Goal: Transaction & Acquisition: Obtain resource

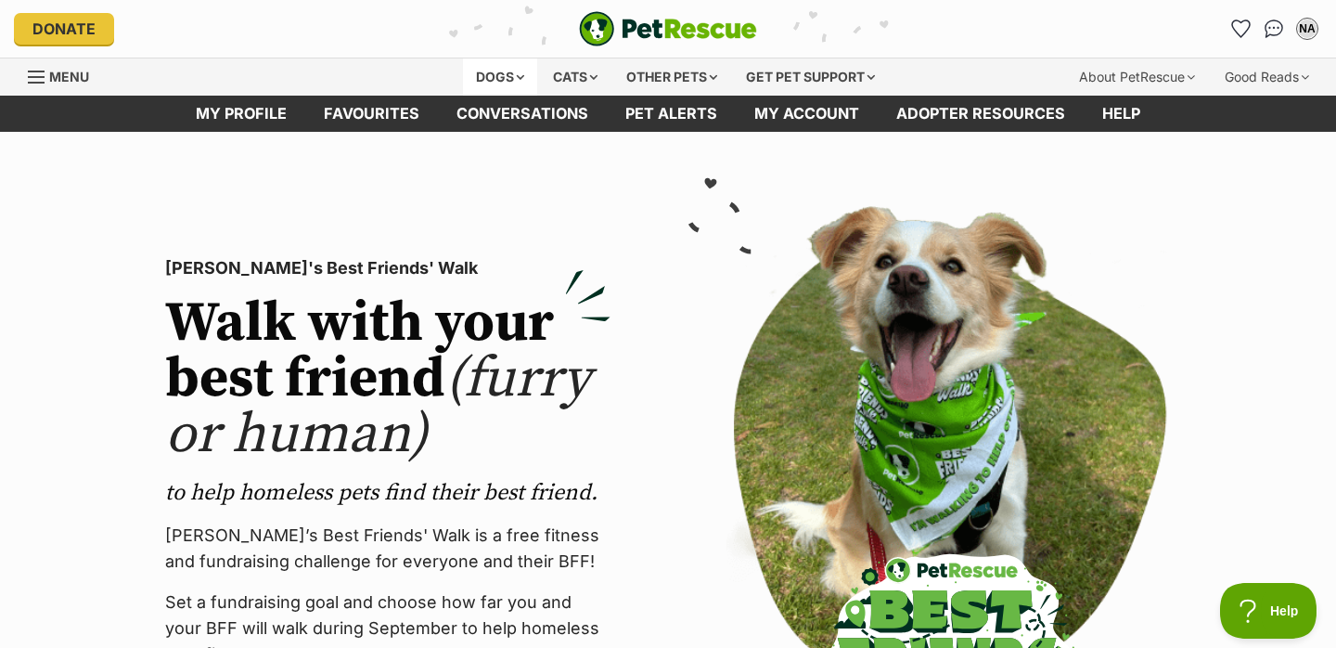
click at [496, 63] on div "Dogs" at bounding box center [500, 76] width 74 height 37
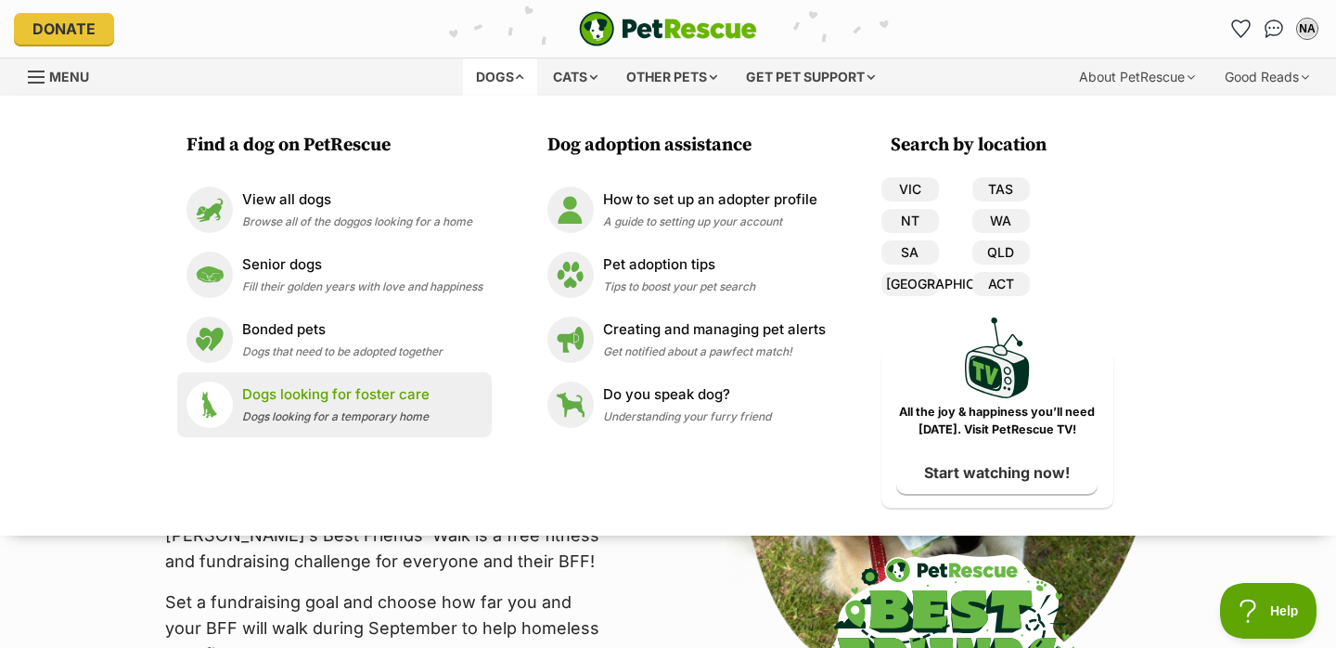
click at [291, 406] on div "Dogs looking for foster care Dogs looking for a temporary home" at bounding box center [335, 404] width 187 height 40
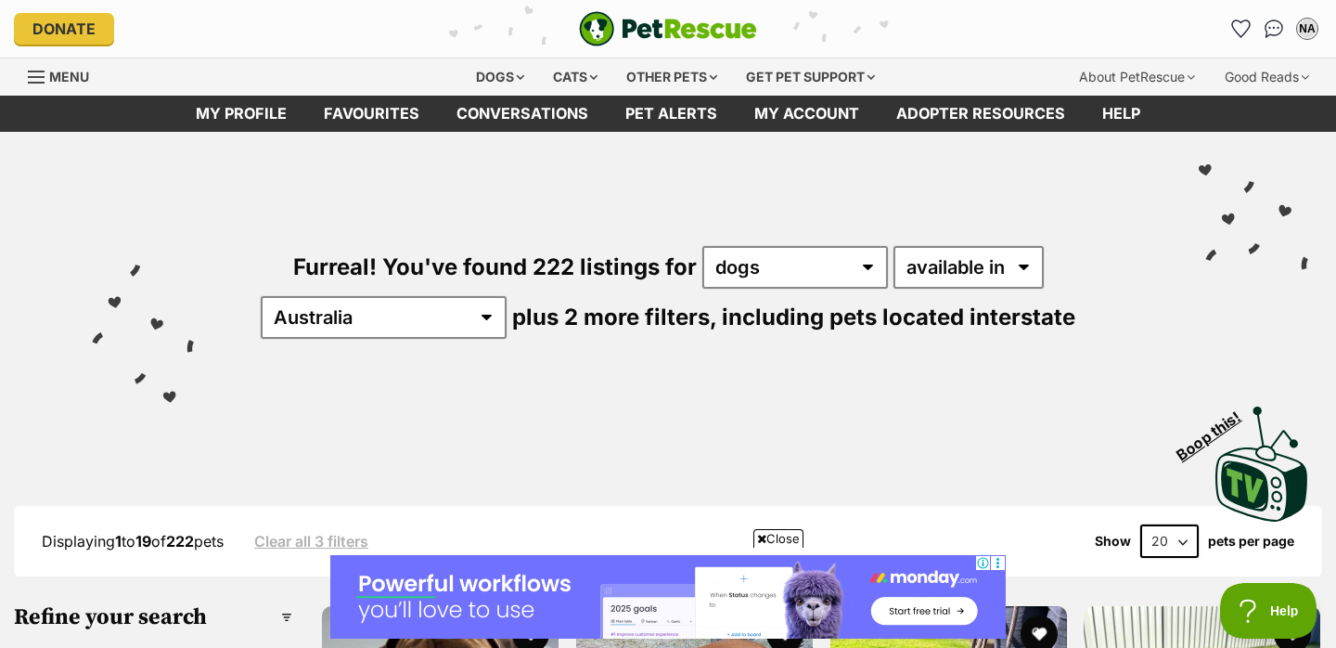
scroll to position [230, 0]
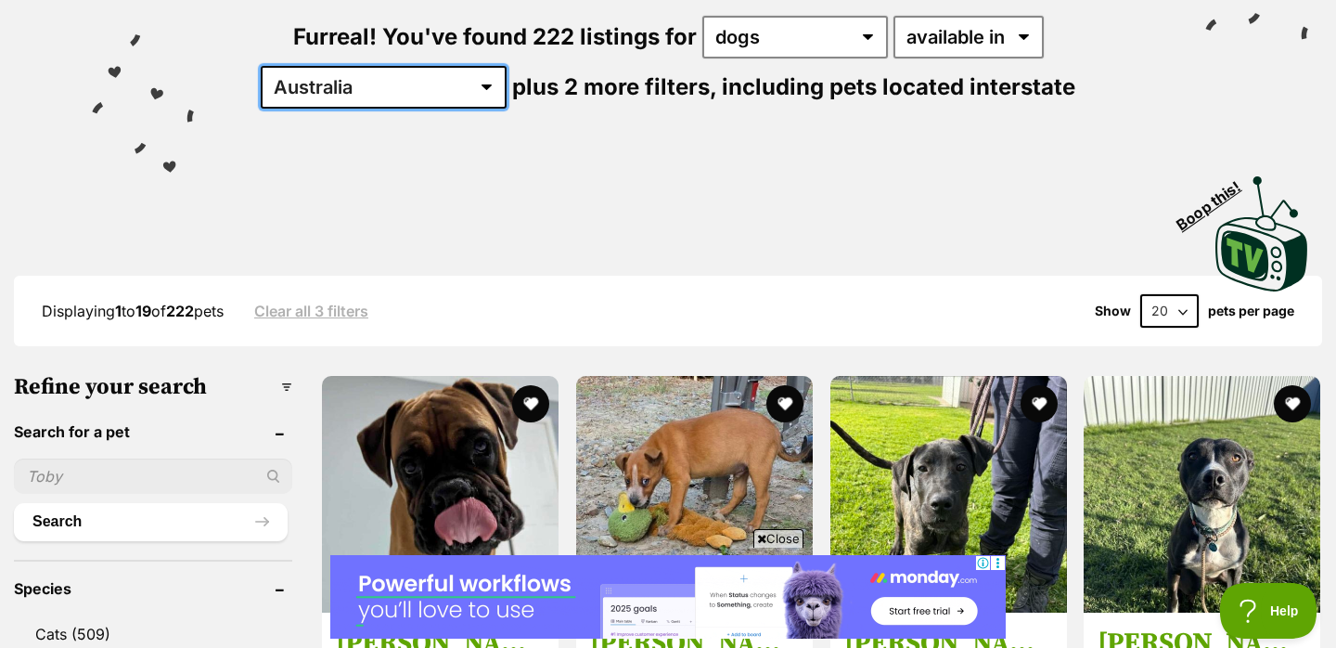
click at [507, 66] on select "Australia ACT NSW NT QLD SA TAS VIC WA" at bounding box center [384, 87] width 246 height 43
select select "QLD"
click at [507, 66] on select "Australia ACT NSW NT QLD SA TAS VIC WA" at bounding box center [384, 87] width 246 height 43
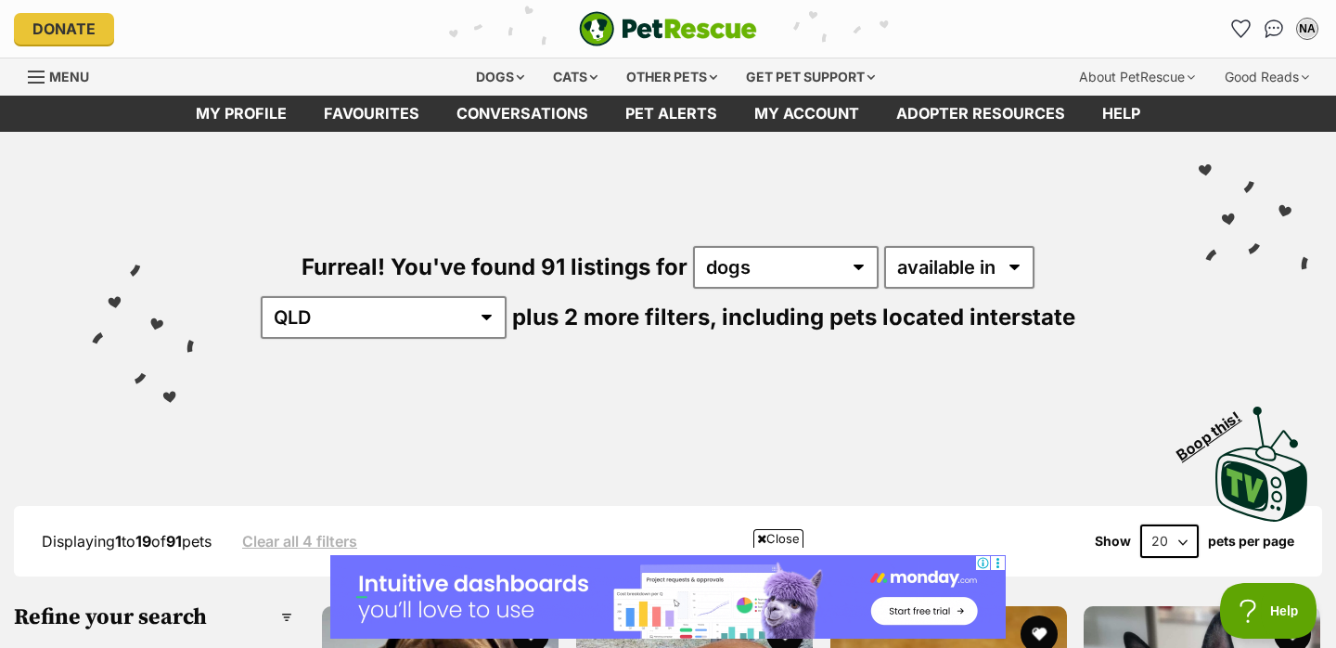
scroll to position [421, 0]
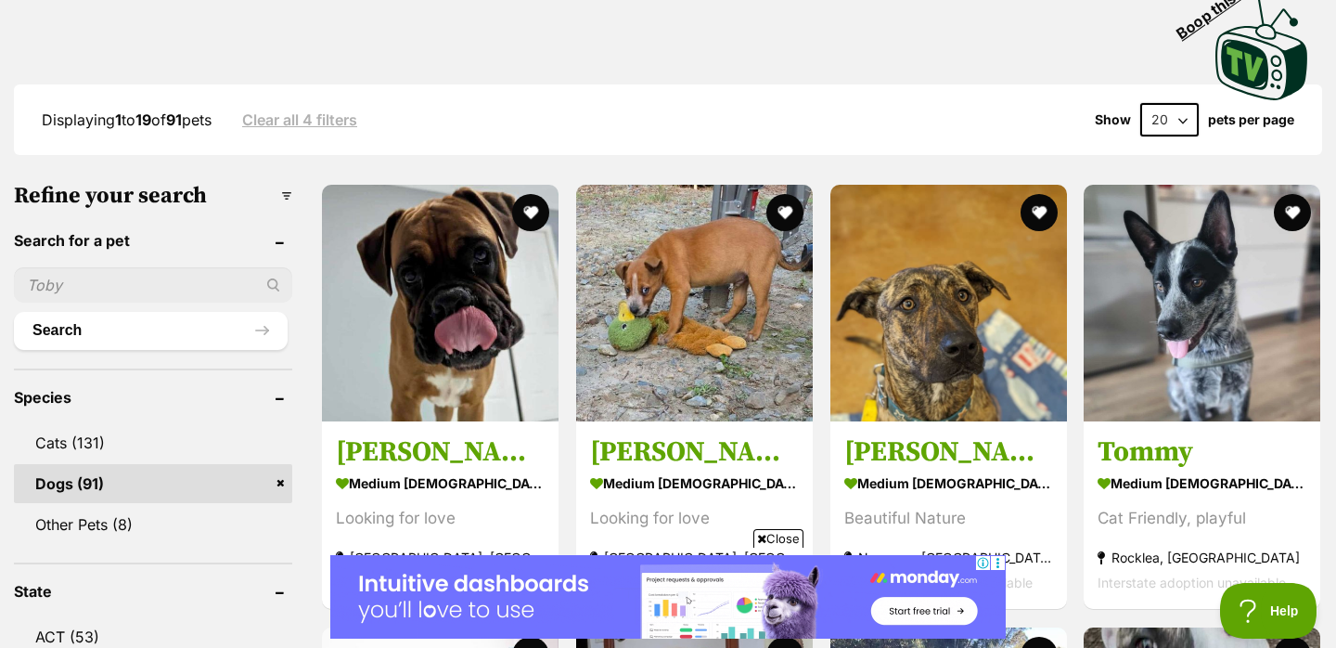
click at [1172, 116] on select "20 40 60" at bounding box center [1169, 119] width 58 height 33
select select "60"
click at [1140, 103] on select "20 40 60" at bounding box center [1169, 119] width 58 height 33
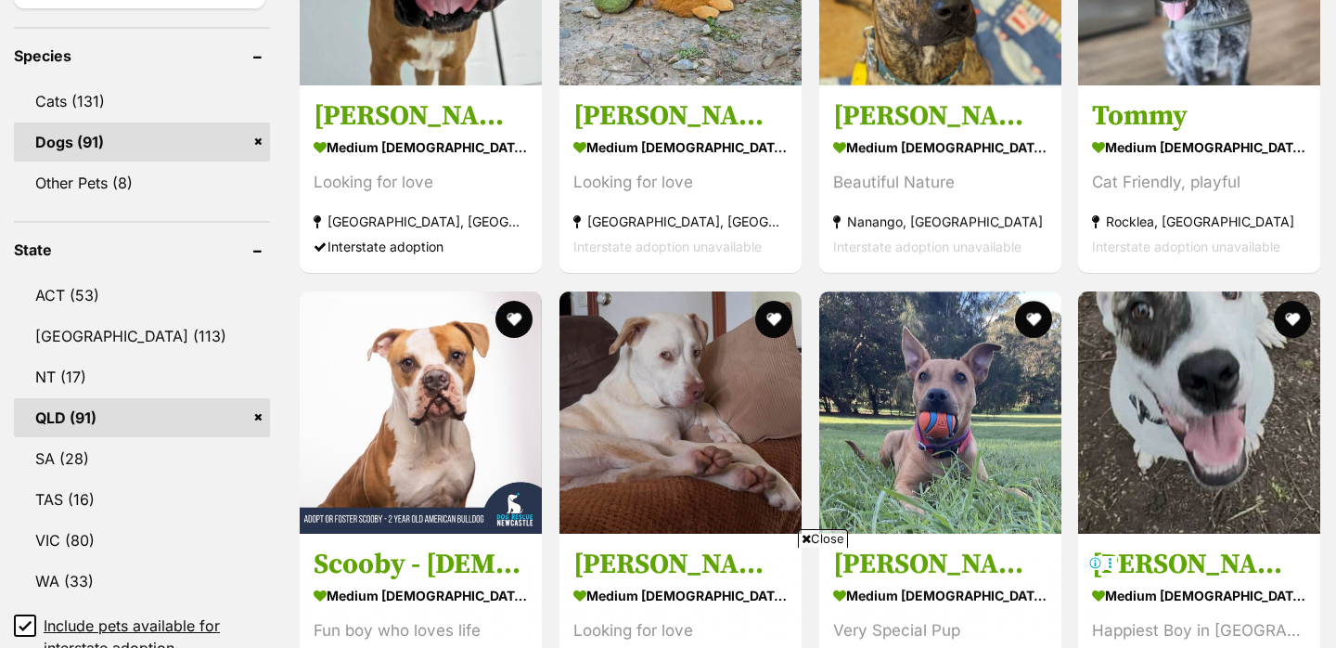
click at [835, 532] on span "Close" at bounding box center [823, 538] width 50 height 19
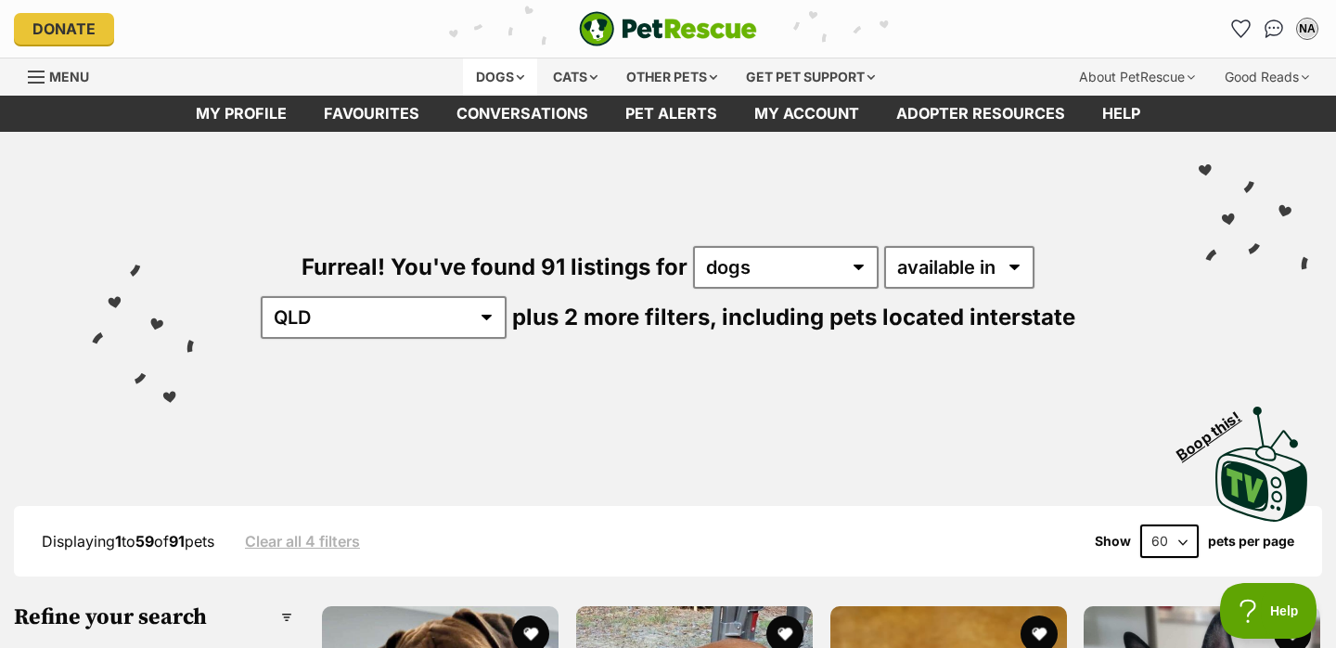
click at [496, 73] on div "Dogs" at bounding box center [500, 76] width 74 height 37
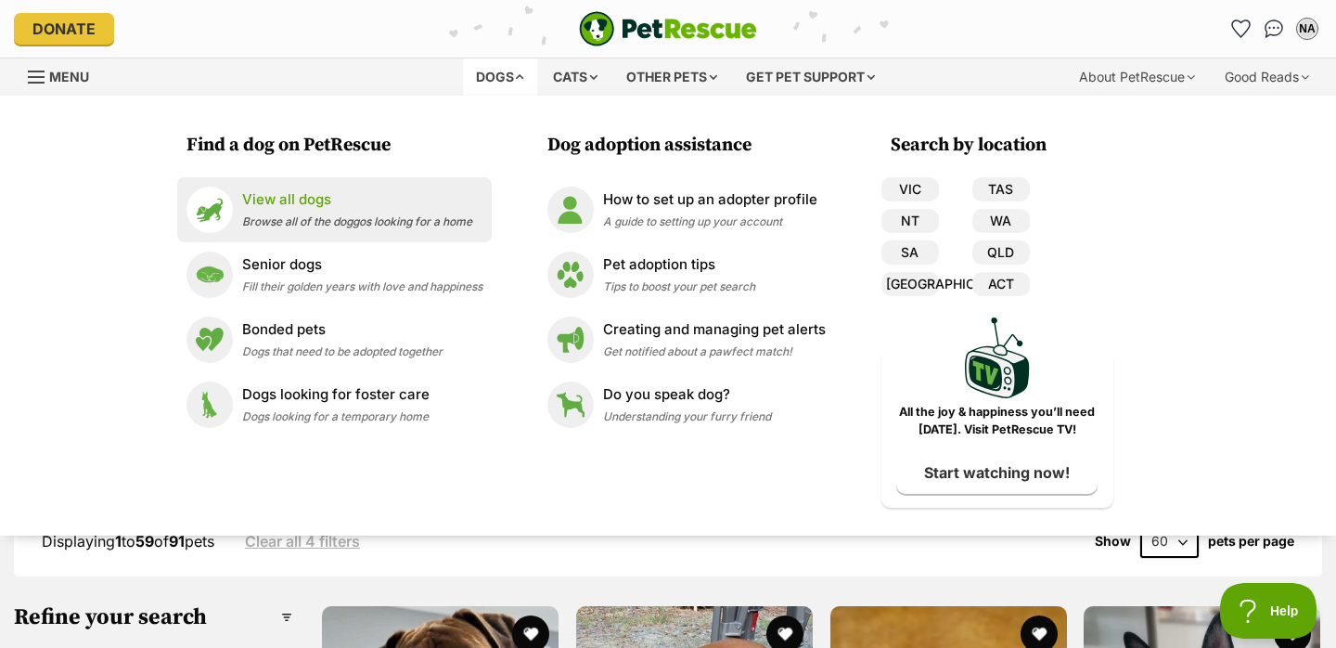
click at [329, 212] on div "View all dogs Browse all of the doggos looking for a home" at bounding box center [357, 209] width 230 height 40
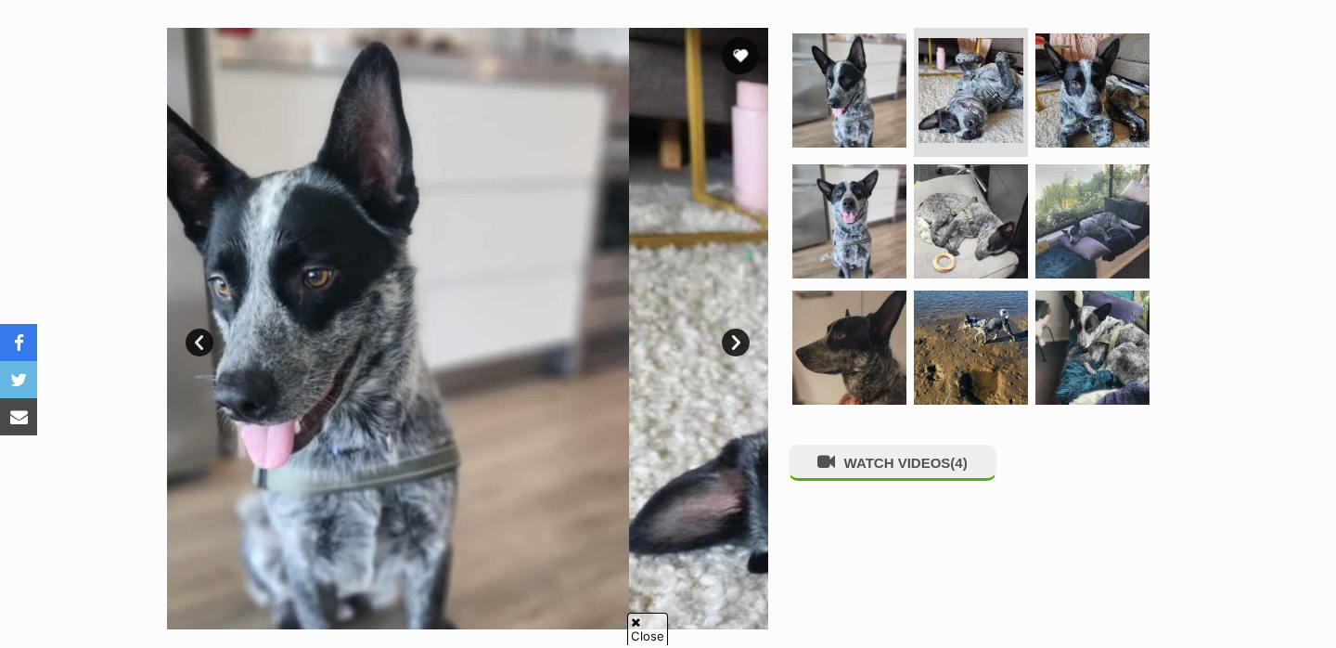
click at [737, 340] on link "Next" at bounding box center [736, 342] width 28 height 28
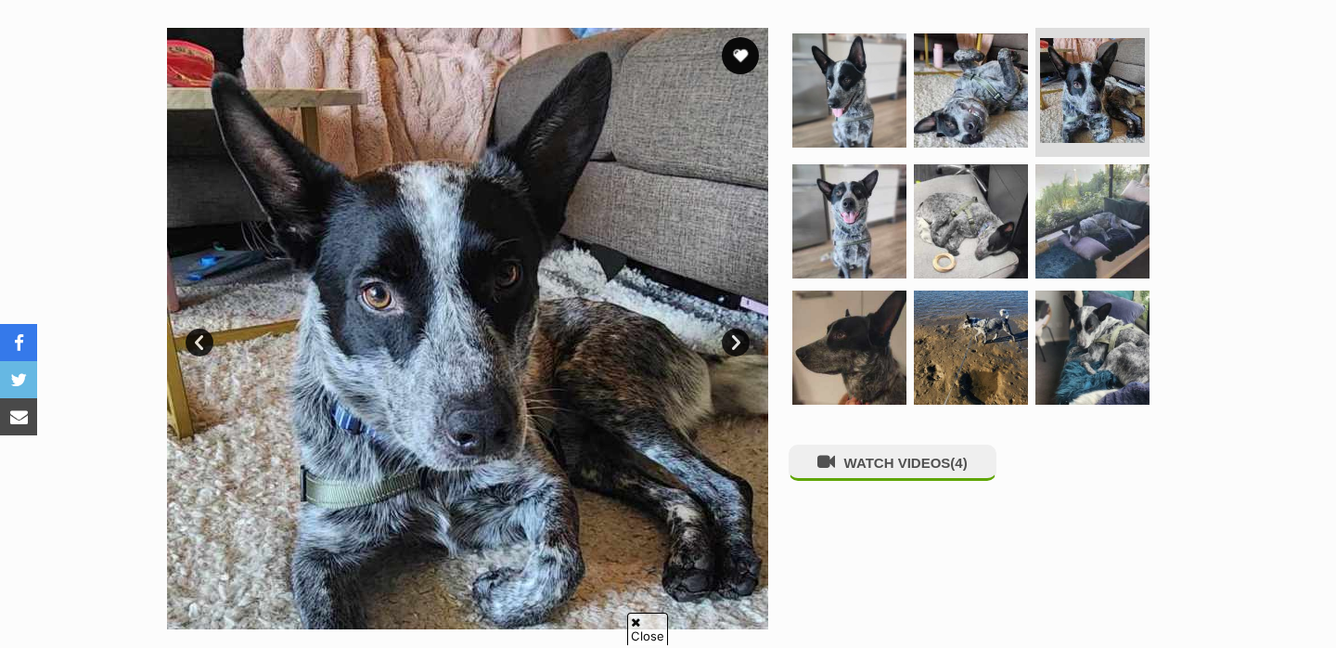
click at [737, 341] on link "Next" at bounding box center [736, 342] width 28 height 28
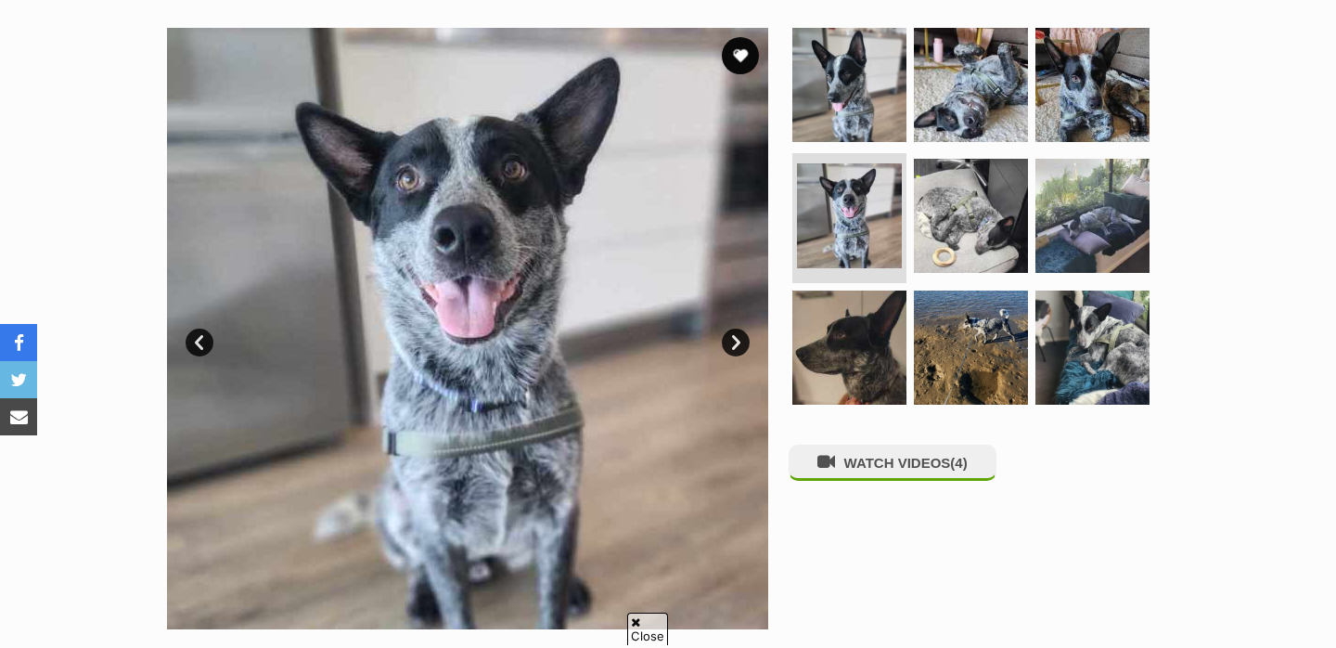
click at [737, 341] on link "Next" at bounding box center [736, 342] width 28 height 28
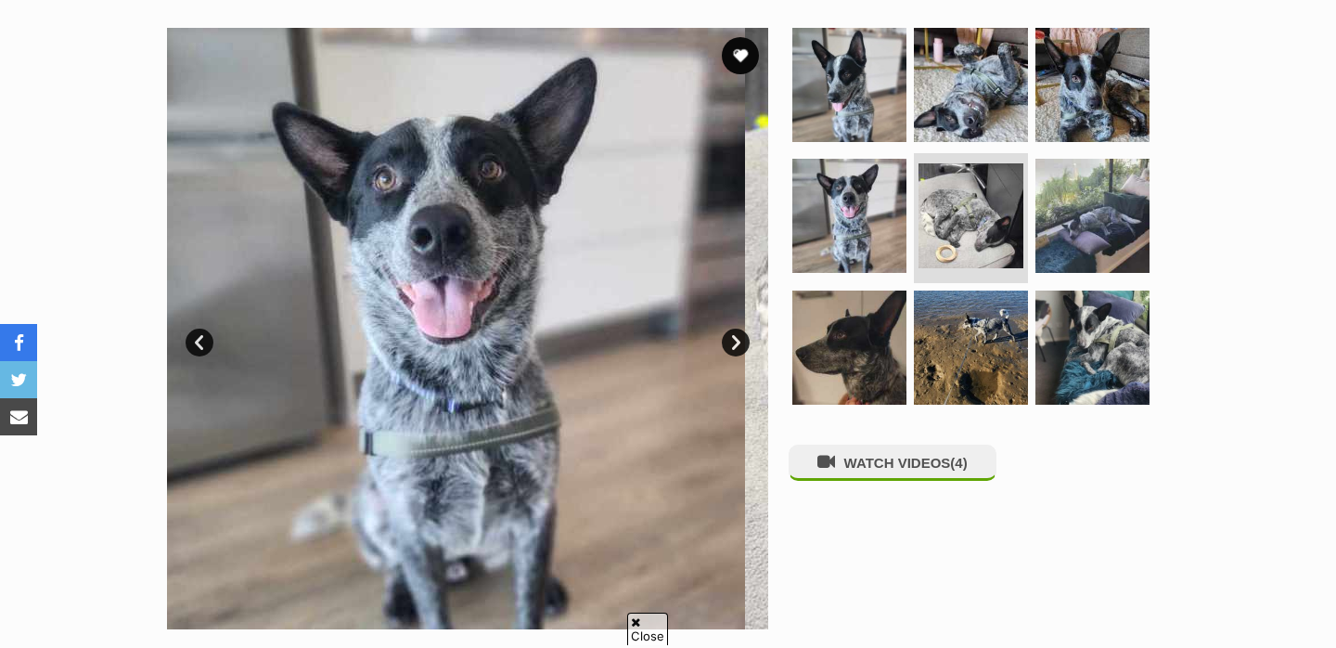
scroll to position [0, 0]
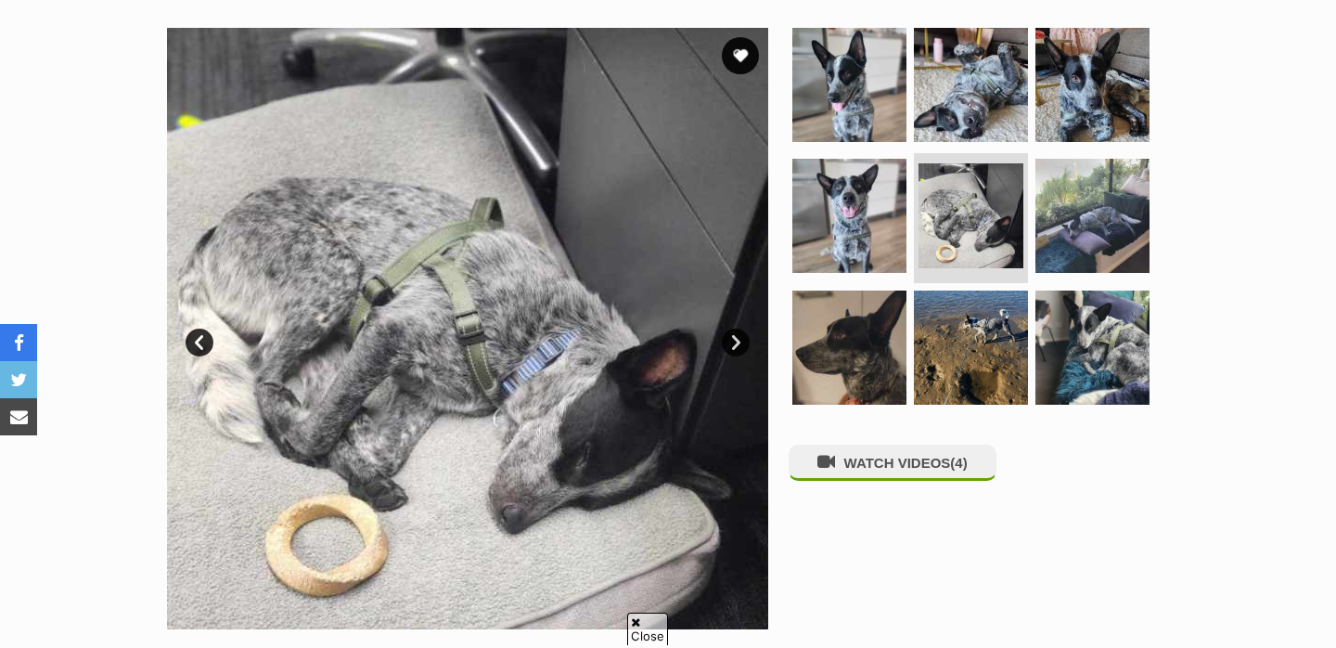
click at [737, 341] on link "Next" at bounding box center [736, 342] width 28 height 28
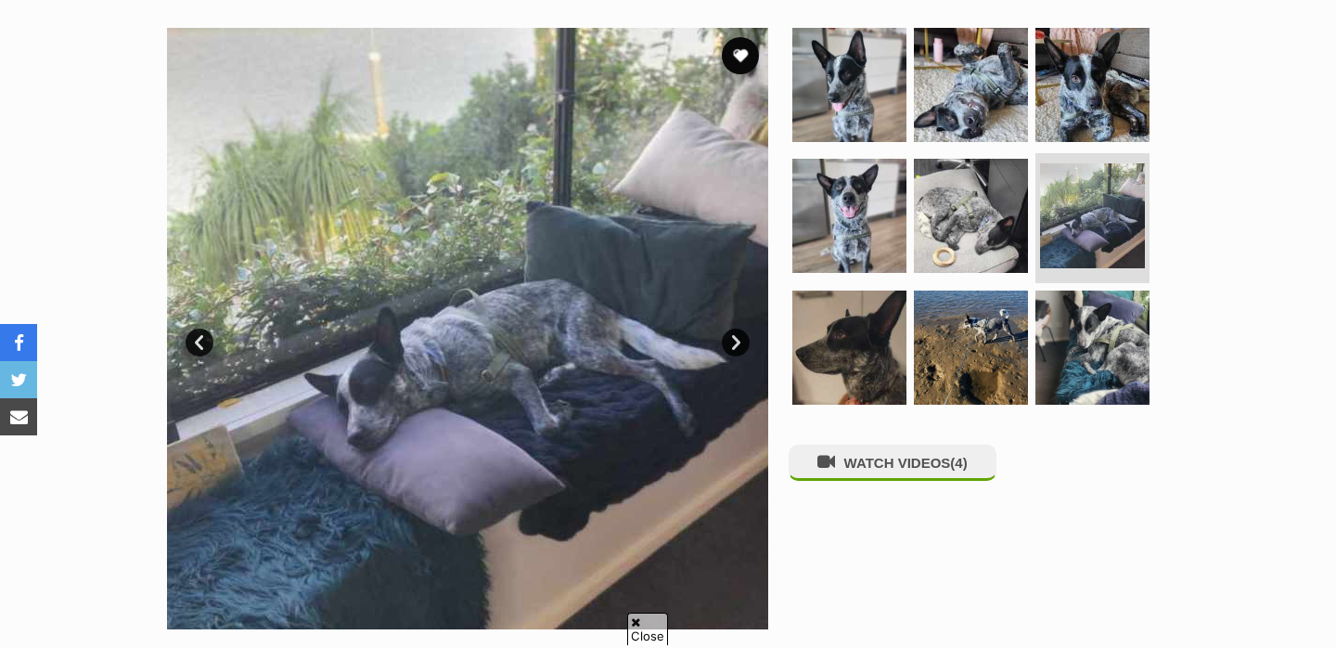
click at [737, 341] on link "Next" at bounding box center [736, 342] width 28 height 28
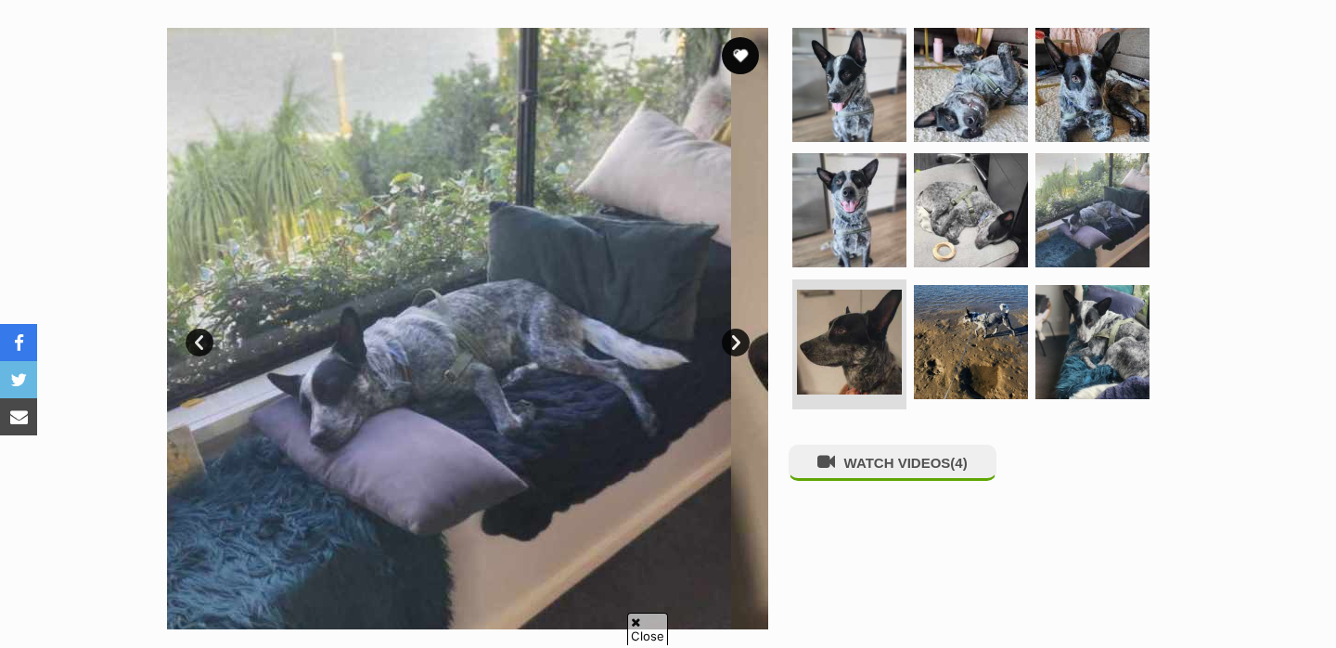
click at [737, 341] on link "Next" at bounding box center [736, 342] width 28 height 28
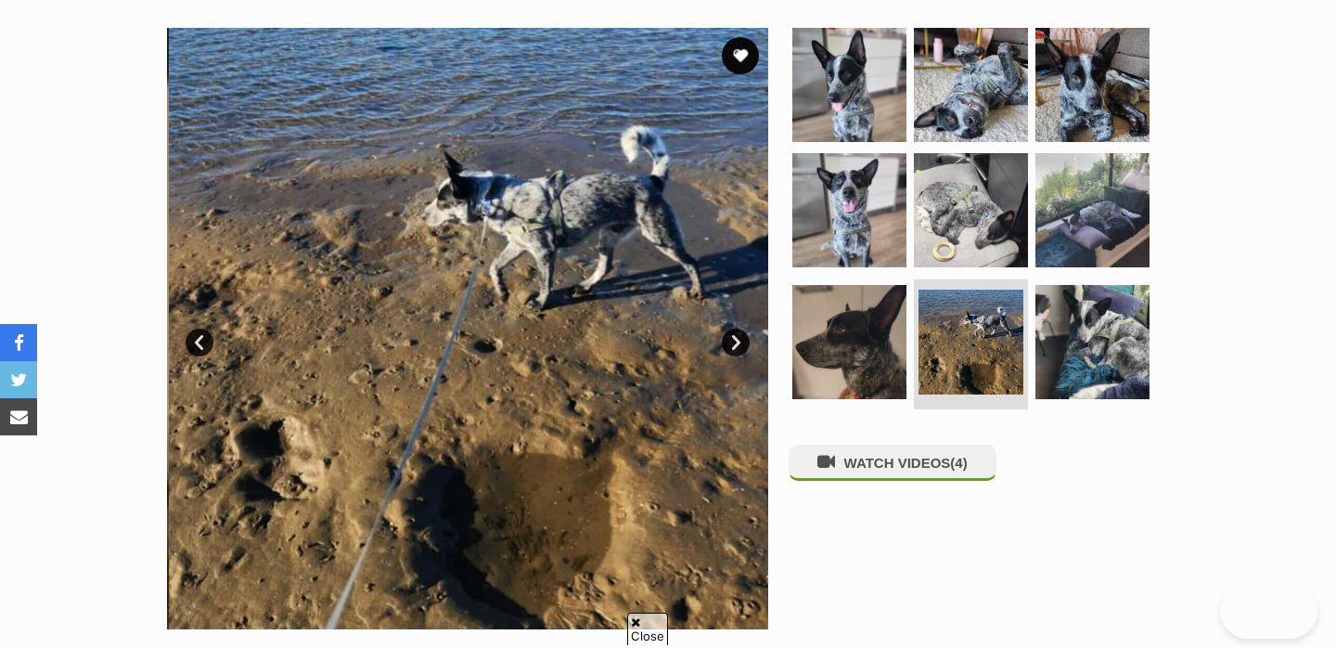
click at [737, 341] on link "Next" at bounding box center [736, 342] width 28 height 28
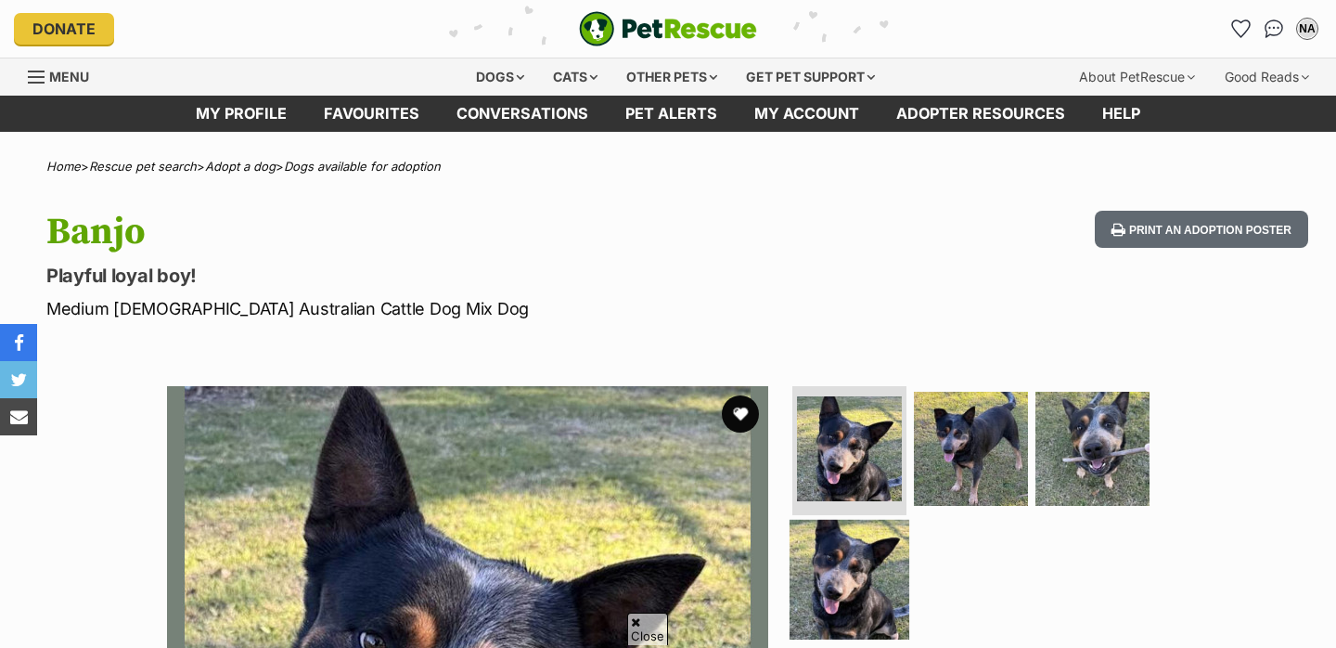
scroll to position [330, 0]
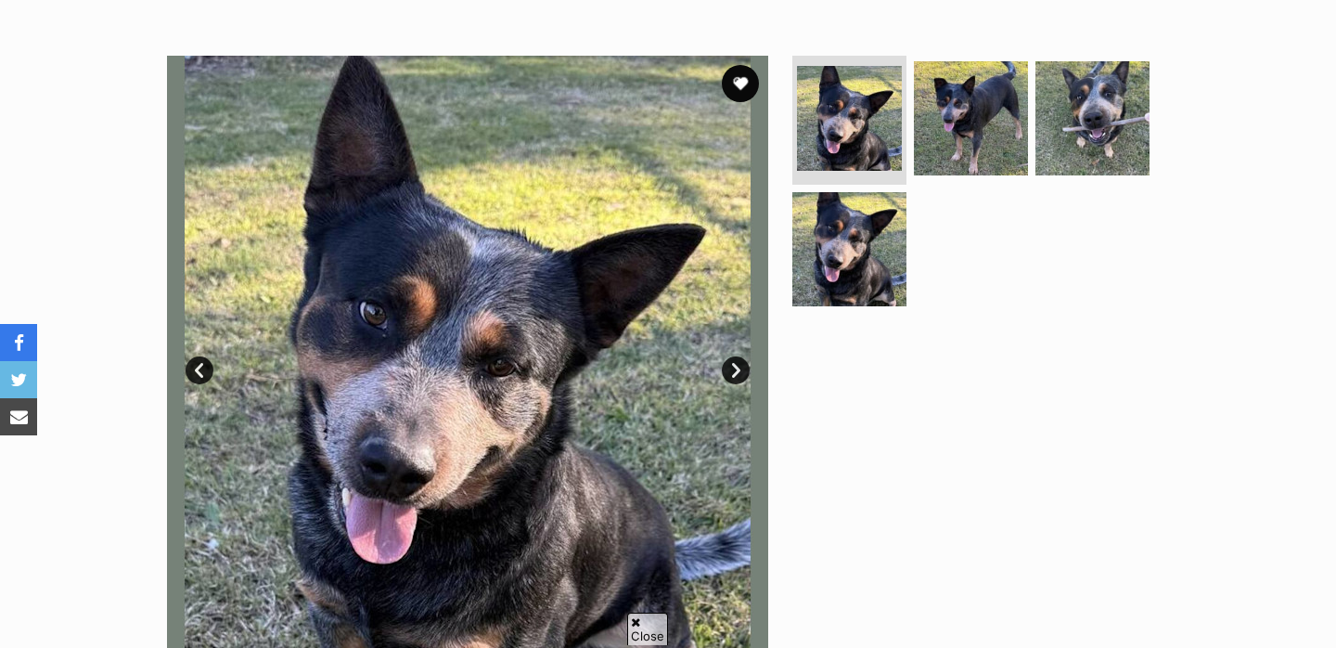
click at [738, 365] on link "Next" at bounding box center [736, 370] width 28 height 28
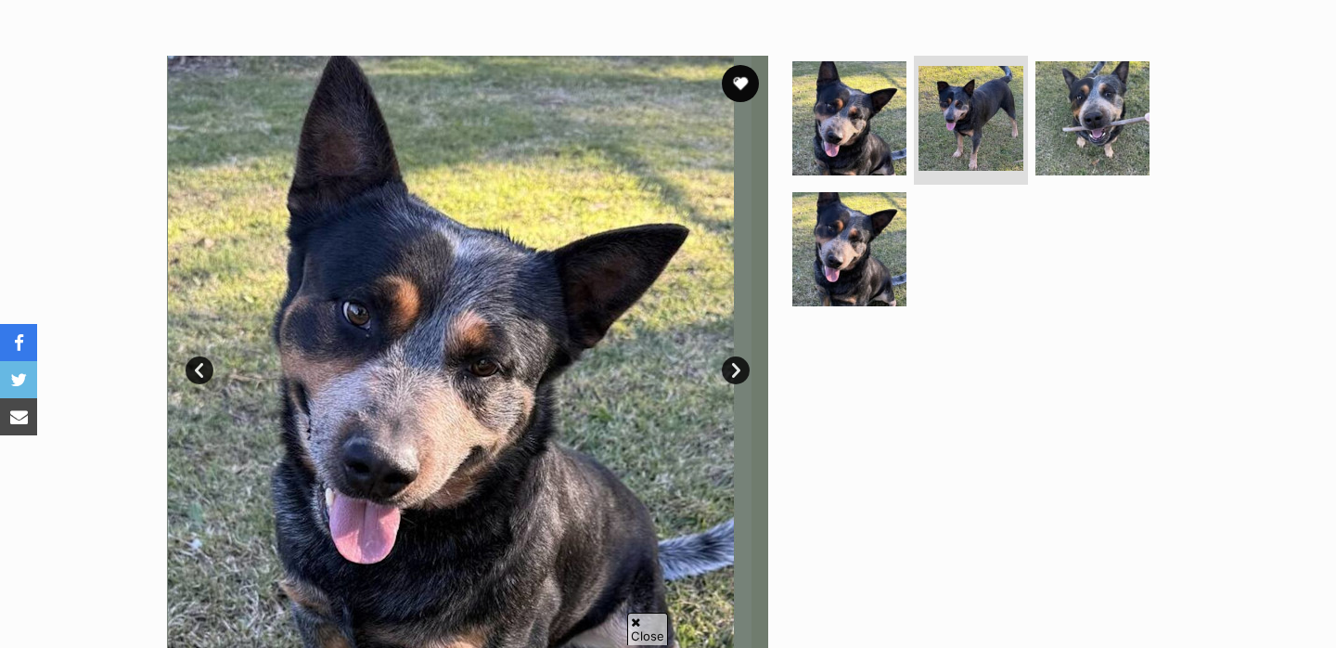
scroll to position [0, 0]
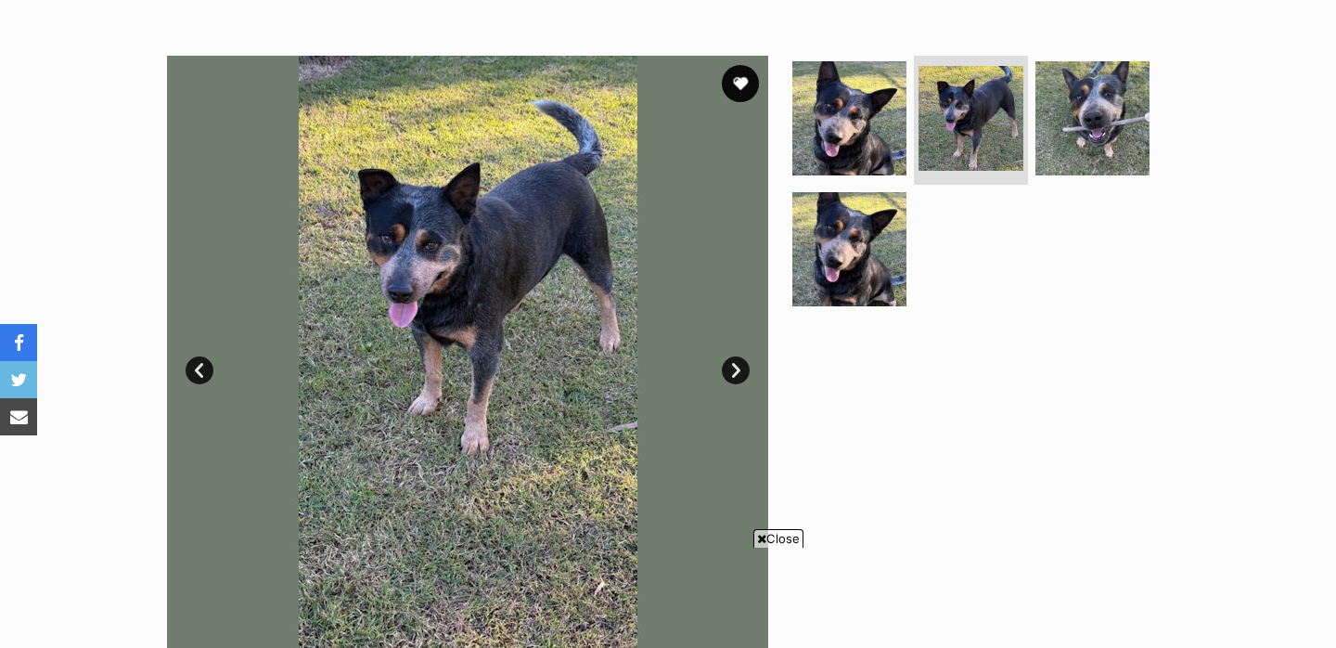
click at [738, 365] on link "Next" at bounding box center [736, 370] width 28 height 28
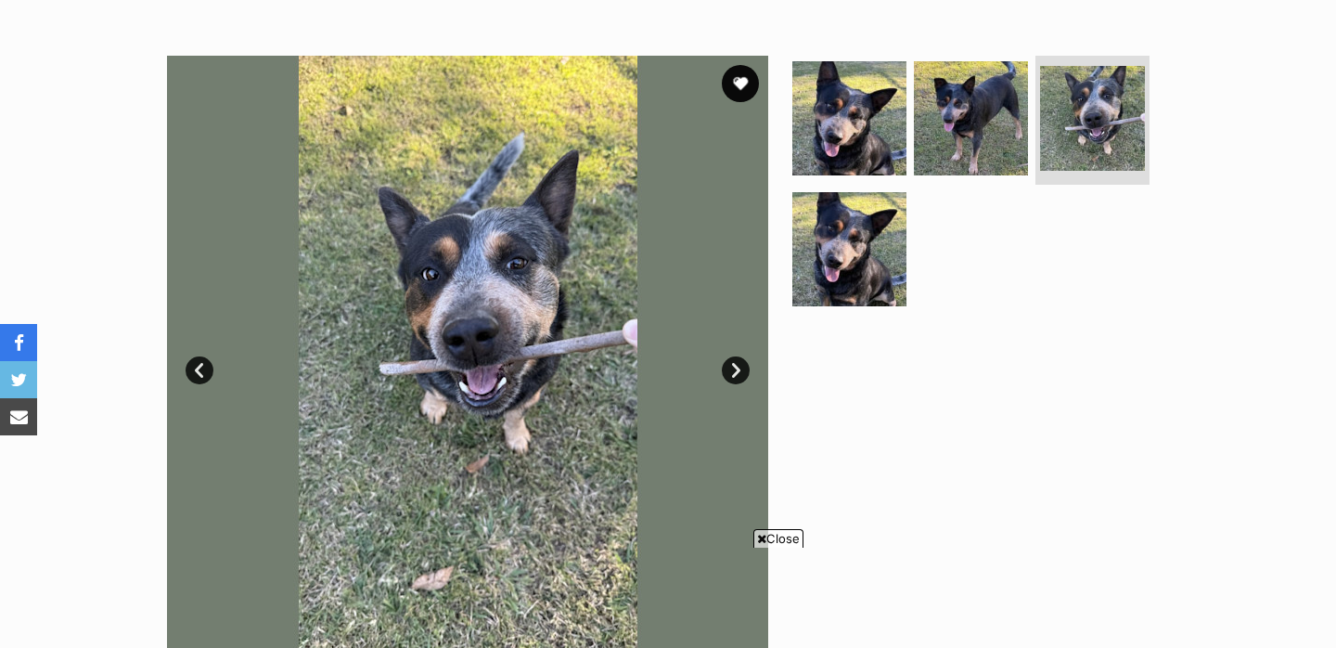
click at [738, 365] on link "Next" at bounding box center [736, 370] width 28 height 28
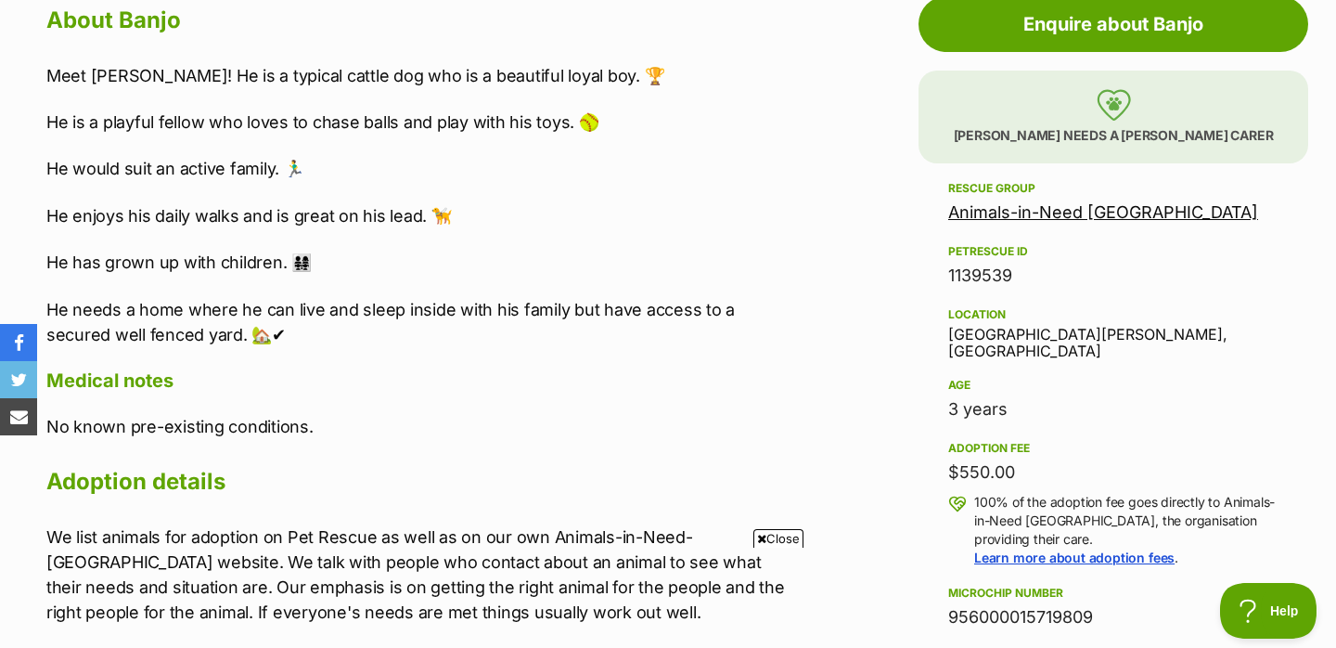
scroll to position [1058, 0]
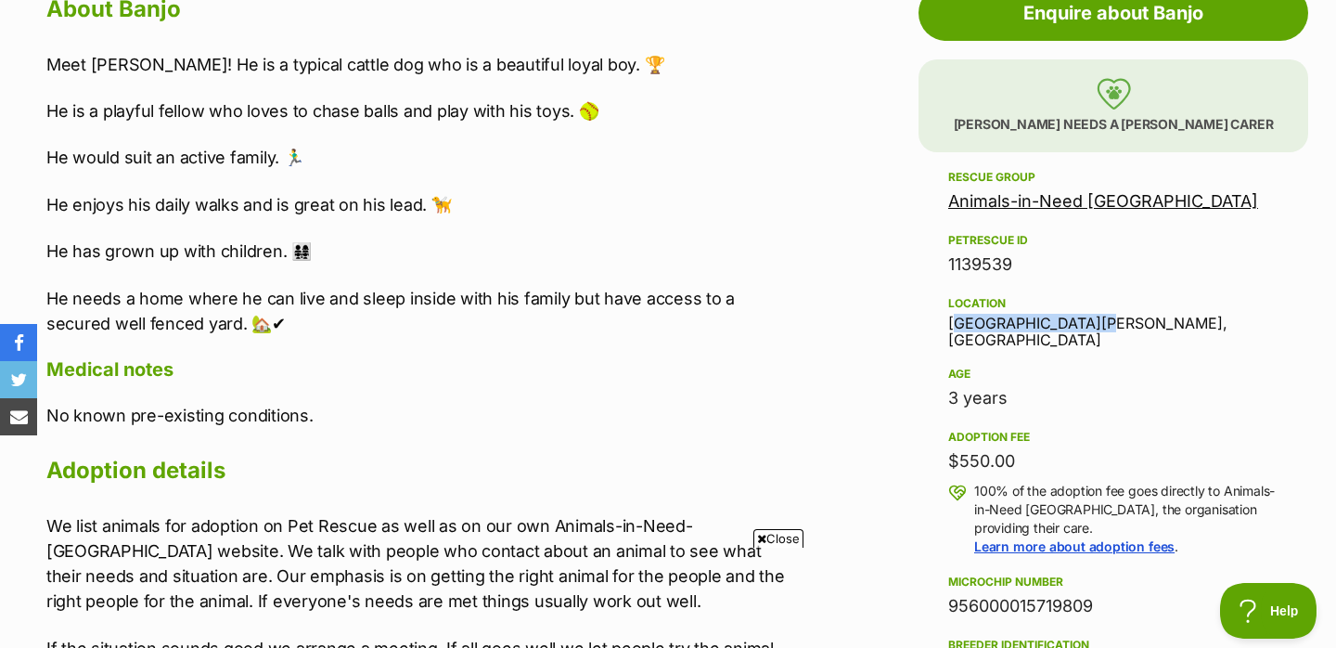
drag, startPoint x: 1099, startPoint y: 320, endPoint x: 945, endPoint y: 320, distance: 154.0
click at [945, 320] on aside "Rescue group Animals-in-Need Brisbane PetRescue ID 1139539 Location South Macle…" at bounding box center [1114, 623] width 390 height 914
copy div "South Maclean, QLD"
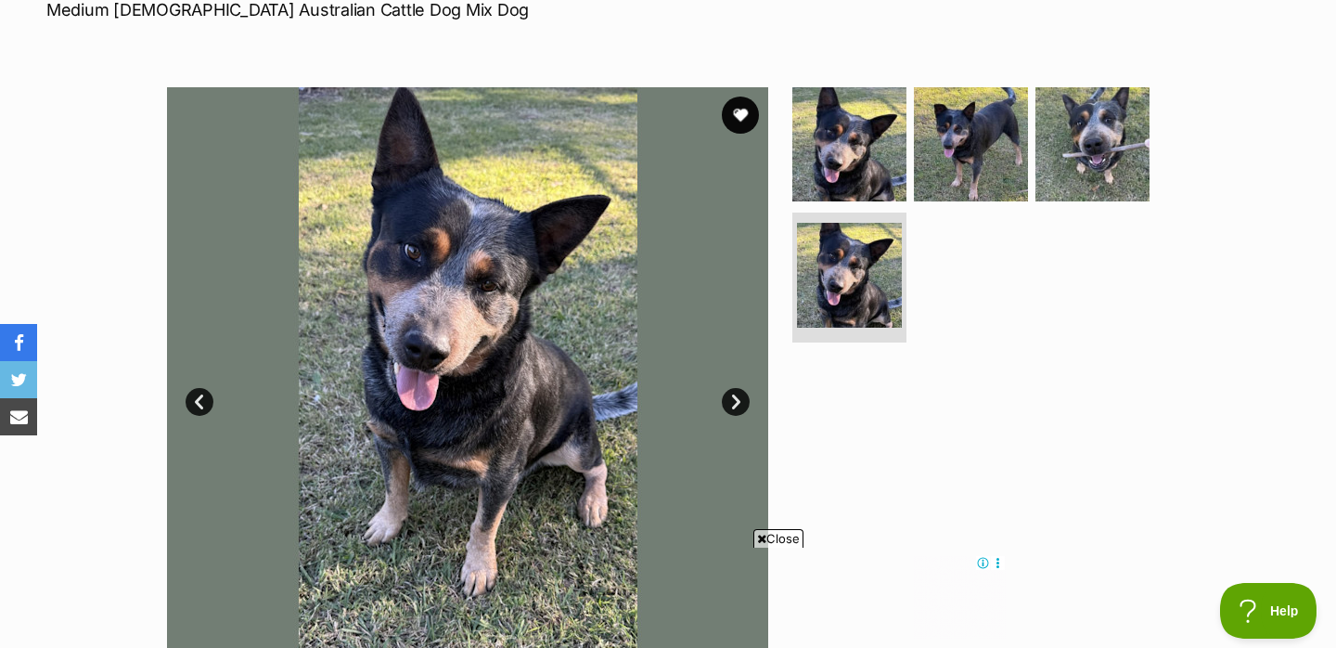
scroll to position [303, 0]
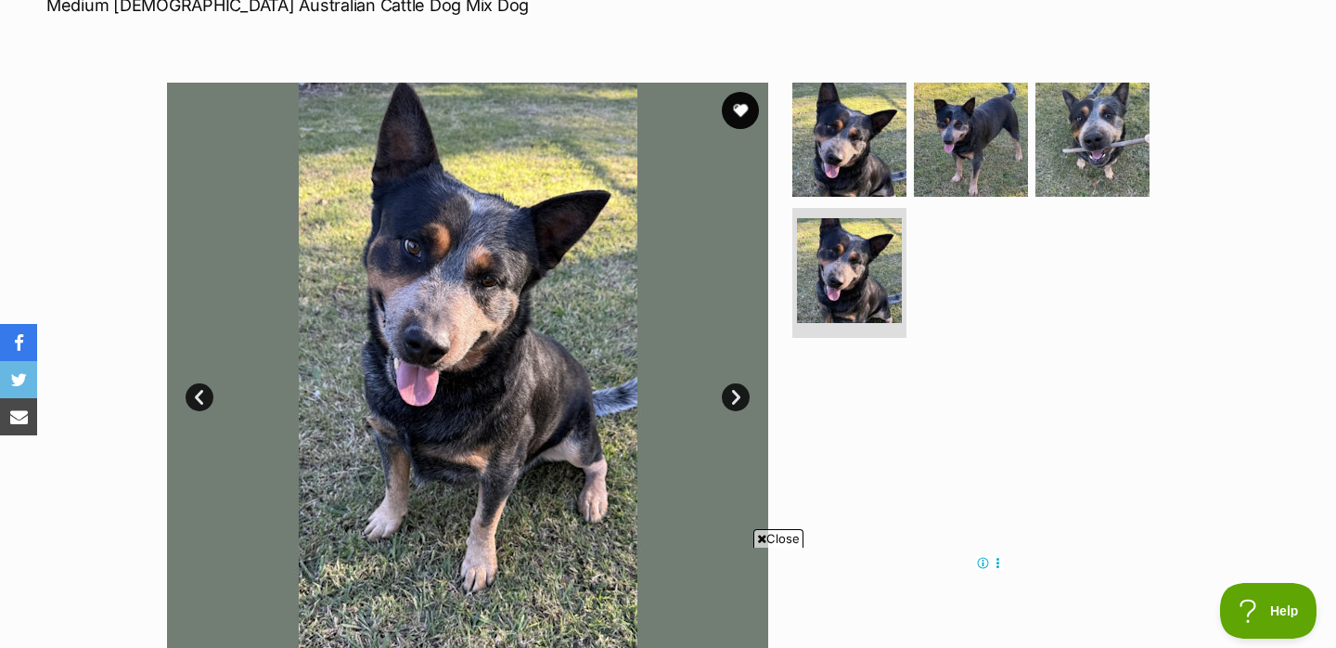
click at [740, 397] on link "Next" at bounding box center [736, 397] width 28 height 28
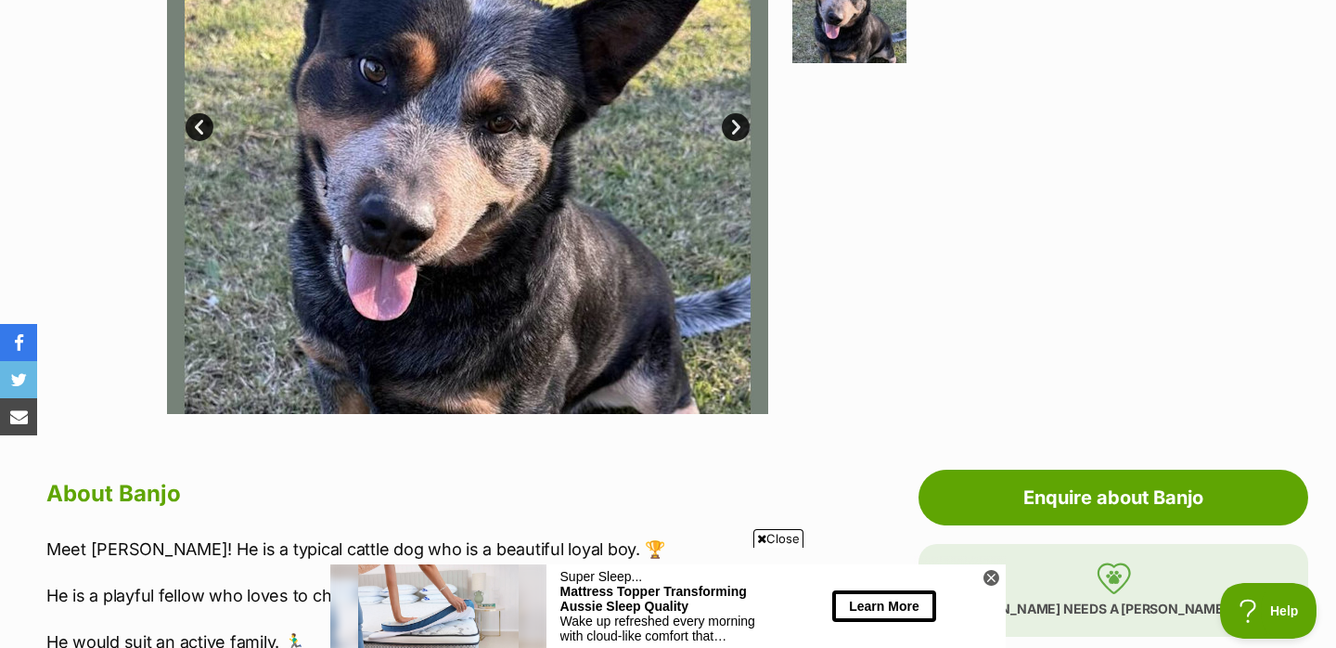
scroll to position [0, 0]
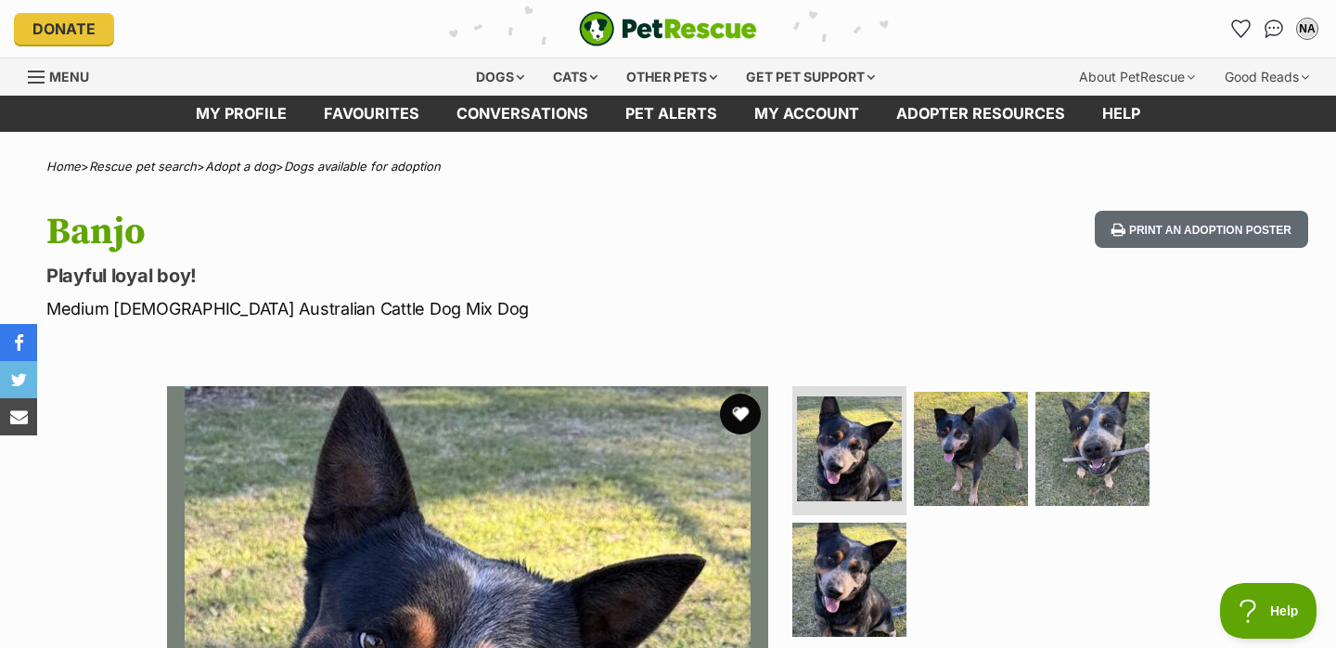
click at [743, 415] on button "favourite" at bounding box center [740, 413] width 41 height 41
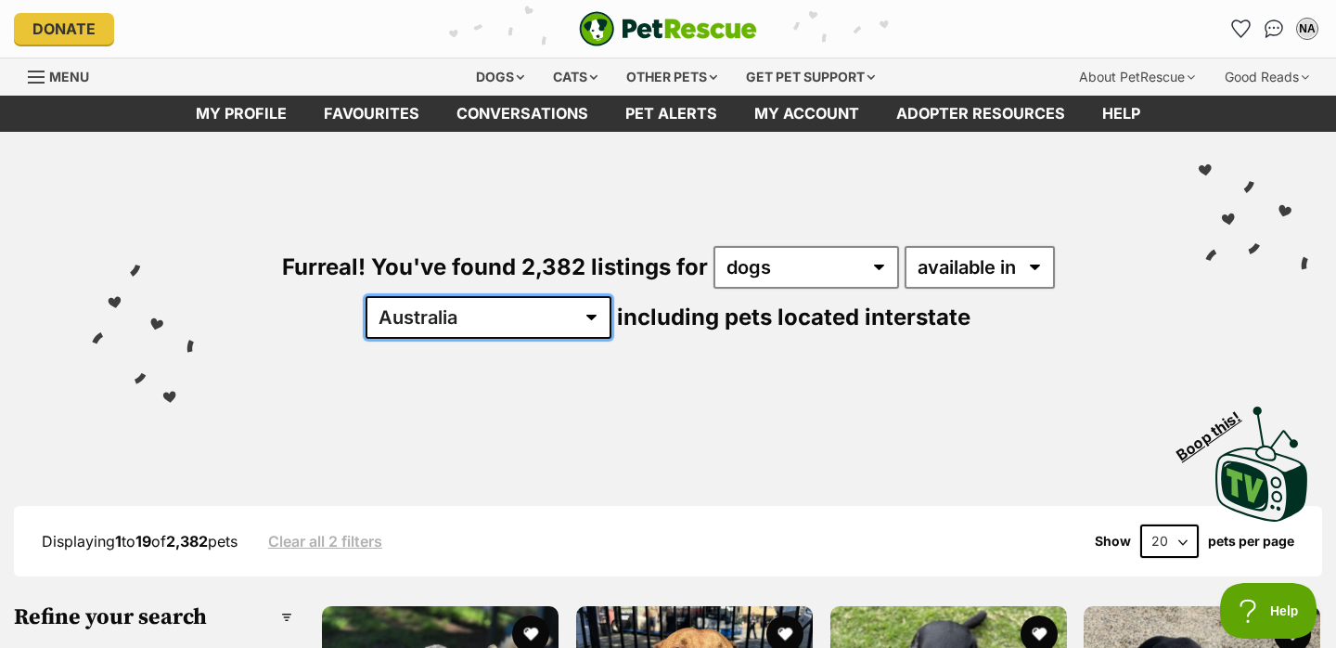
click at [612, 296] on select "Australia ACT NSW NT QLD SA TAS VIC WA" at bounding box center [489, 317] width 246 height 43
select select "QLD"
click at [612, 296] on select "Australia ACT NSW NT QLD SA TAS VIC WA" at bounding box center [489, 317] width 246 height 43
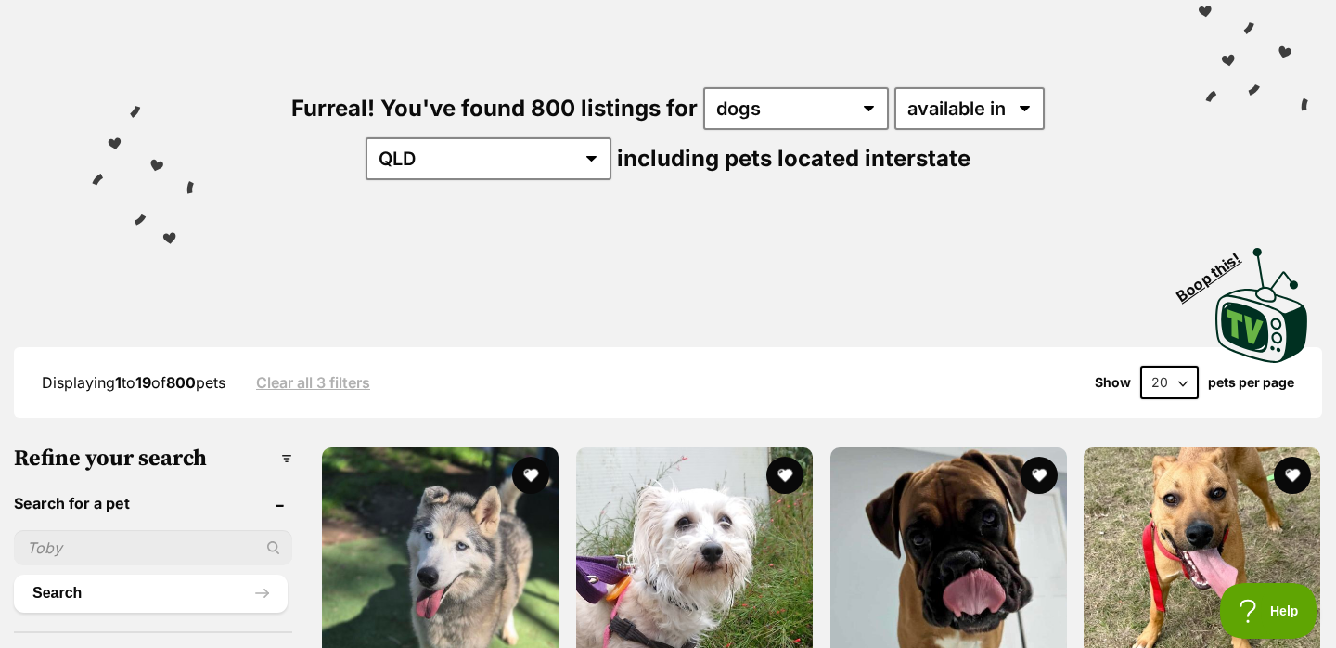
scroll to position [176, 0]
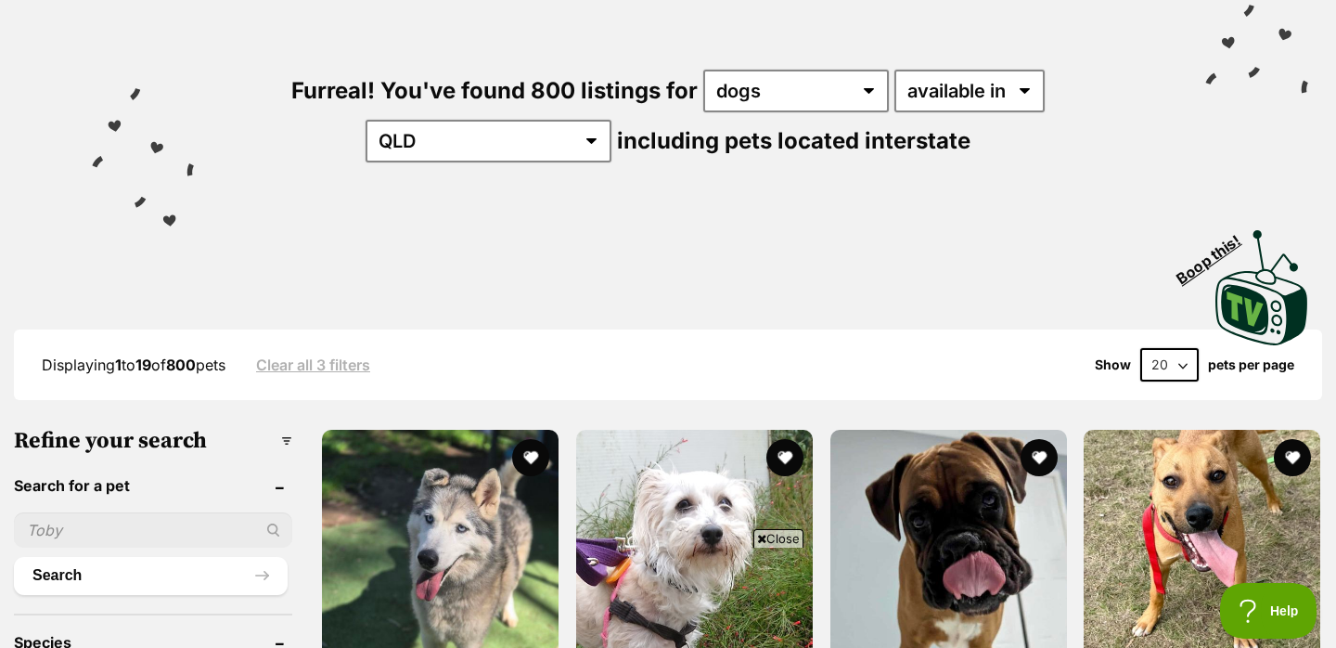
click at [1179, 352] on select "20 40 60" at bounding box center [1169, 364] width 58 height 33
select select "60"
click at [1140, 348] on select "20 40 60" at bounding box center [1169, 364] width 58 height 33
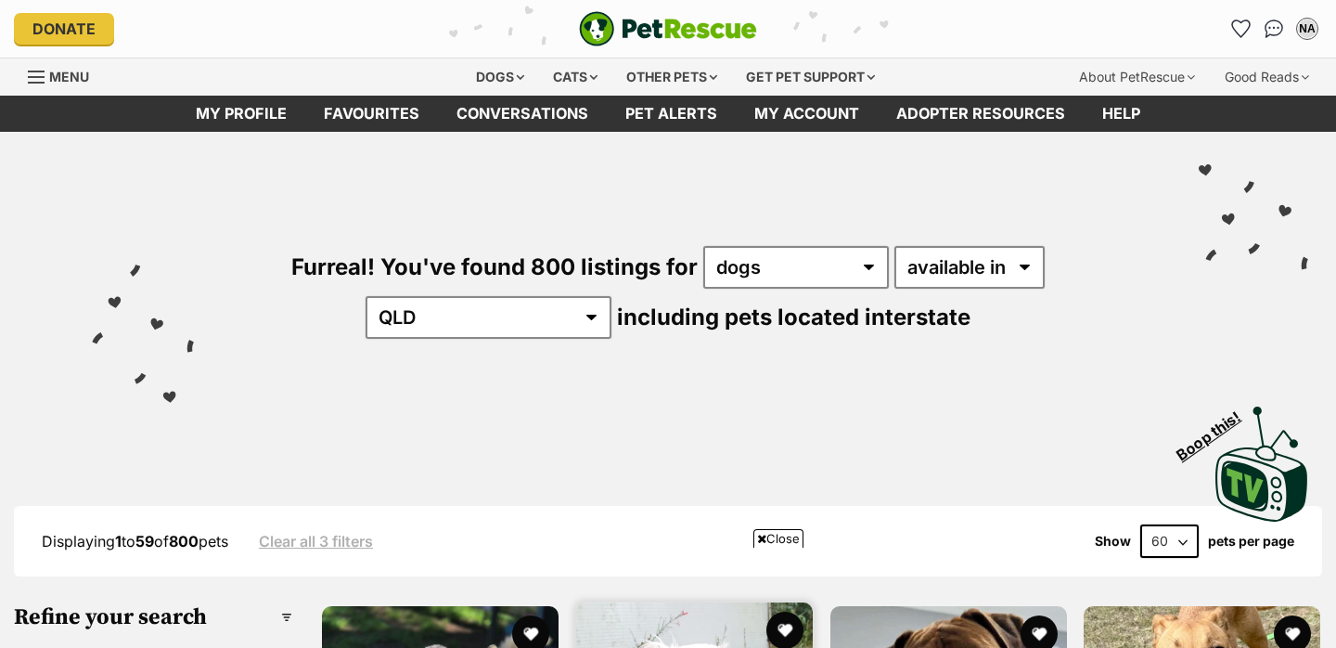
scroll to position [427, 0]
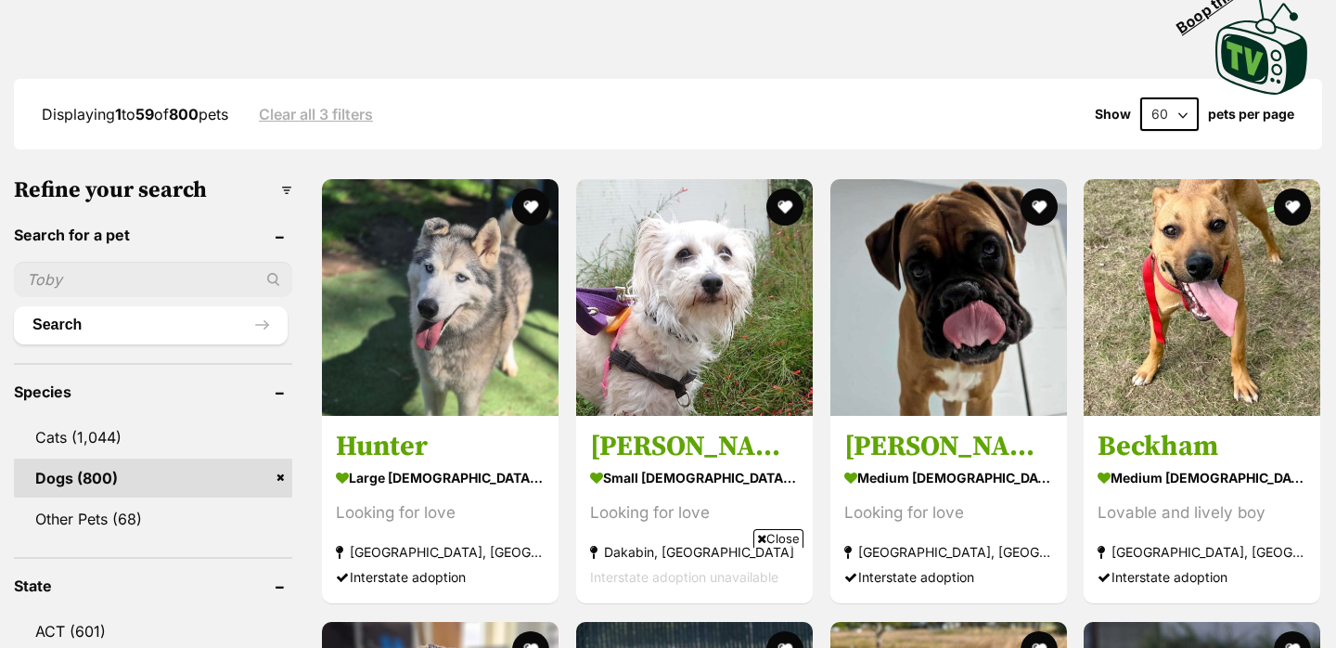
click at [778, 537] on span "Close" at bounding box center [778, 538] width 50 height 19
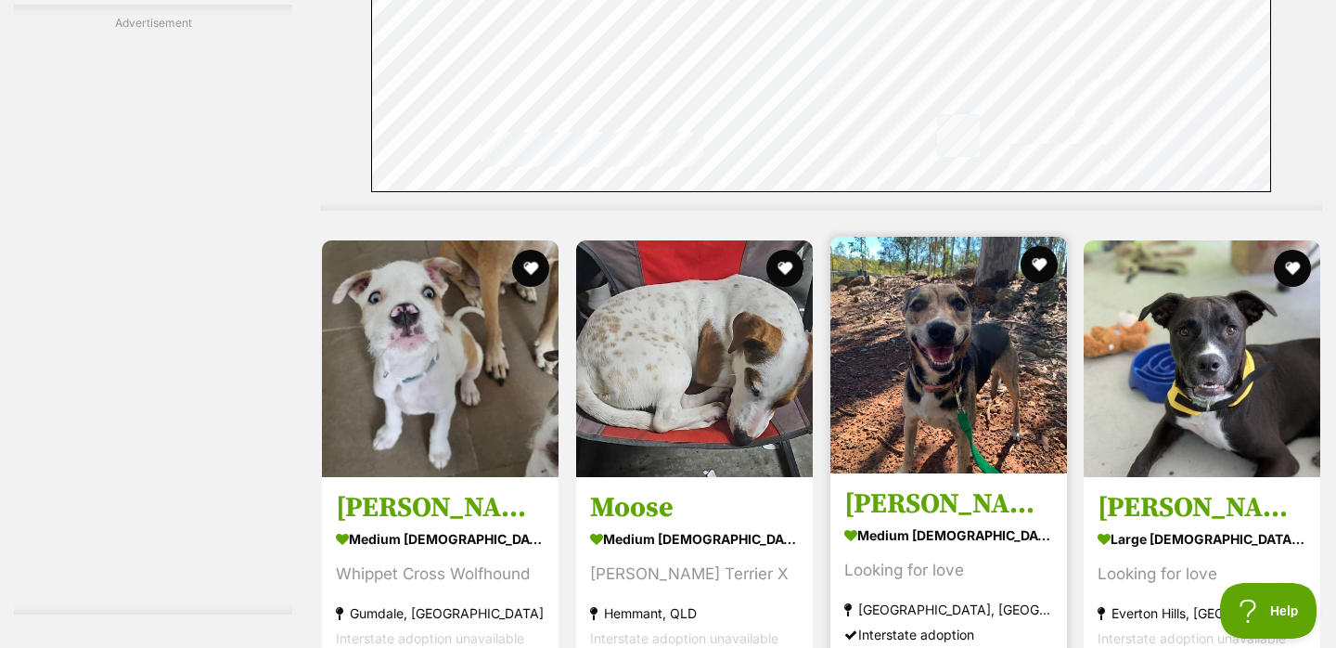
scroll to position [9462, 0]
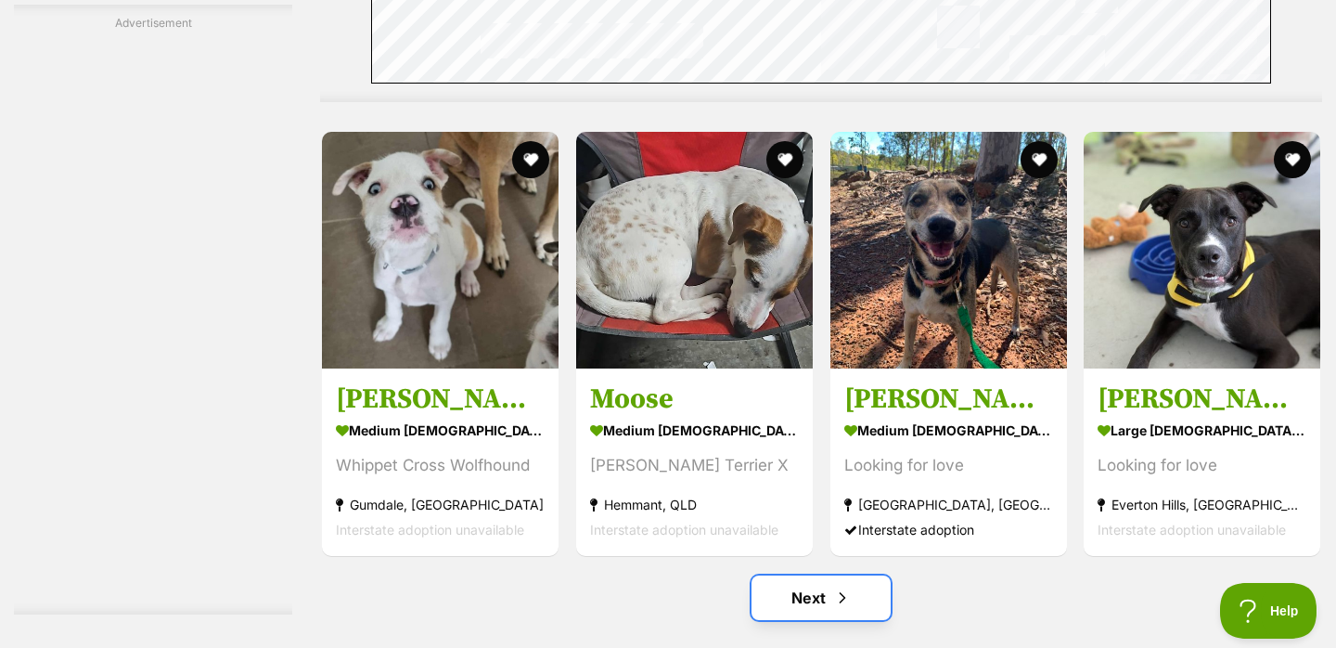
click at [823, 598] on link "Next" at bounding box center [821, 597] width 139 height 45
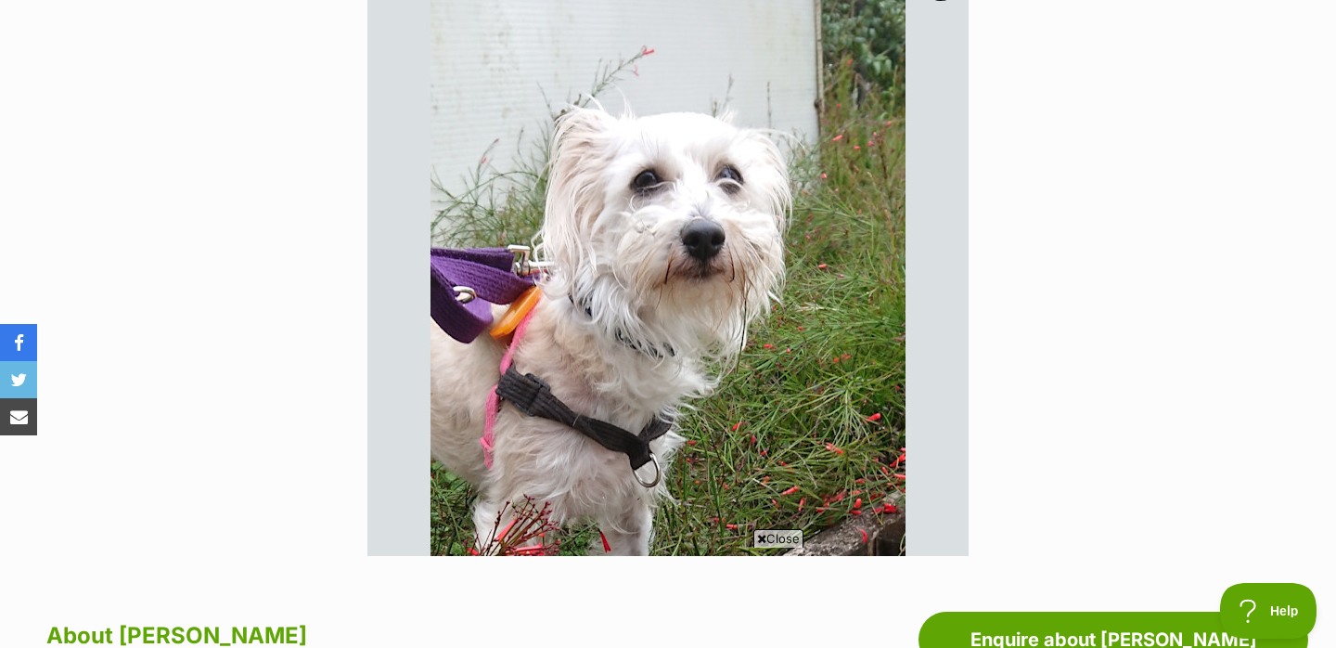
scroll to position [991, 0]
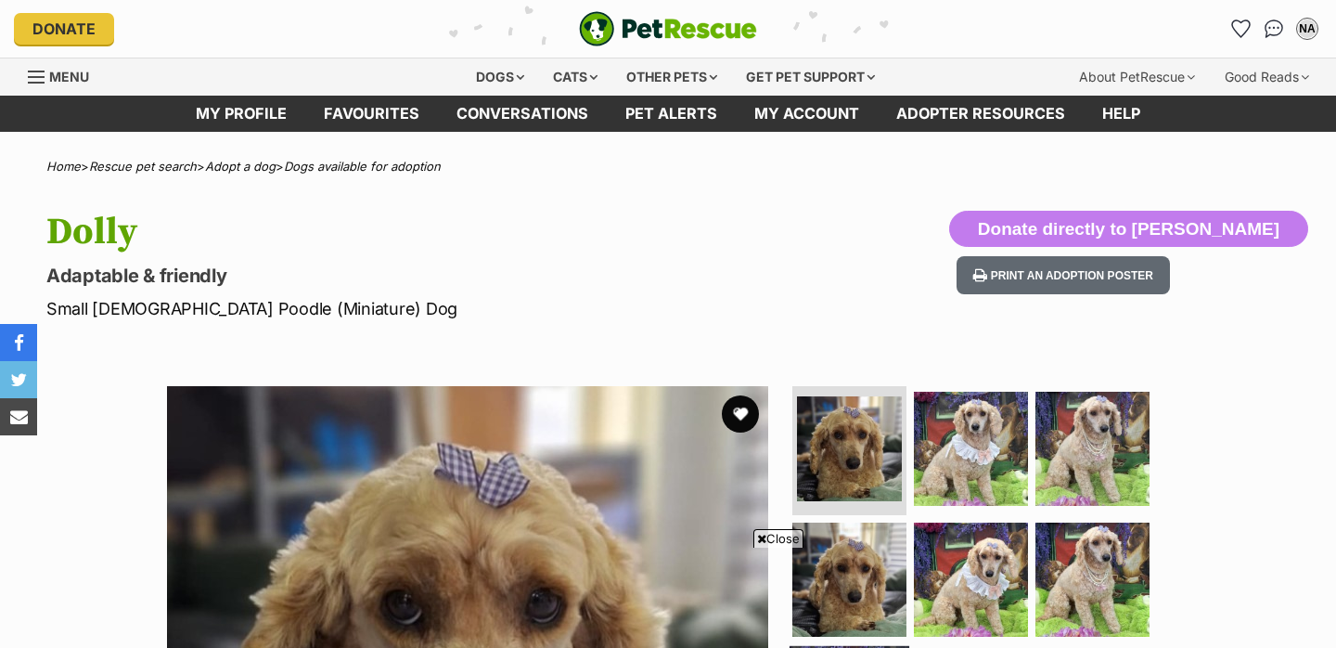
scroll to position [447, 0]
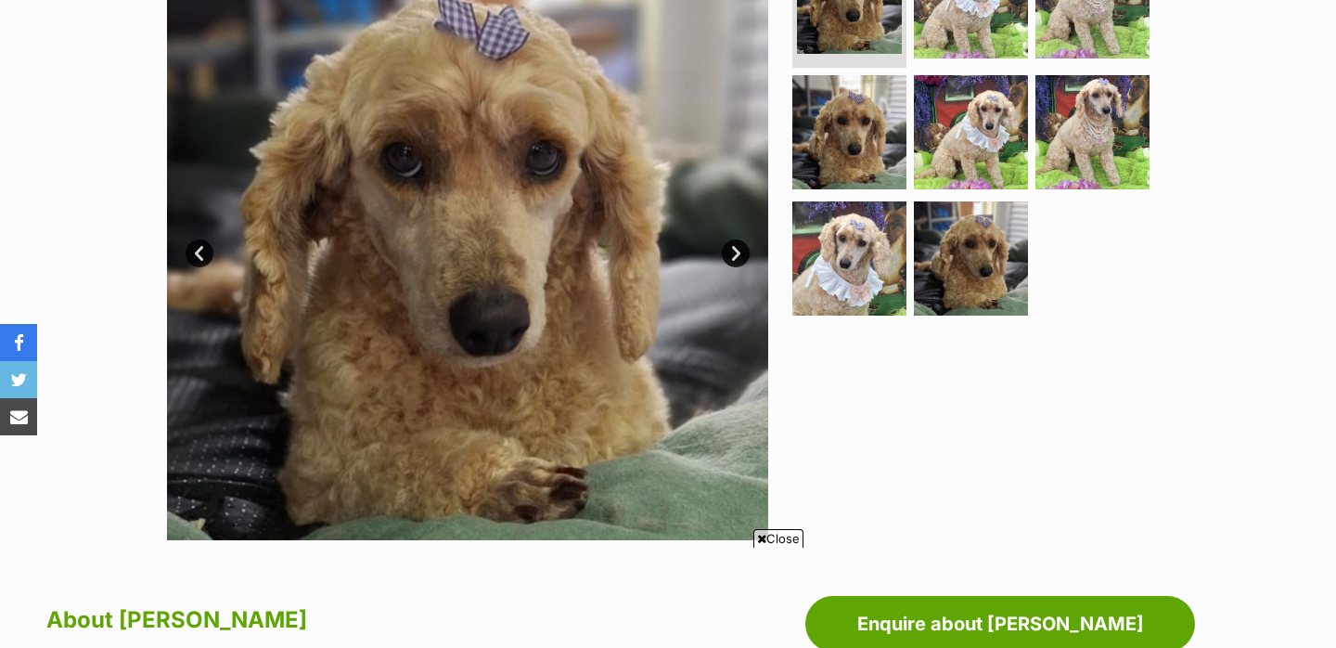
click at [737, 251] on link "Next" at bounding box center [736, 253] width 28 height 28
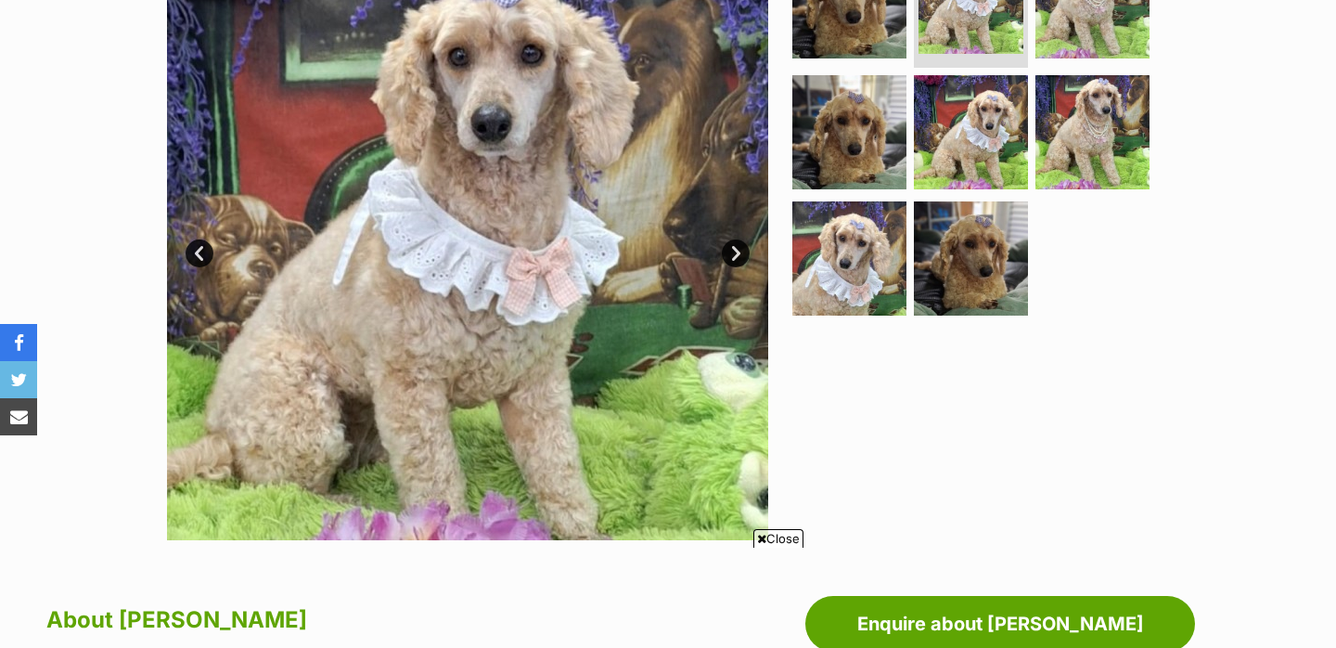
click at [737, 251] on link "Next" at bounding box center [736, 253] width 28 height 28
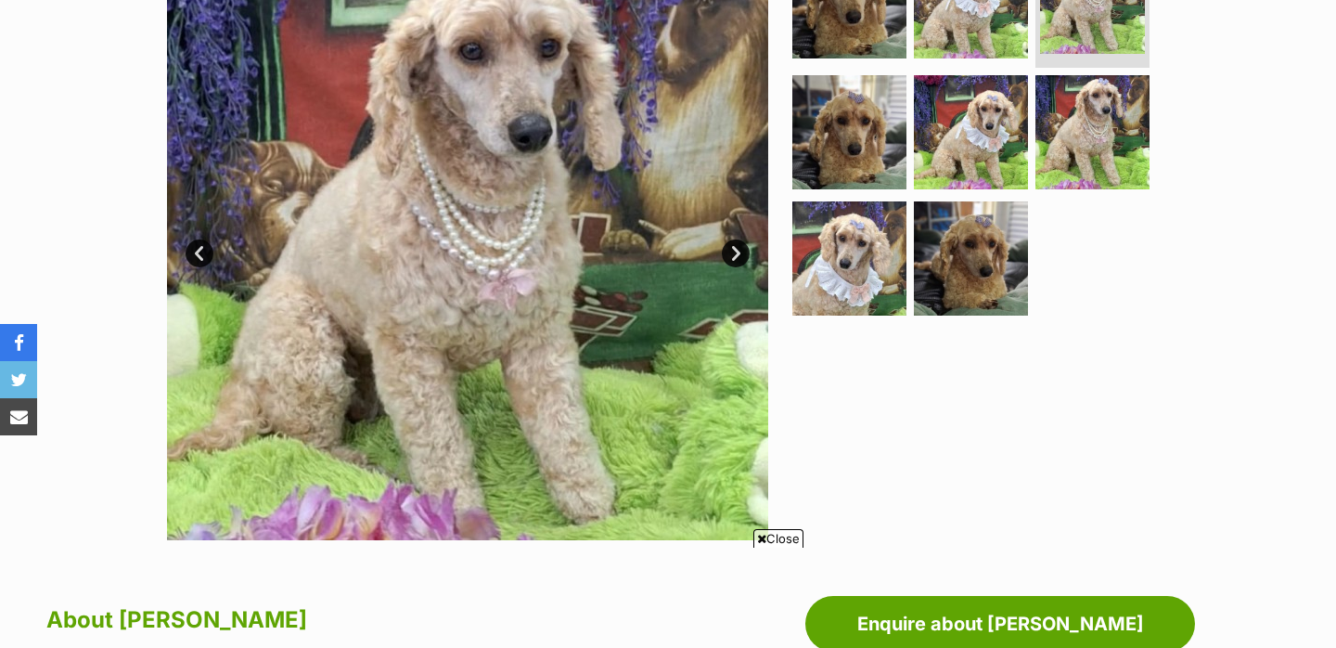
click at [737, 251] on link "Next" at bounding box center [736, 253] width 28 height 28
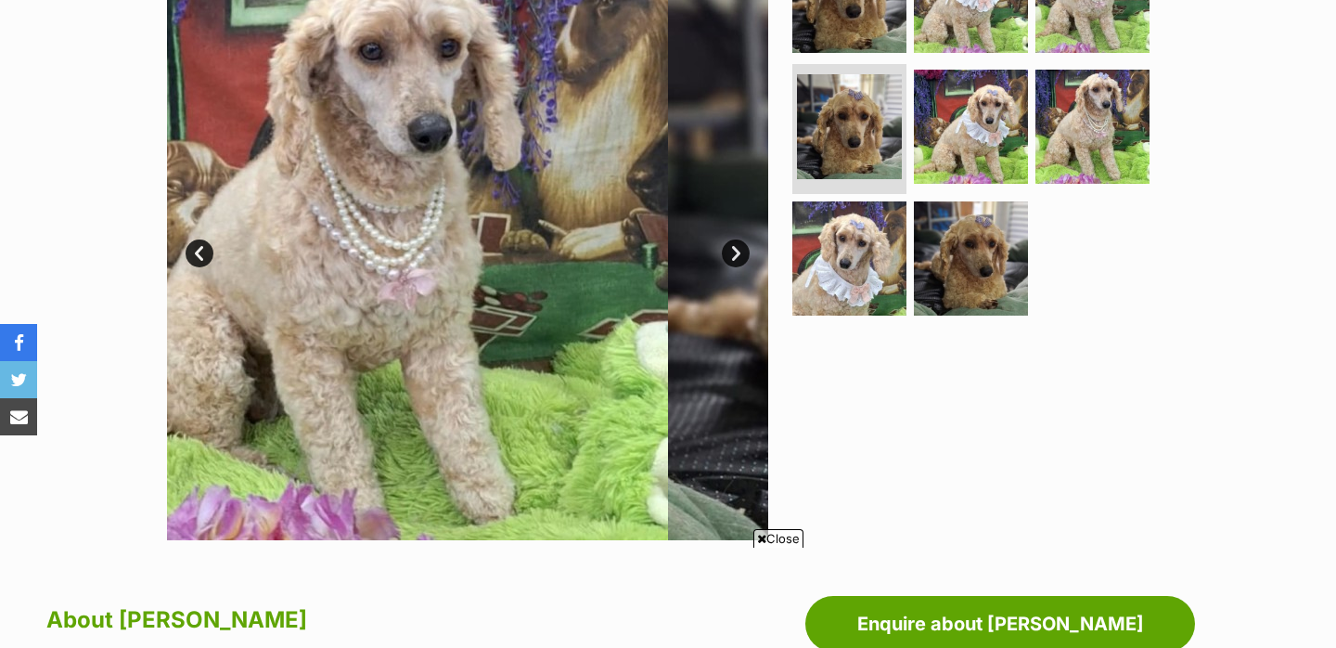
click at [737, 252] on link "Next" at bounding box center [736, 253] width 28 height 28
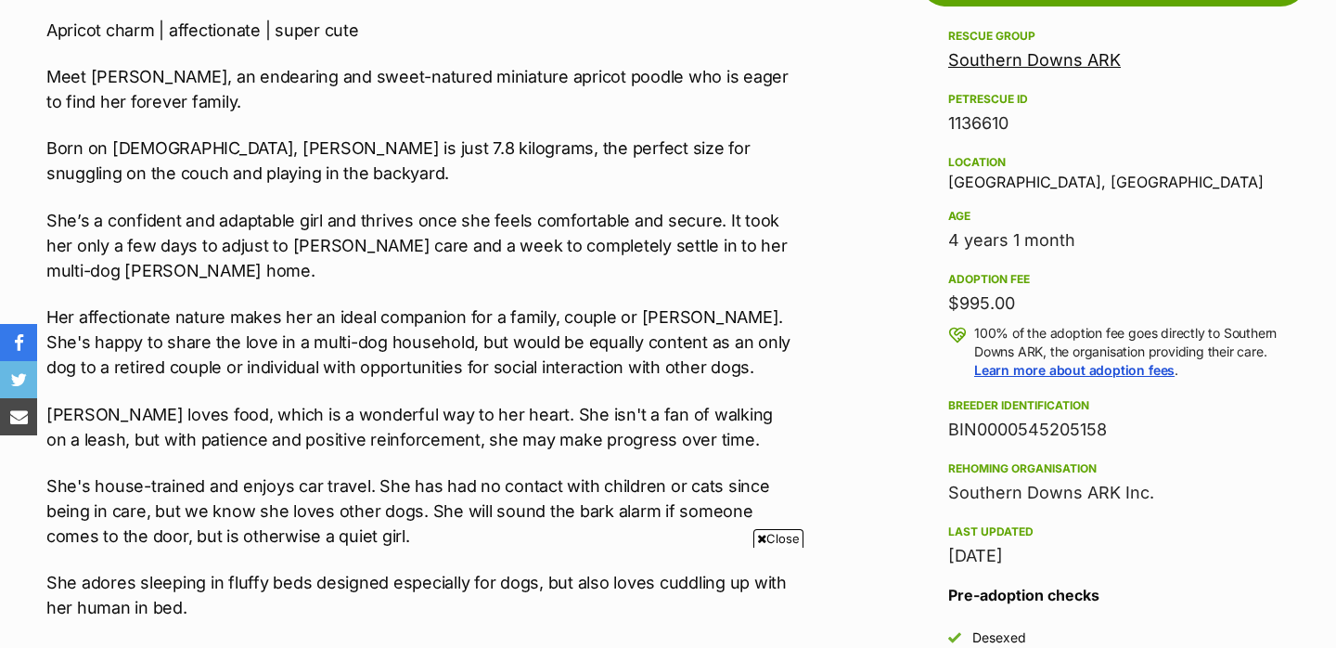
scroll to position [0, 0]
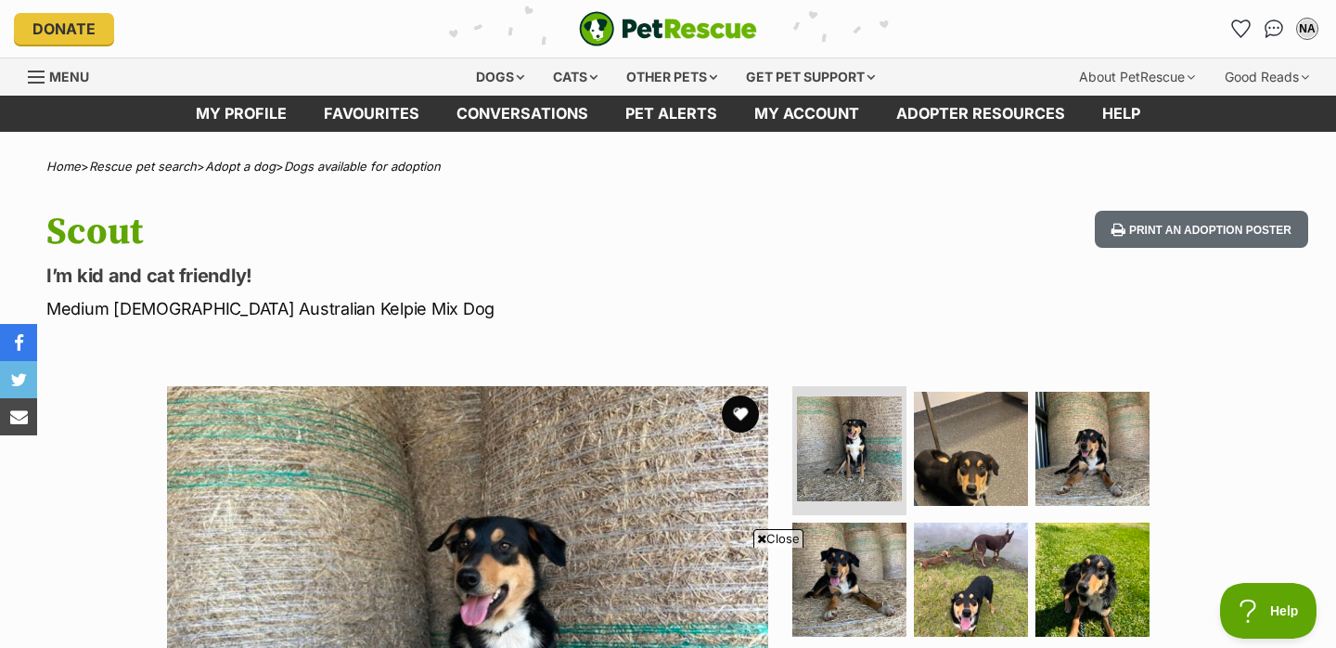
scroll to position [290, 0]
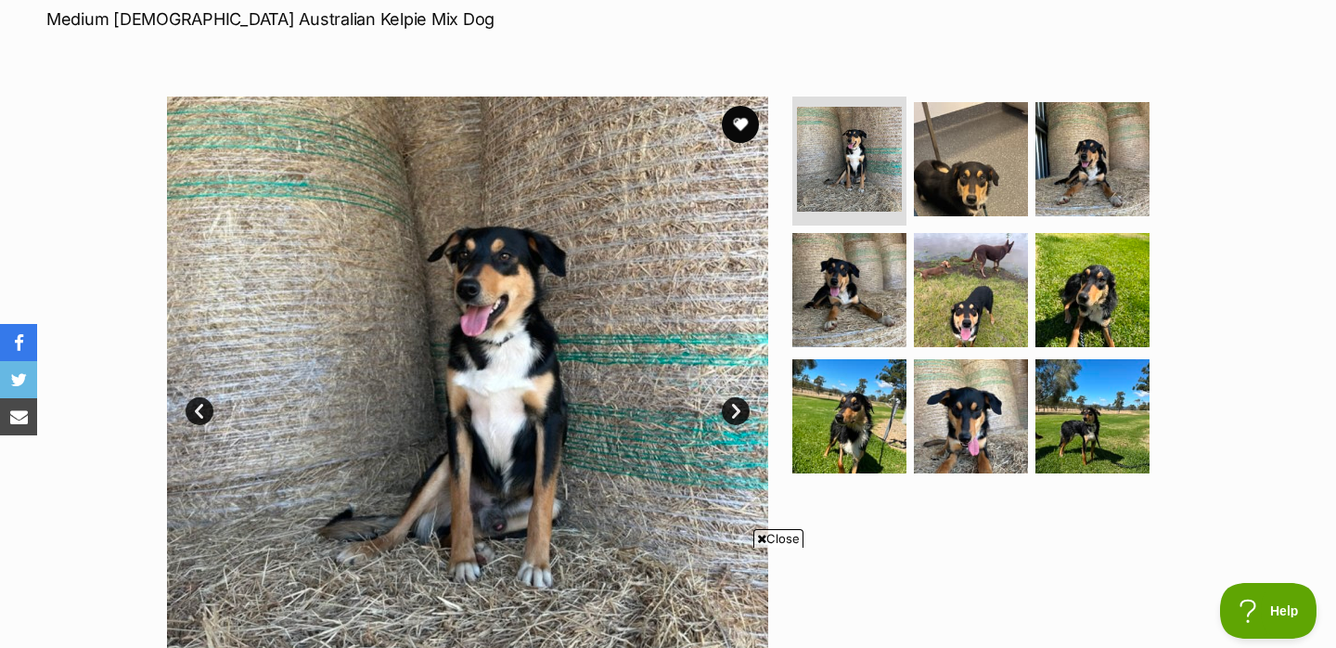
click at [732, 410] on link "Next" at bounding box center [736, 411] width 28 height 28
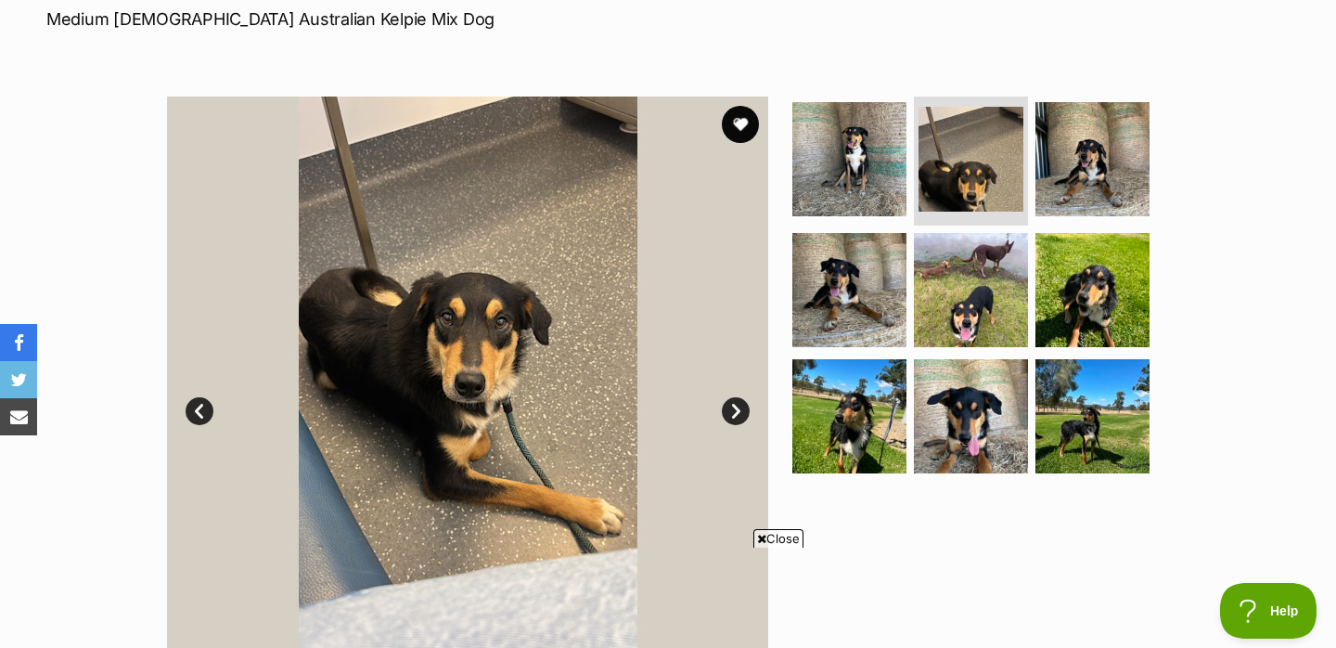
scroll to position [0, 0]
click at [732, 411] on link "Next" at bounding box center [736, 411] width 28 height 28
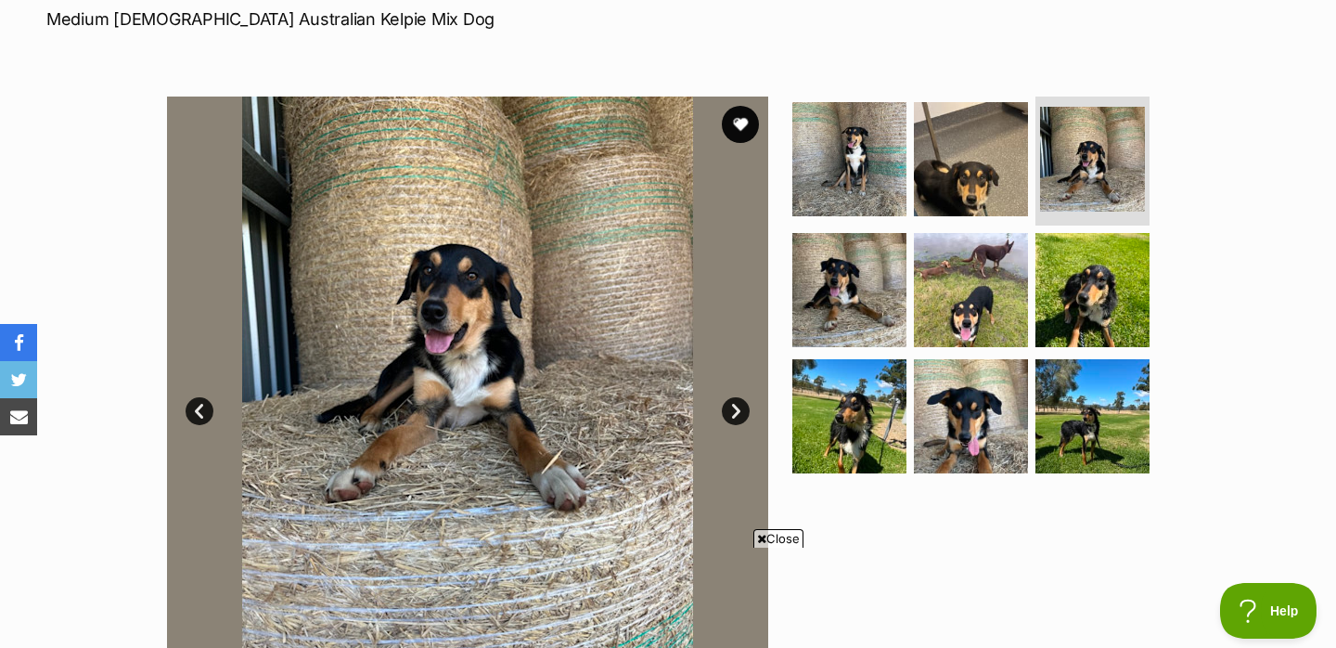
click at [732, 411] on link "Next" at bounding box center [736, 411] width 28 height 28
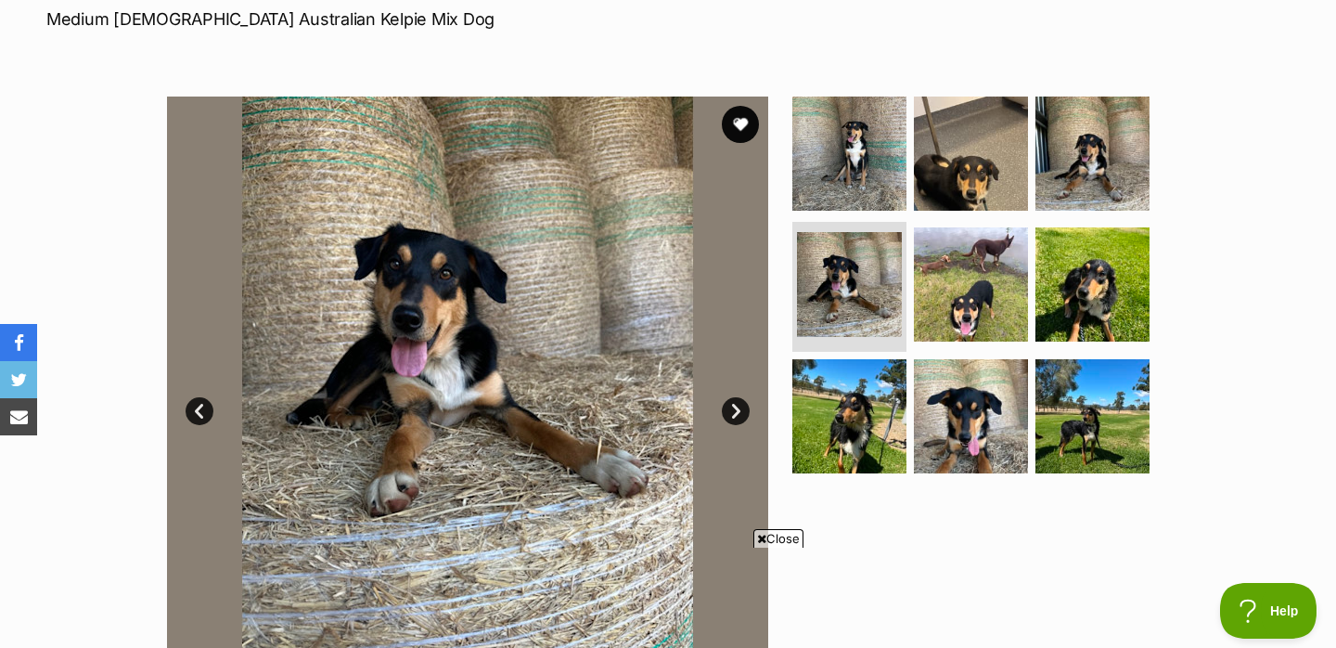
click at [732, 411] on link "Next" at bounding box center [736, 411] width 28 height 28
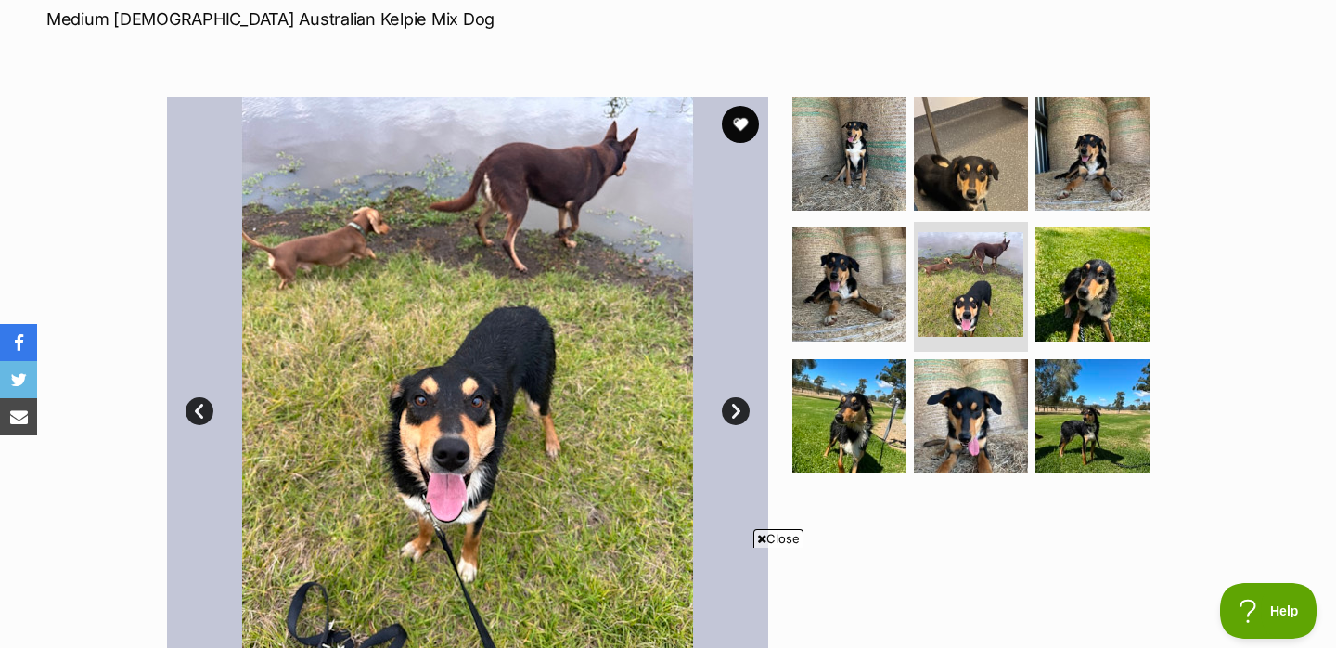
click at [732, 412] on link "Next" at bounding box center [736, 411] width 28 height 28
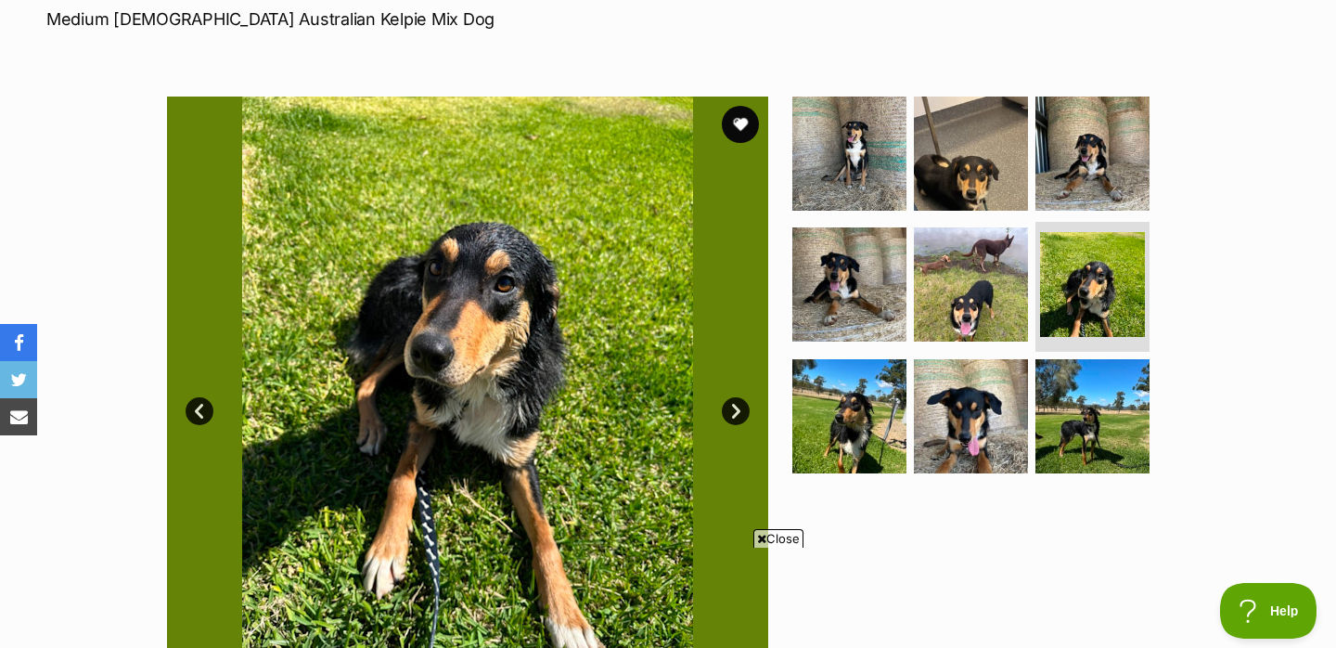
click at [732, 412] on link "Next" at bounding box center [736, 411] width 28 height 28
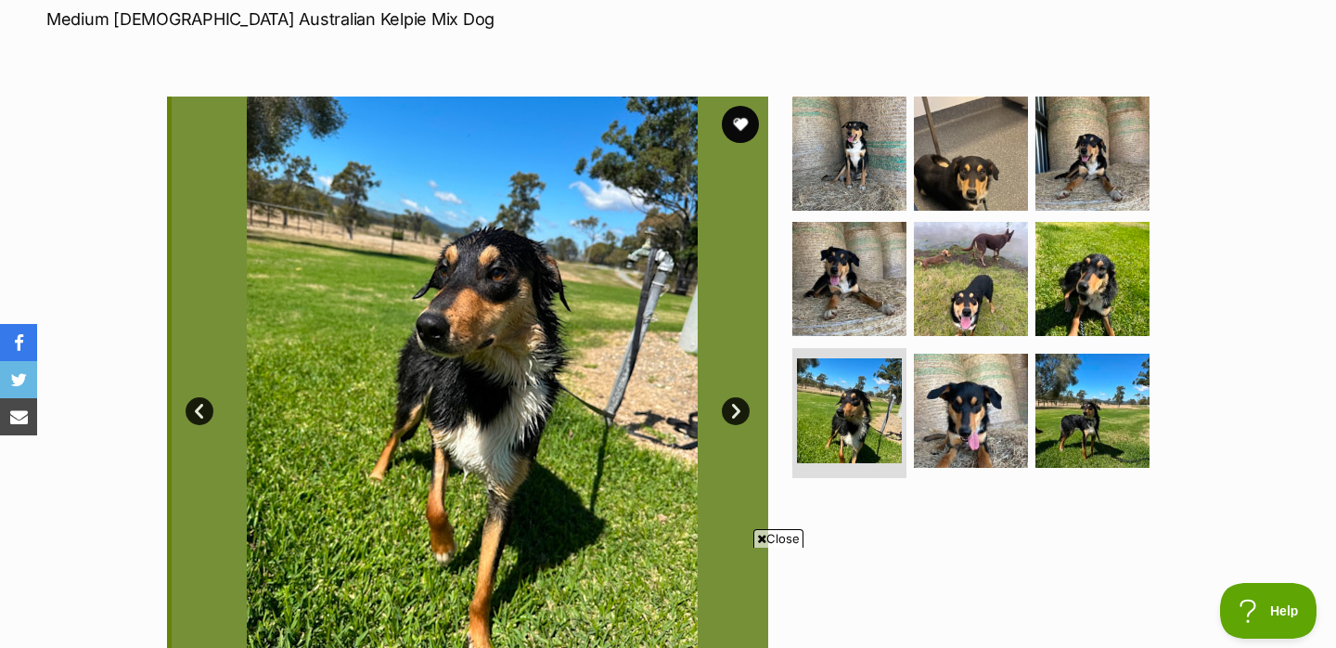
click at [732, 412] on link "Next" at bounding box center [736, 411] width 28 height 28
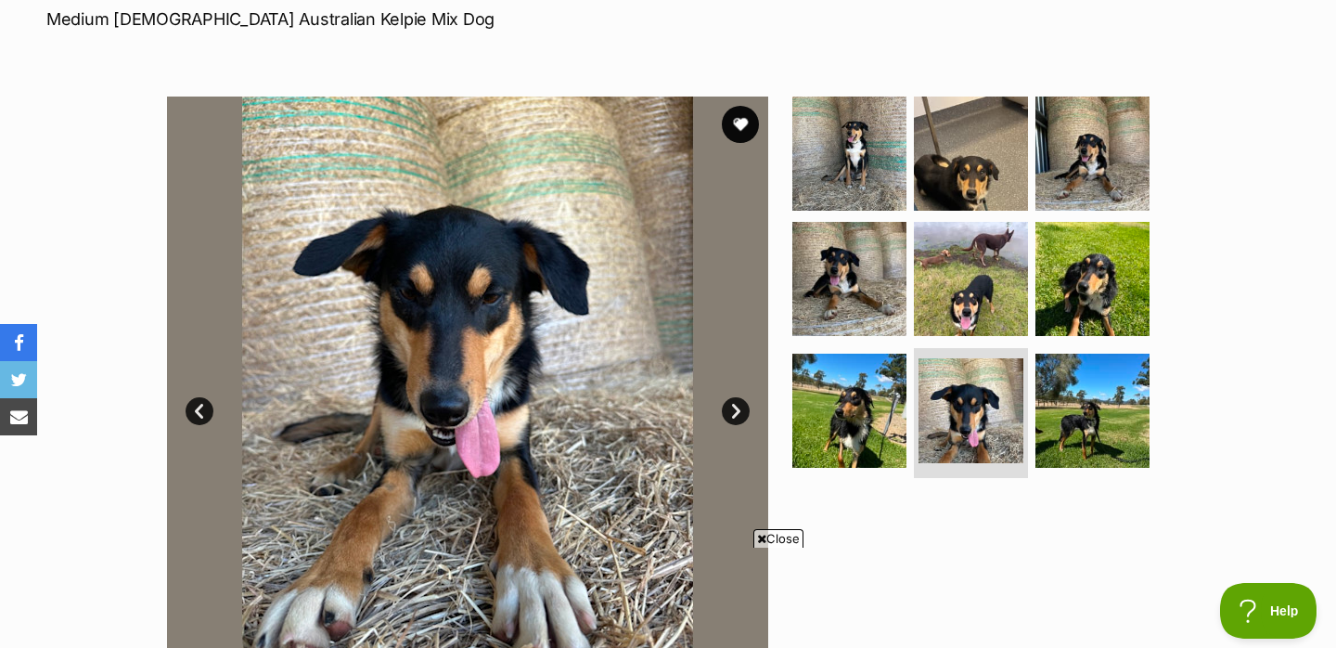
click at [732, 412] on link "Next" at bounding box center [736, 411] width 28 height 28
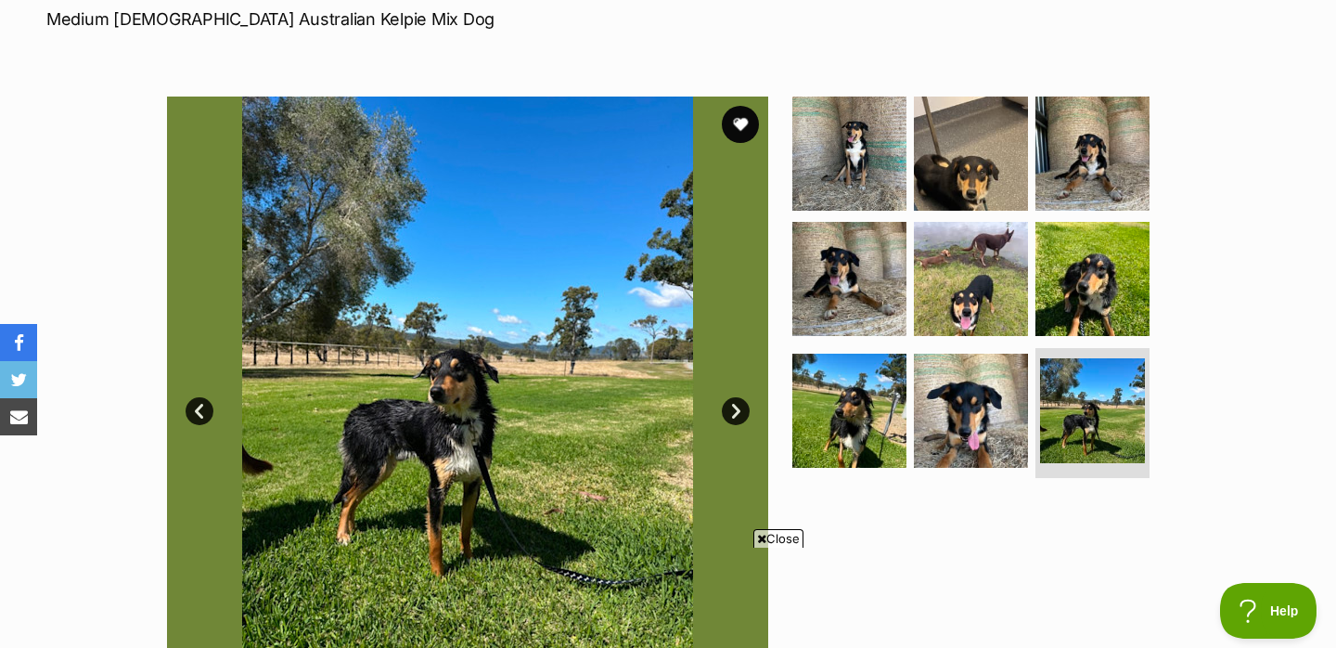
click at [782, 543] on span "Close" at bounding box center [778, 538] width 50 height 19
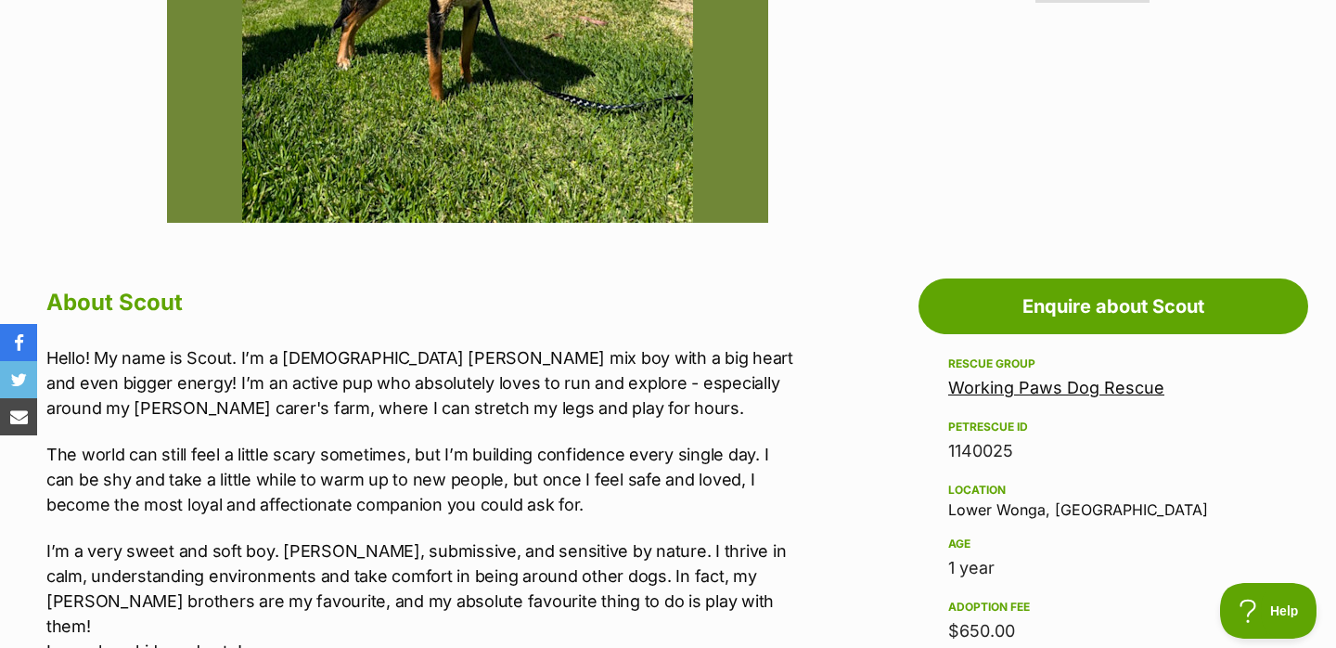
scroll to position [779, 0]
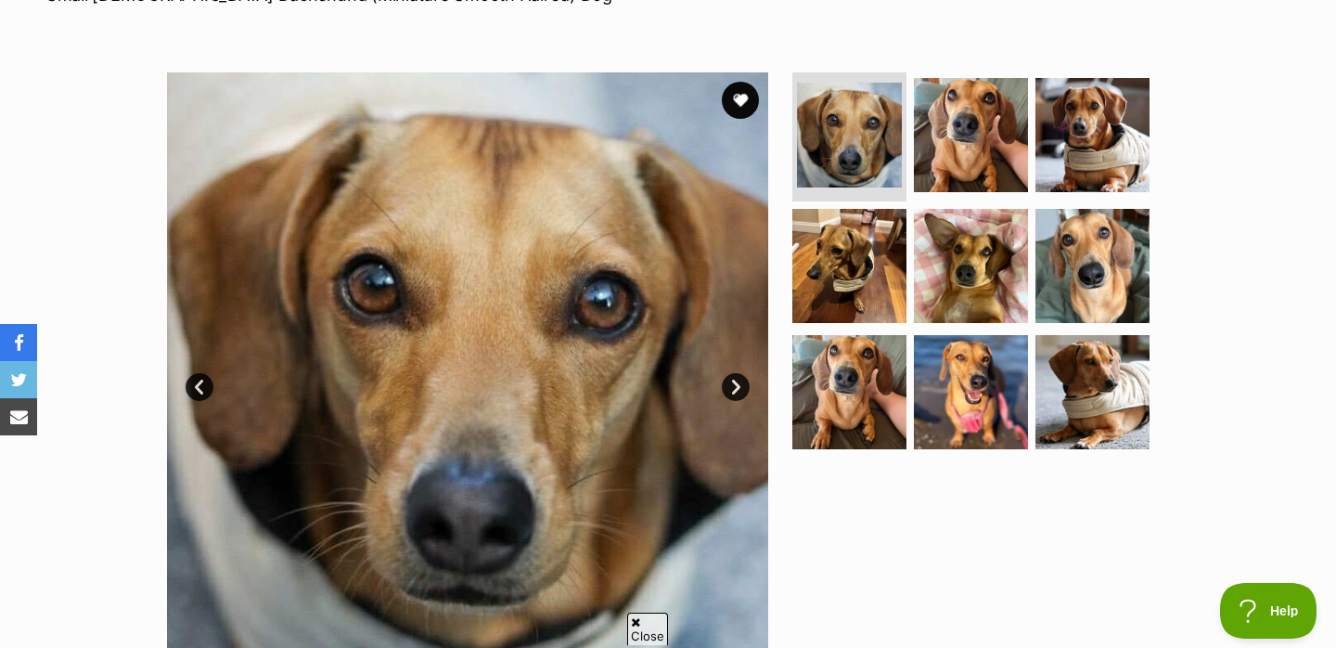
scroll to position [331, 0]
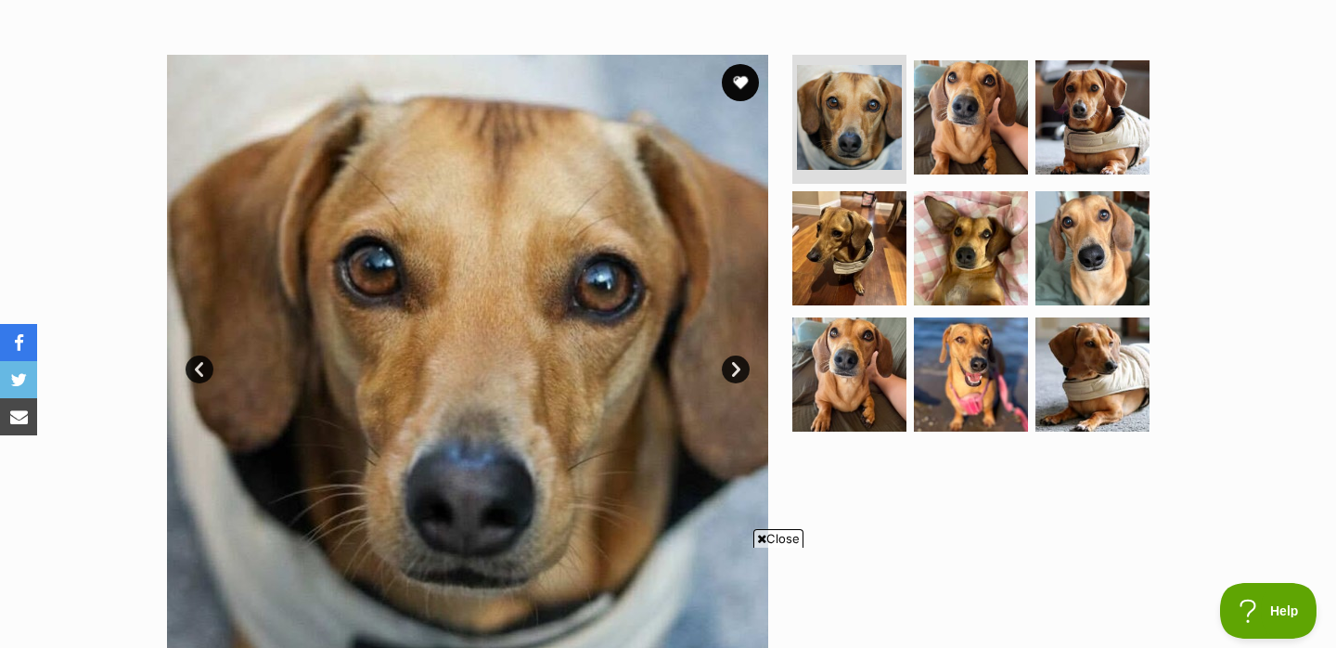
click at [730, 367] on link "Next" at bounding box center [736, 369] width 28 height 28
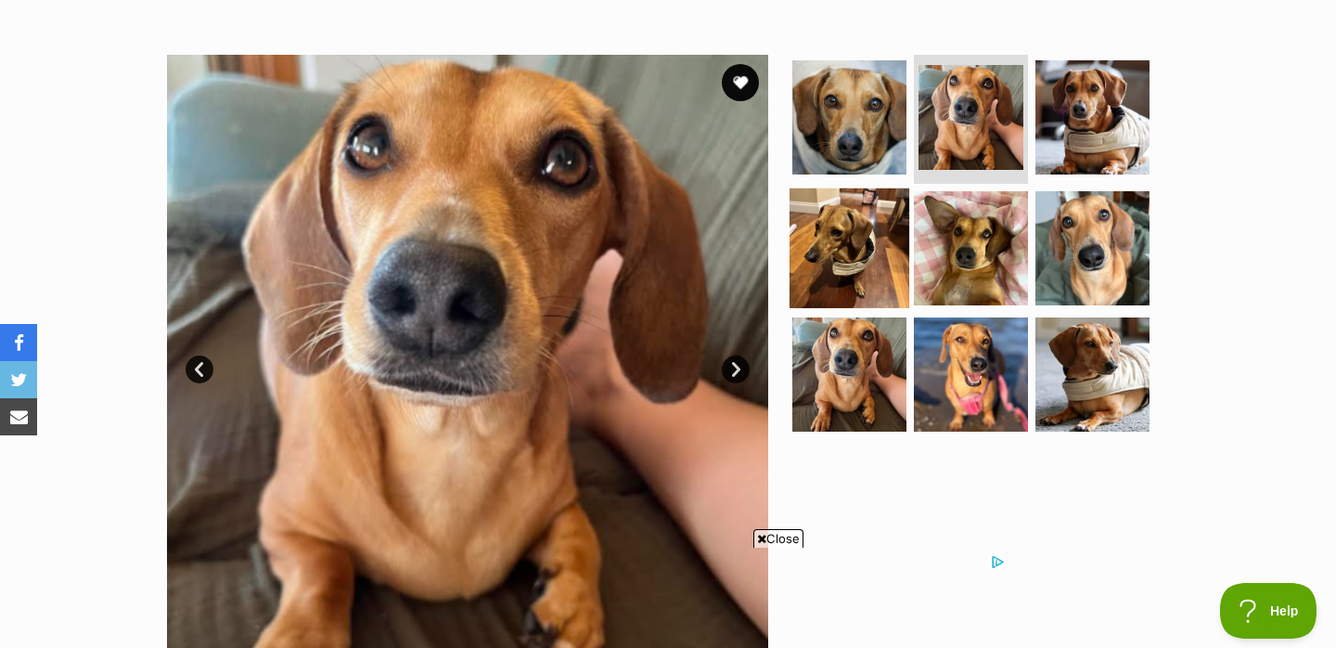
scroll to position [389, 0]
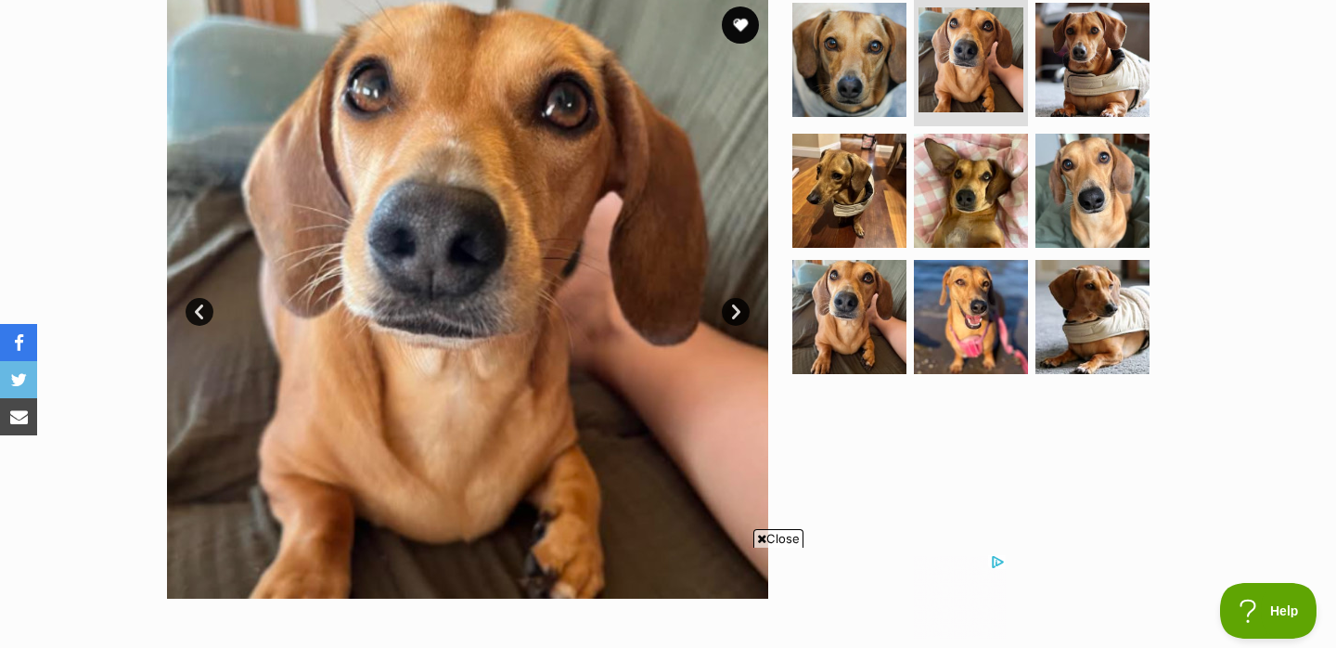
click at [732, 310] on link "Next" at bounding box center [736, 312] width 28 height 28
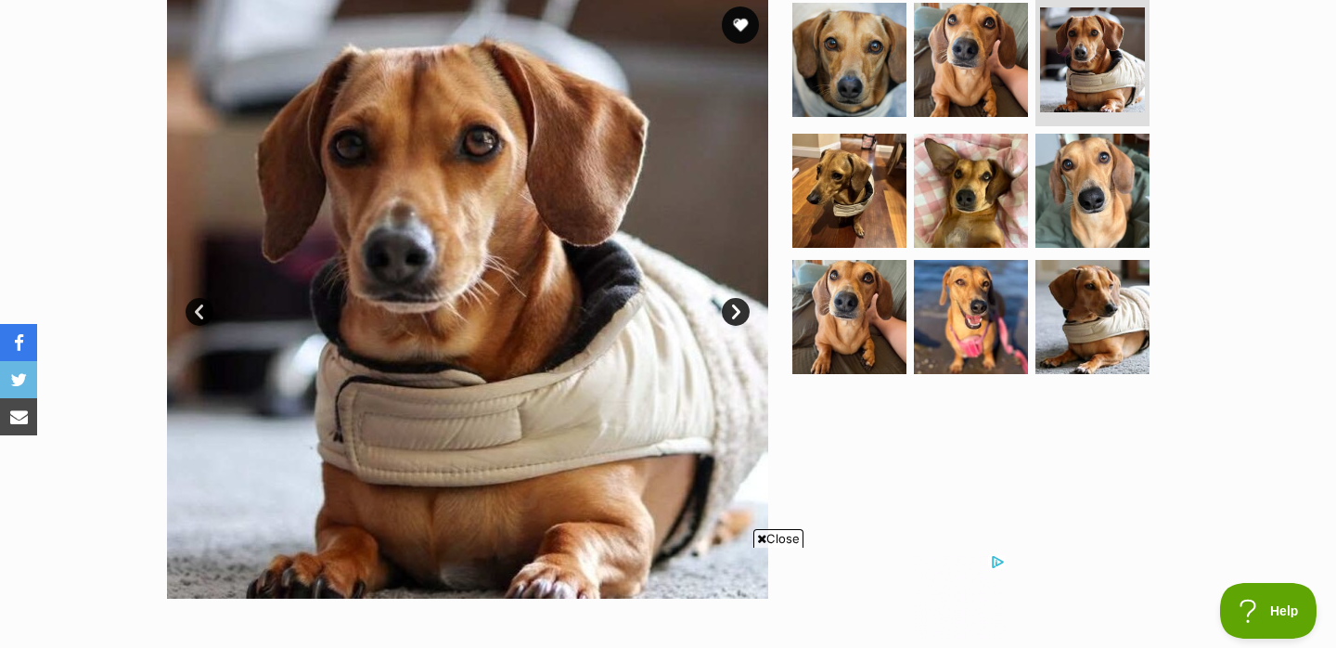
click at [732, 310] on link "Next" at bounding box center [736, 312] width 28 height 28
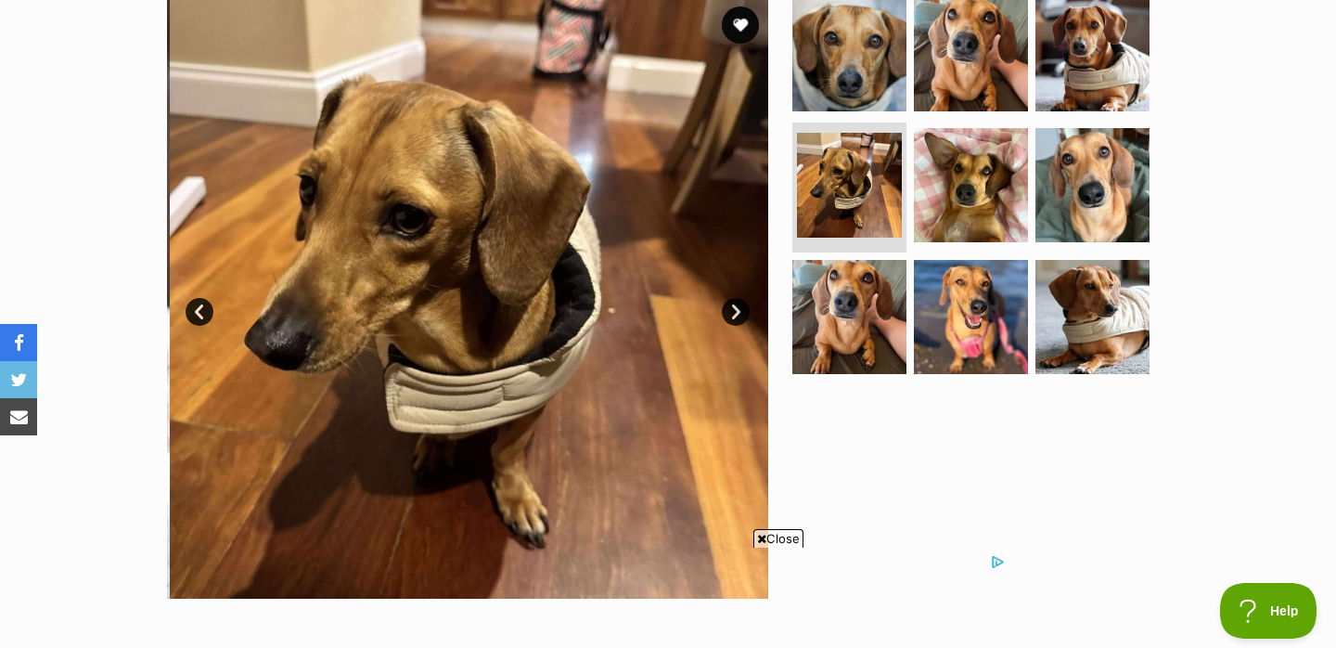
scroll to position [0, 0]
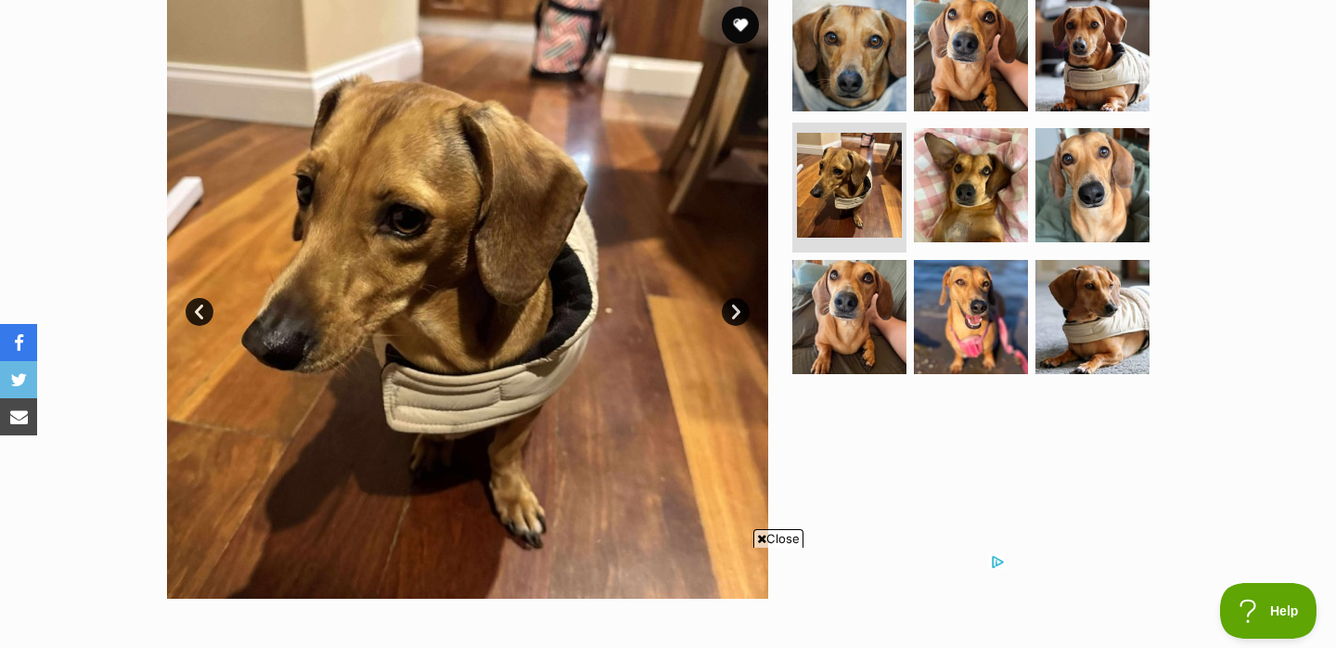
click at [732, 310] on link "Next" at bounding box center [736, 312] width 28 height 28
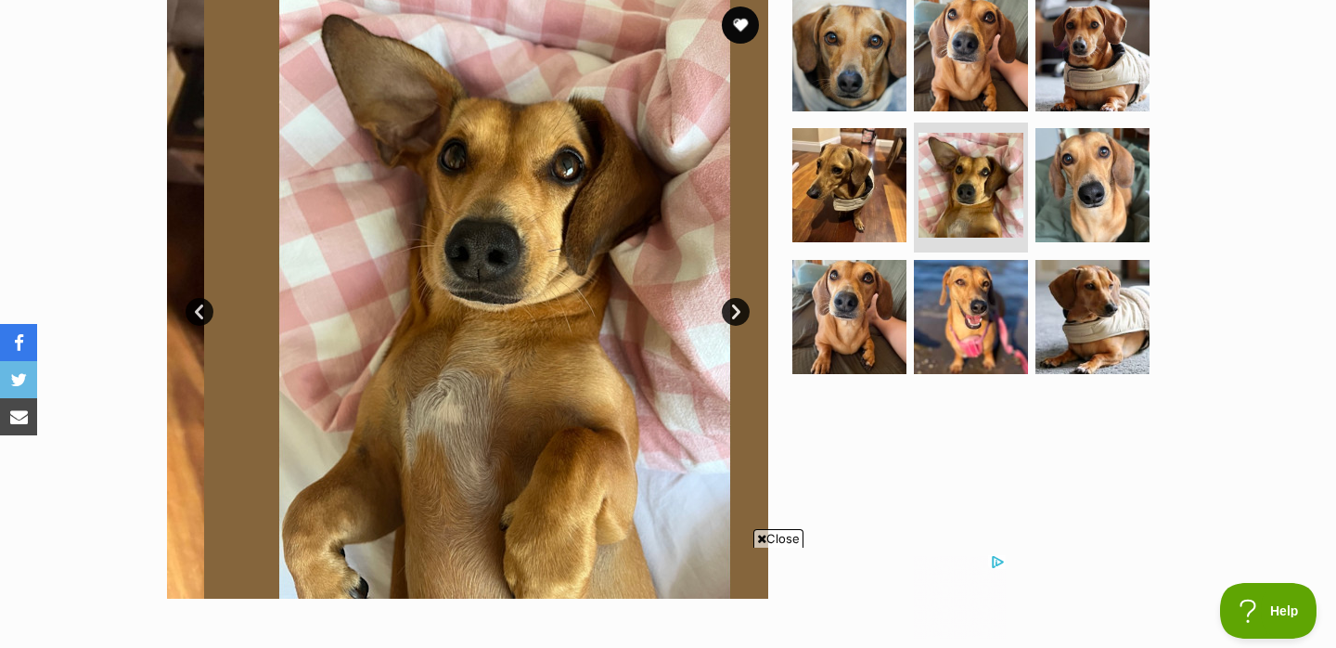
click at [732, 310] on link "Next" at bounding box center [736, 312] width 28 height 28
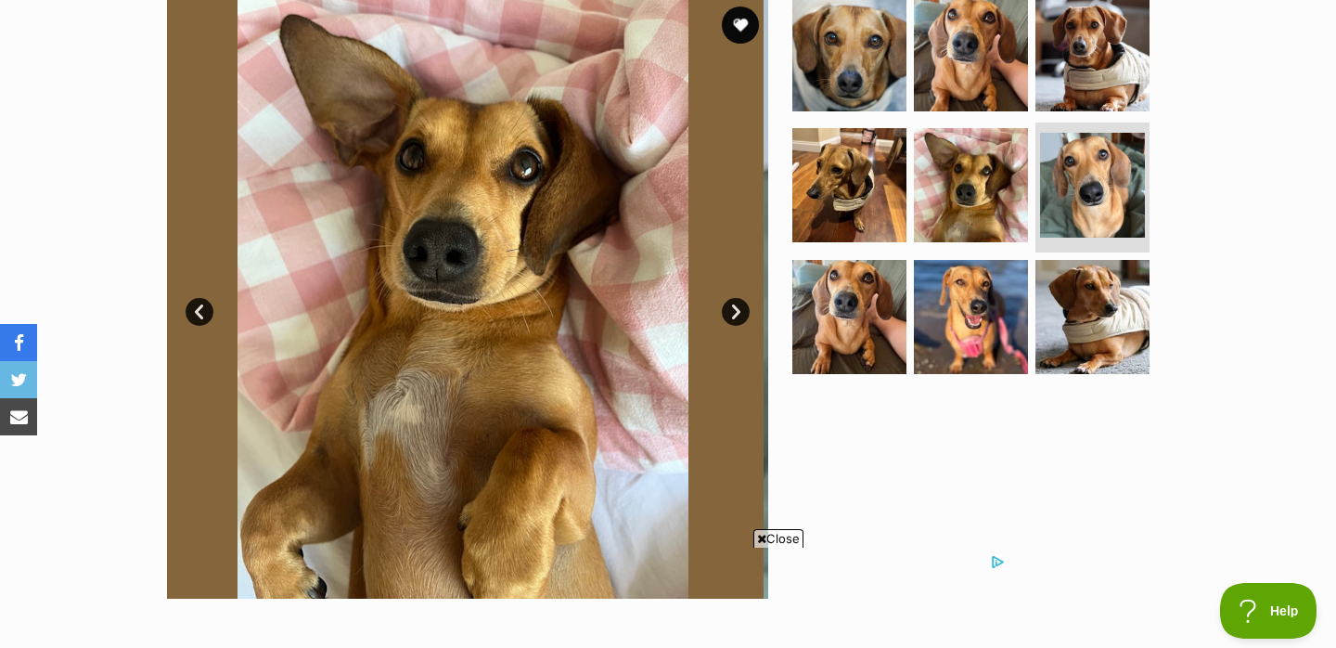
click at [732, 310] on link "Next" at bounding box center [736, 312] width 28 height 28
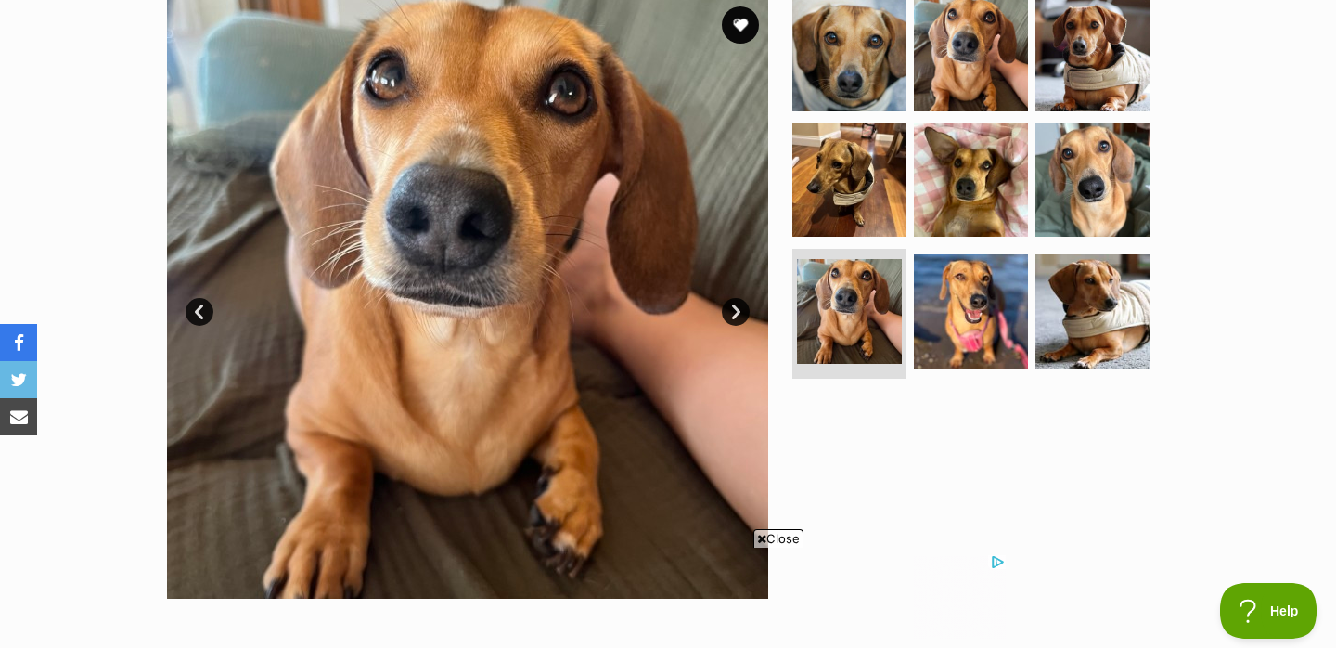
click at [732, 310] on link "Next" at bounding box center [736, 312] width 28 height 28
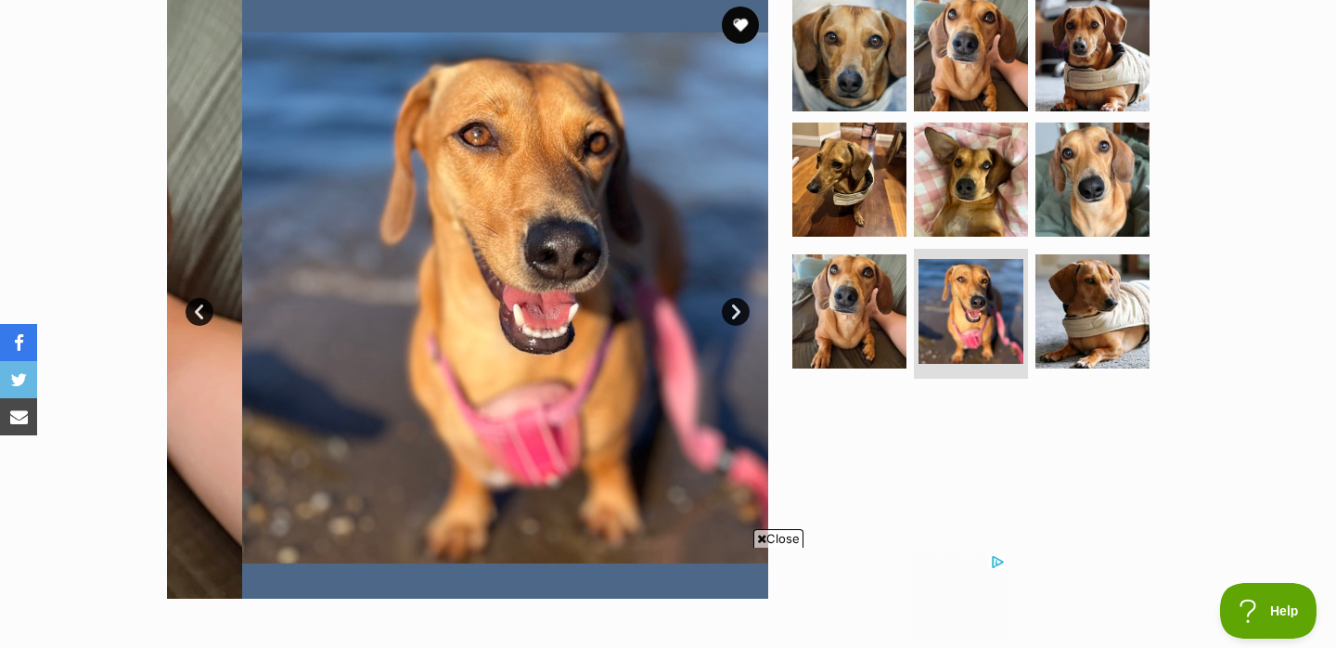
click at [732, 310] on link "Next" at bounding box center [736, 312] width 28 height 28
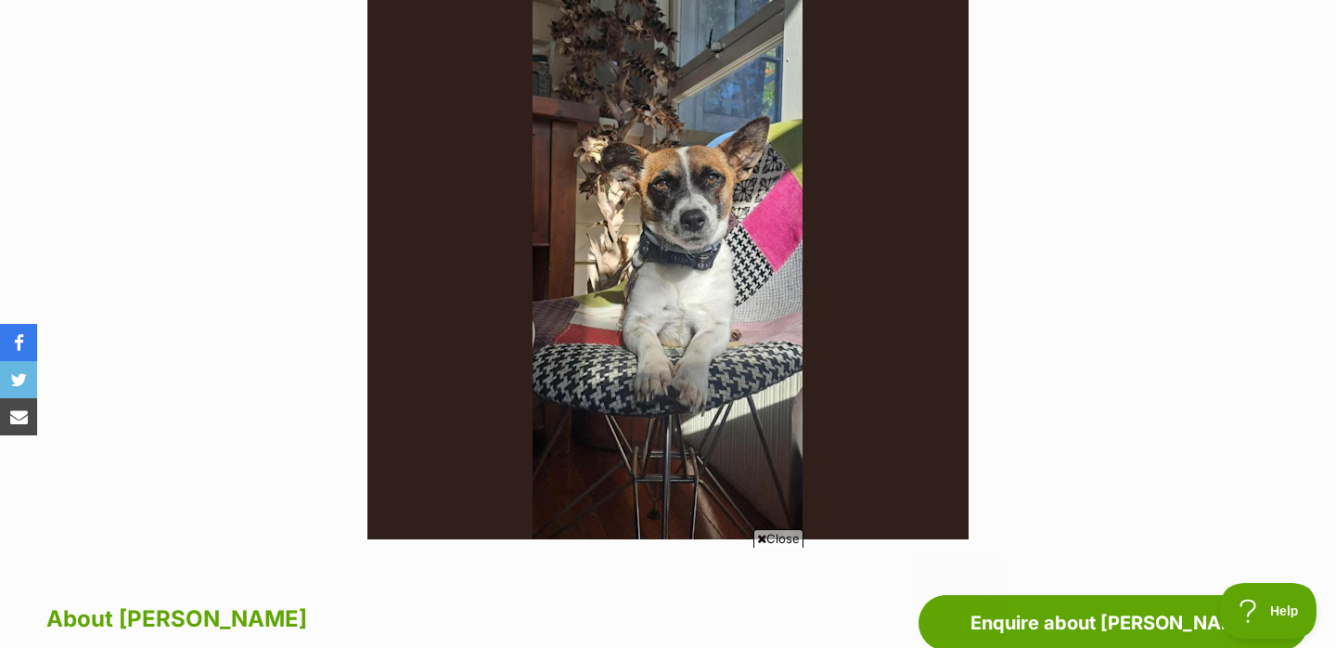
click at [778, 535] on span "Close" at bounding box center [778, 538] width 50 height 19
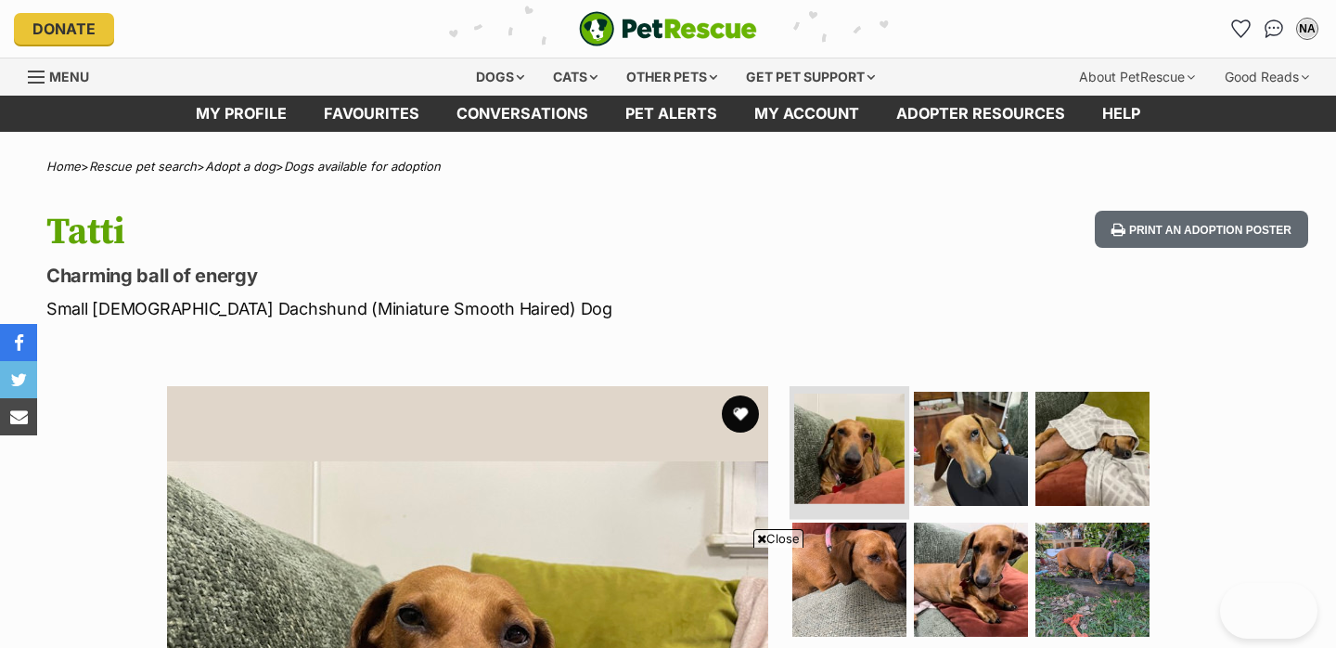
scroll to position [196, 0]
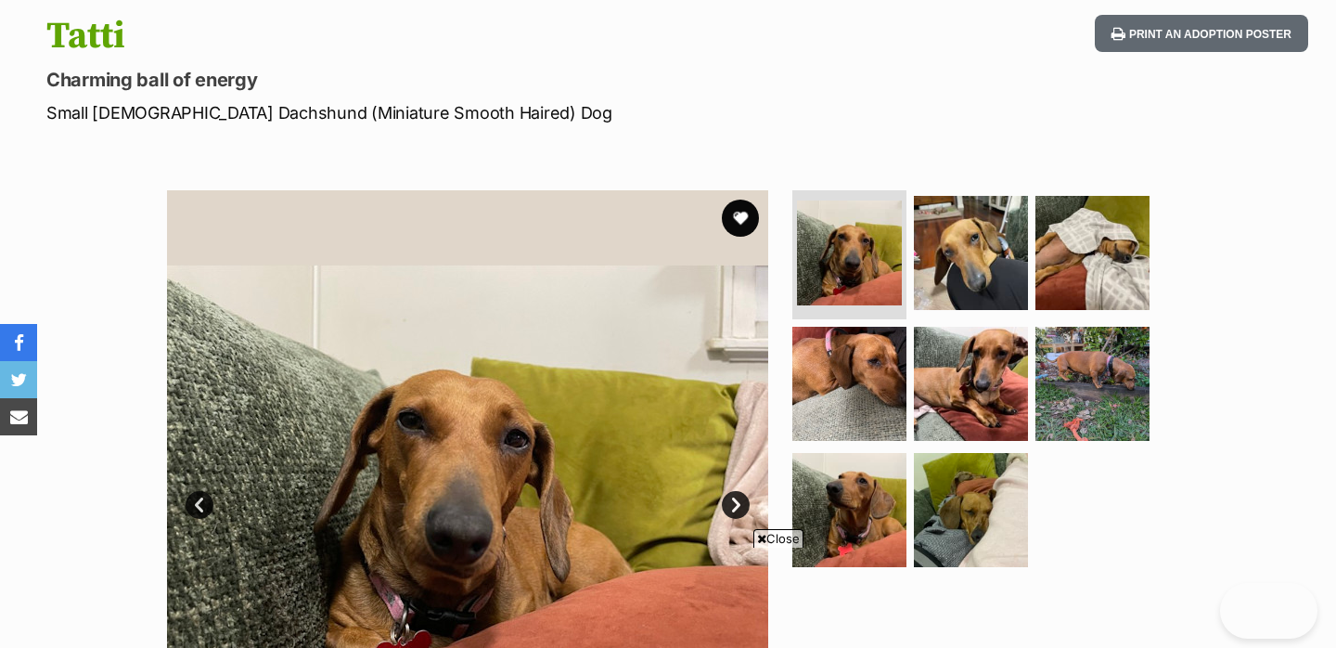
click at [742, 491] on link "Next" at bounding box center [736, 505] width 28 height 28
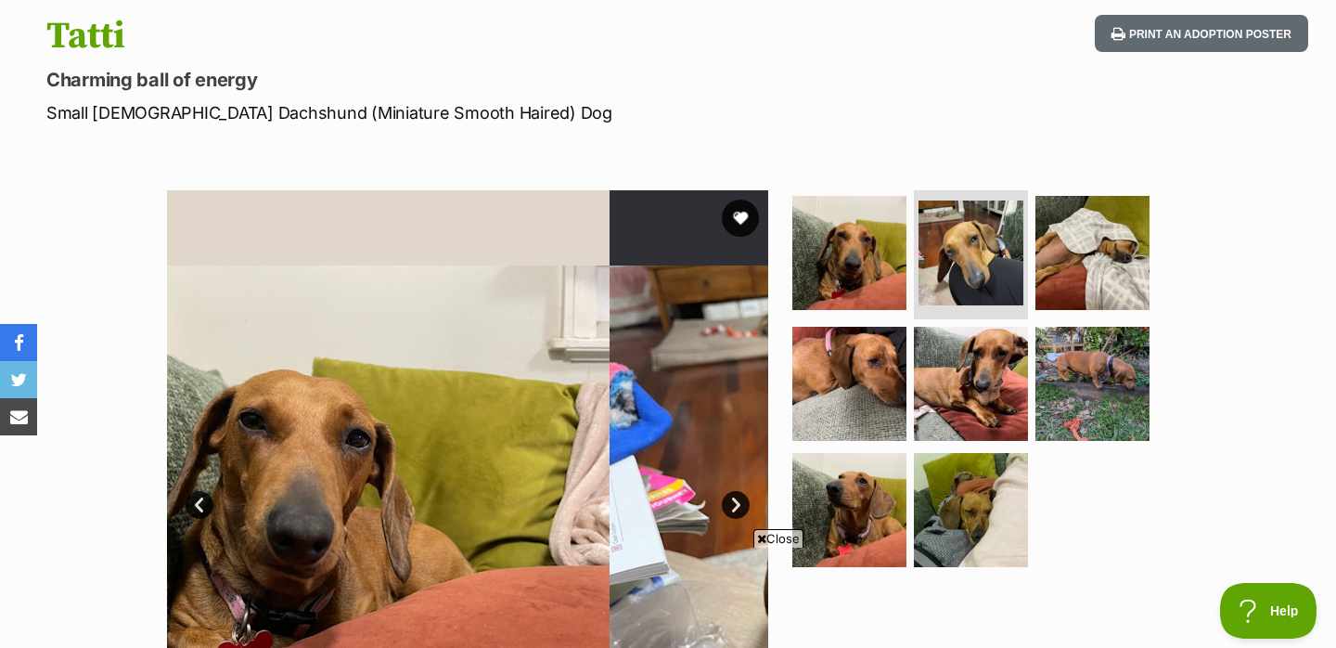
scroll to position [273, 0]
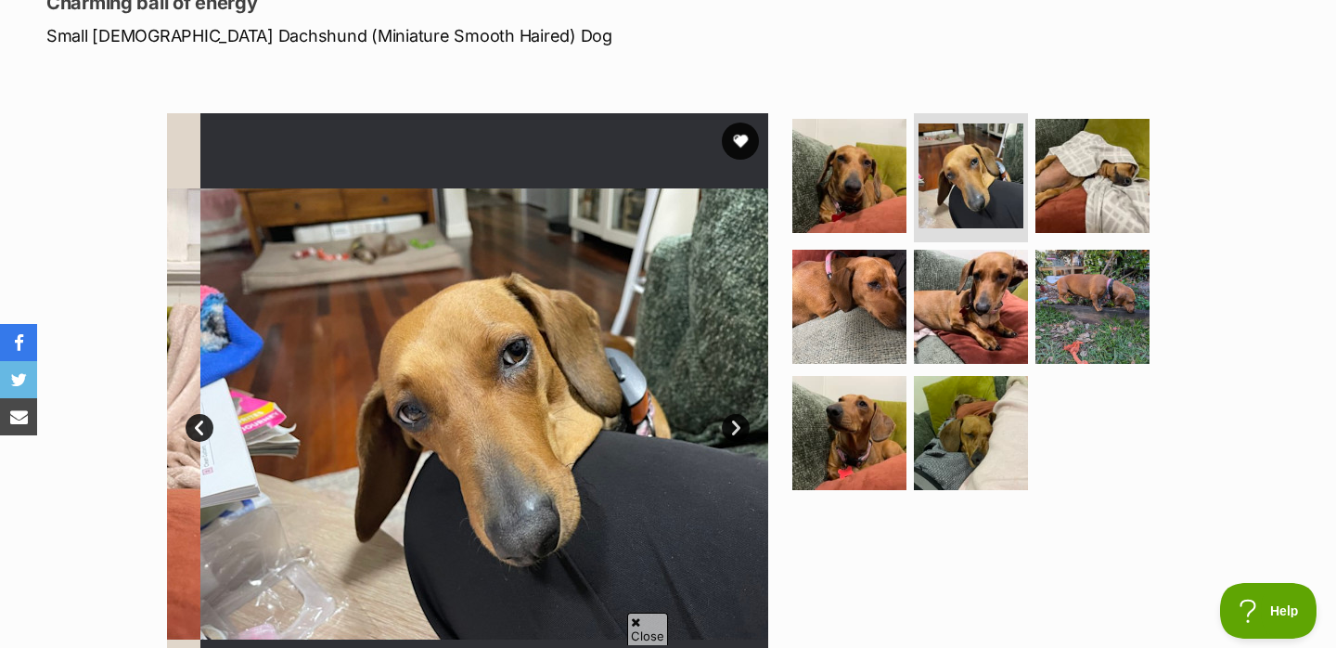
click at [742, 431] on link "Next" at bounding box center [736, 428] width 28 height 28
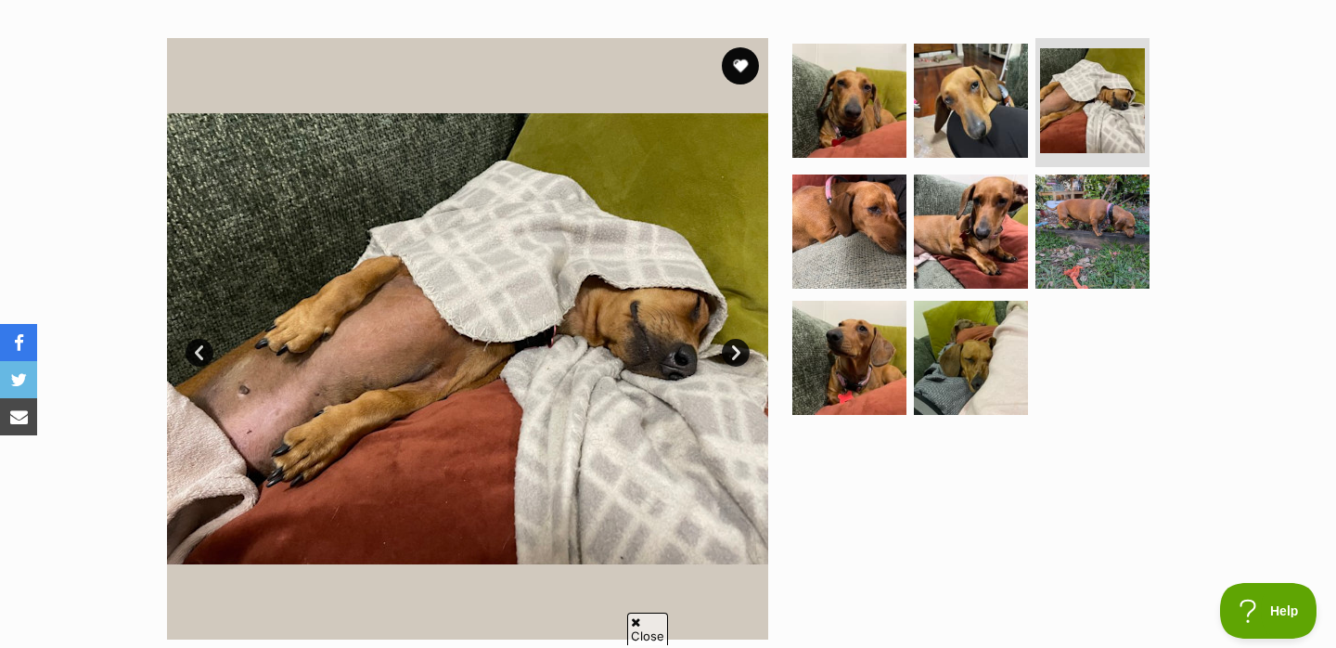
scroll to position [0, 0]
click at [741, 354] on link "Next" at bounding box center [736, 353] width 28 height 28
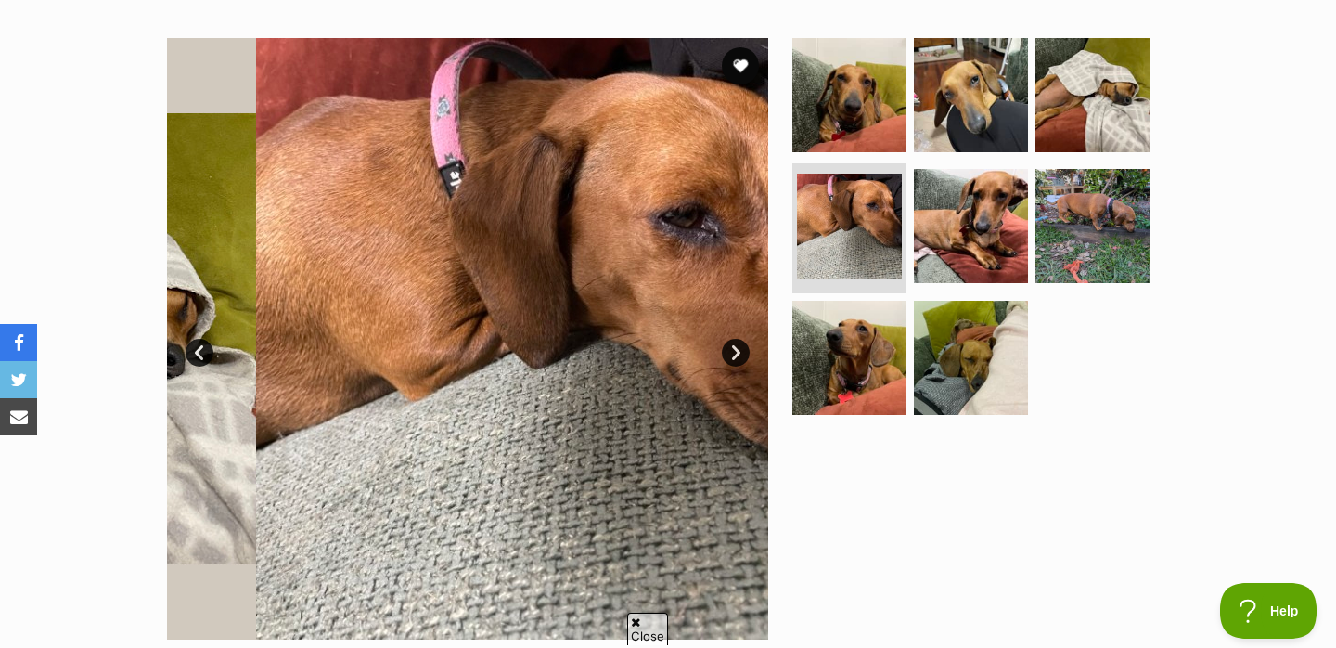
click at [741, 354] on link "Next" at bounding box center [736, 353] width 28 height 28
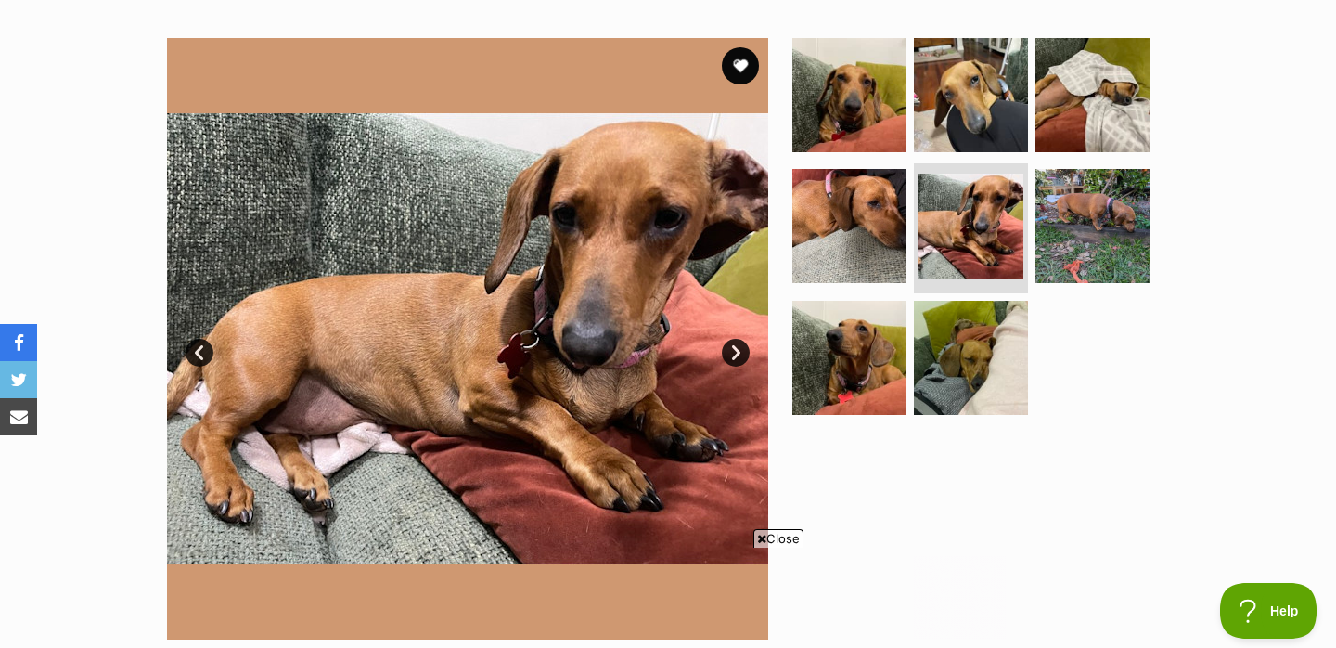
click at [741, 354] on link "Next" at bounding box center [736, 353] width 28 height 28
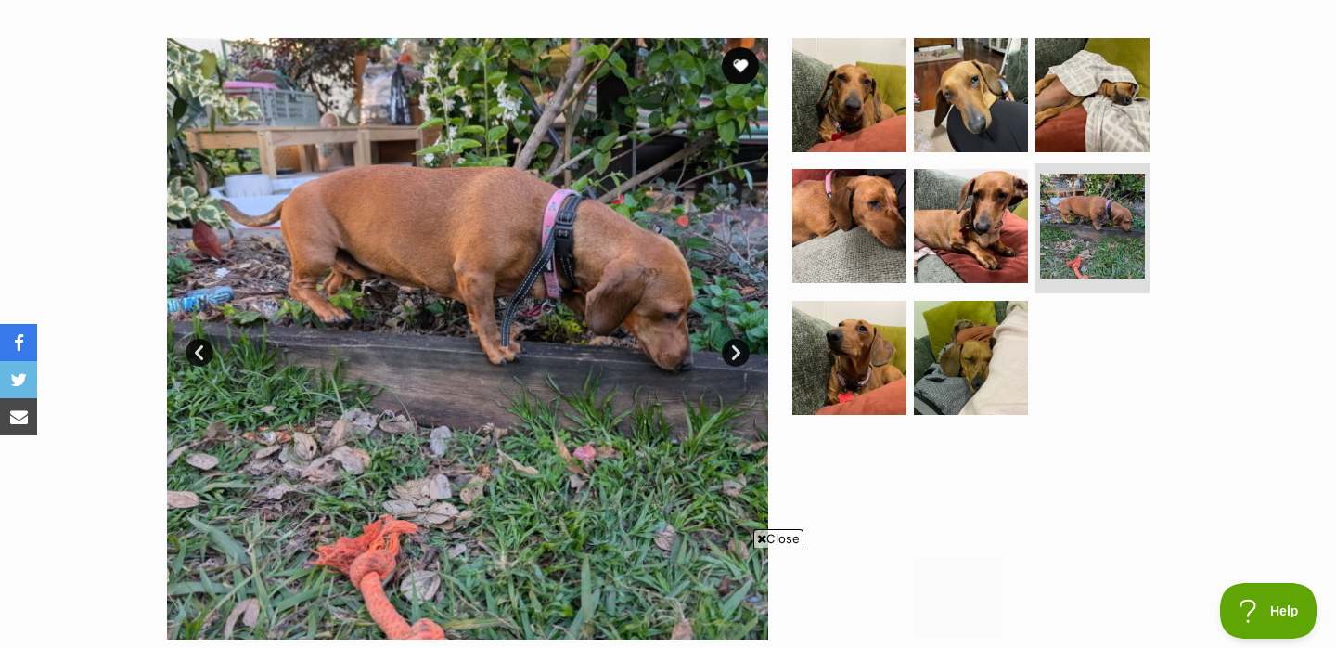
click at [741, 354] on link "Next" at bounding box center [736, 353] width 28 height 28
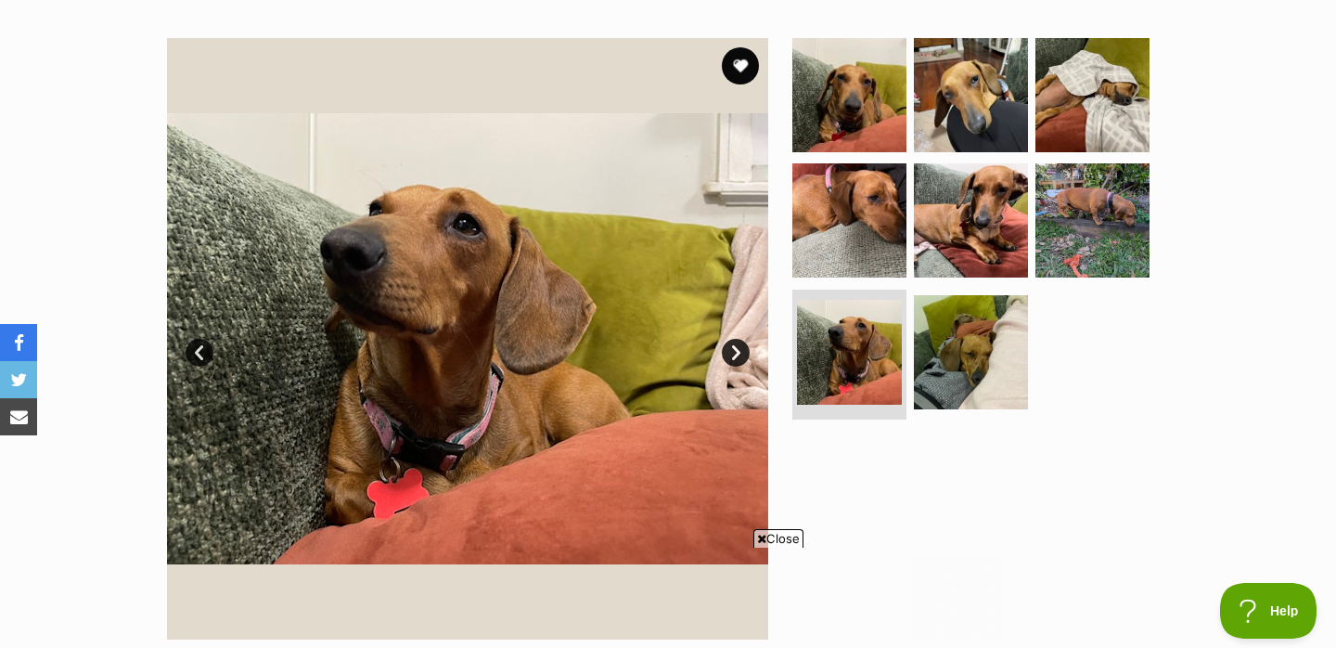
click at [741, 354] on link "Next" at bounding box center [736, 353] width 28 height 28
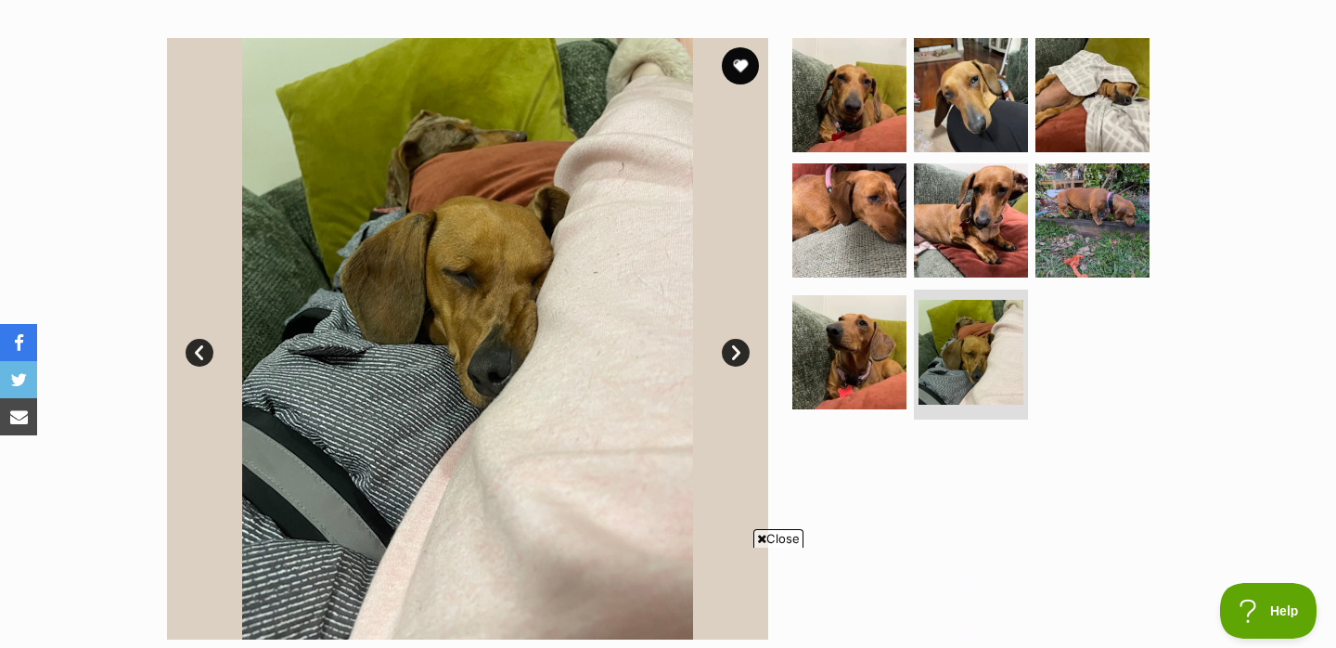
click at [776, 537] on span "Close" at bounding box center [778, 538] width 50 height 19
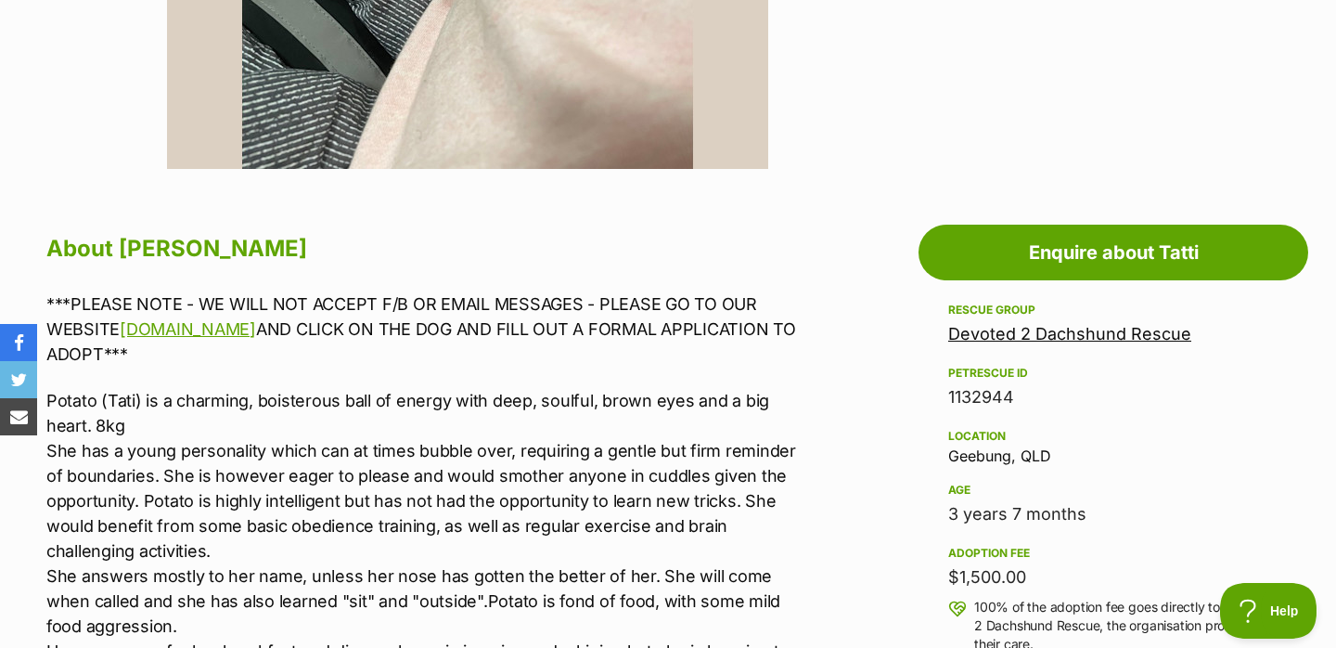
scroll to position [822, 0]
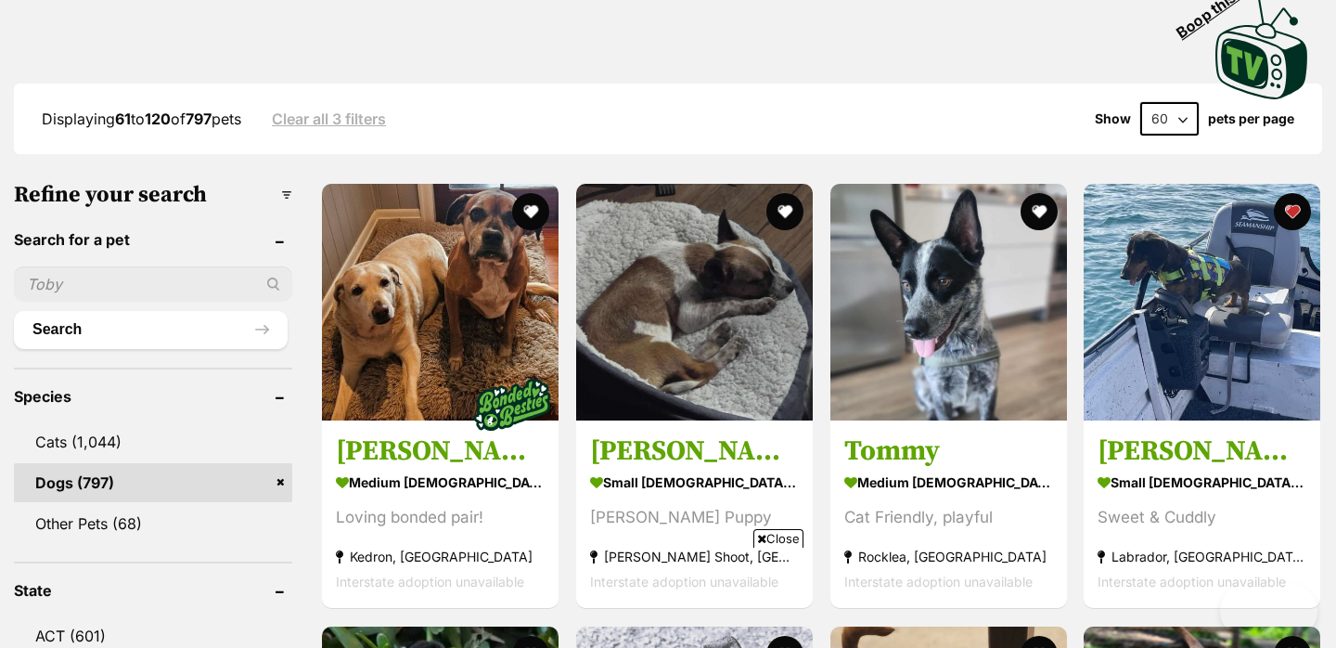
scroll to position [422, 0]
click at [777, 535] on span "Close" at bounding box center [778, 538] width 50 height 19
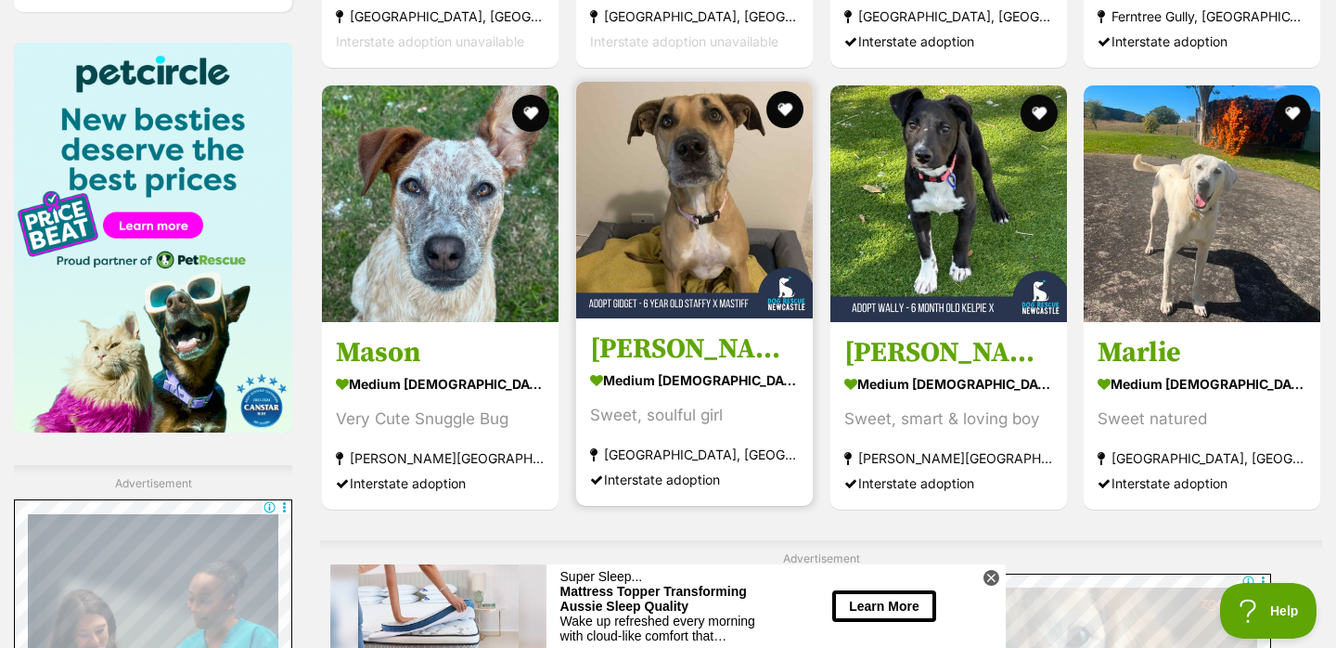
scroll to position [2810, 0]
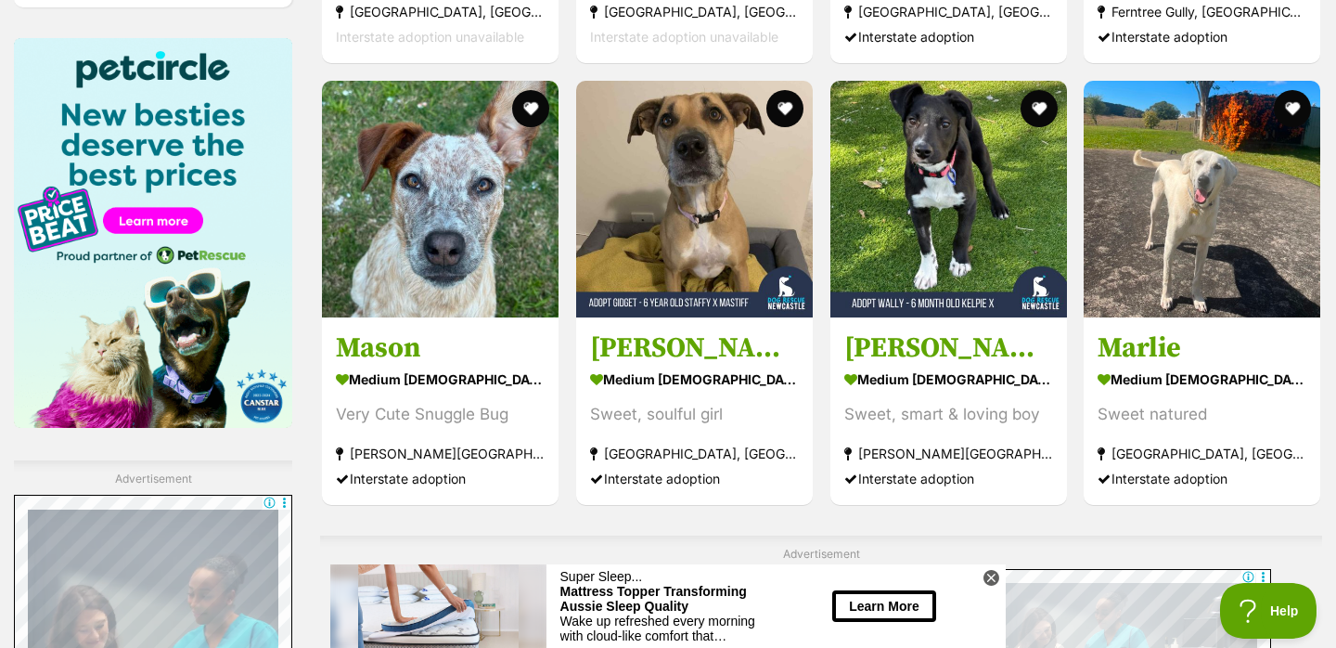
click at [995, 576] on icon at bounding box center [992, 578] width 16 height 16
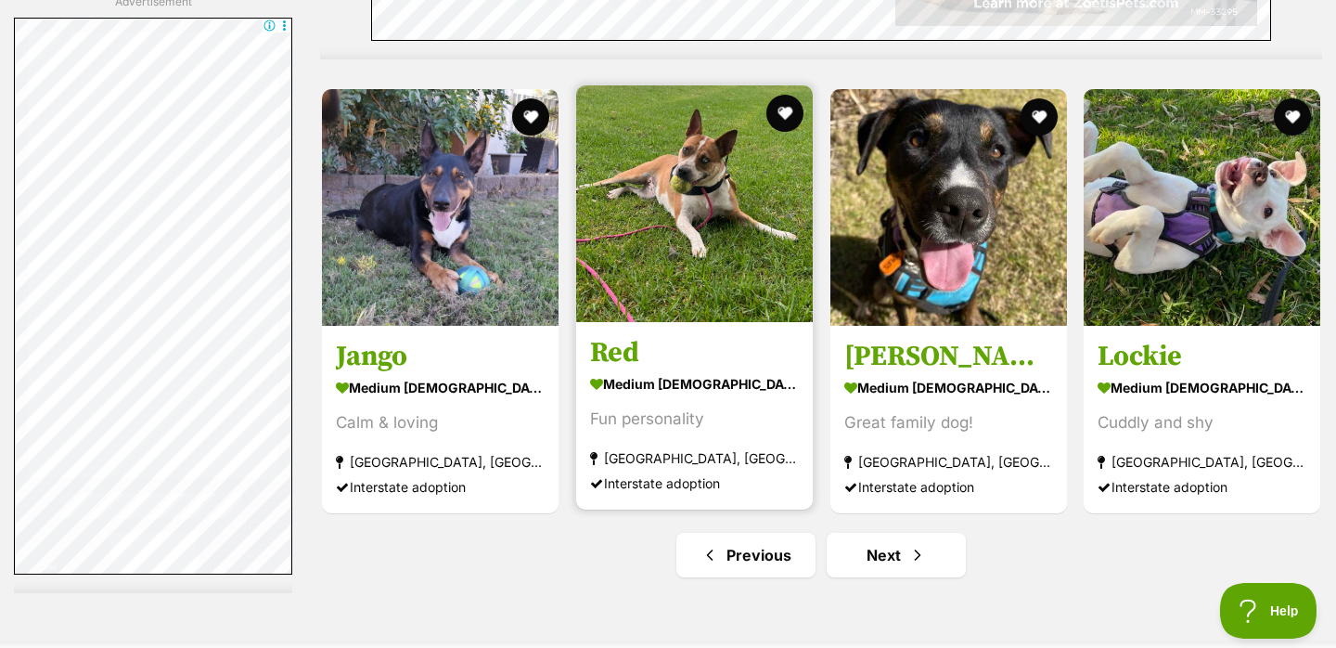
scroll to position [9522, 0]
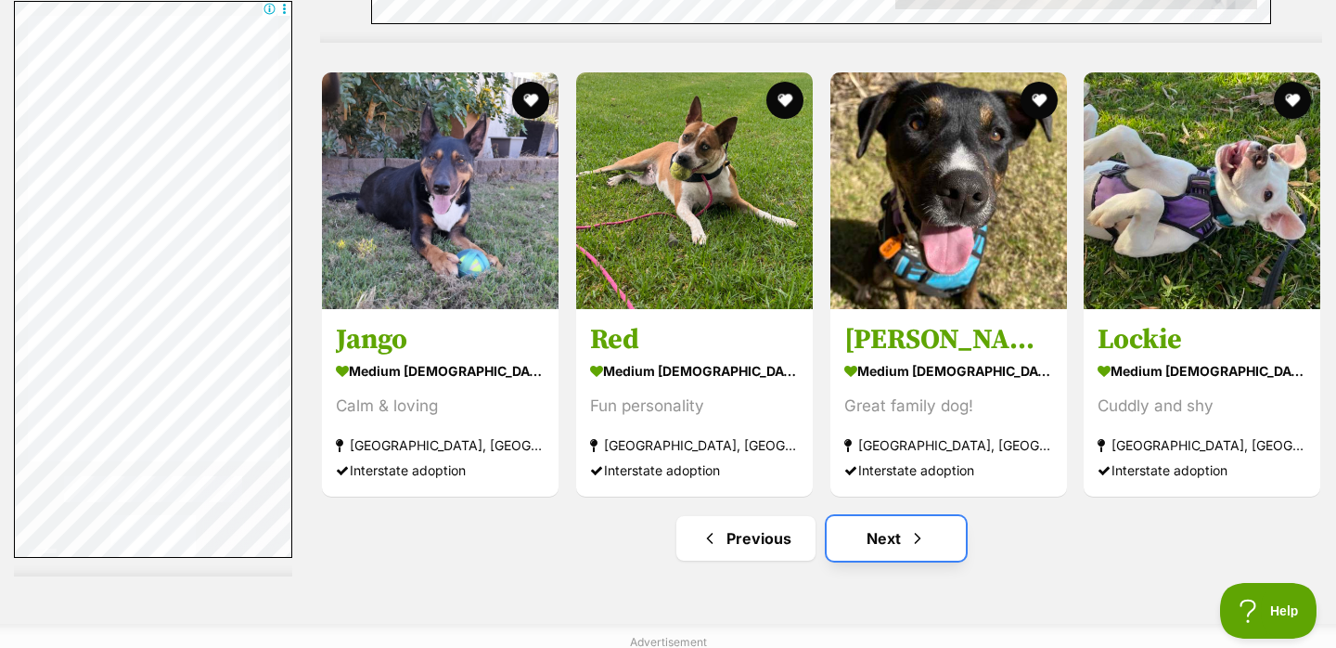
click at [896, 523] on link "Next" at bounding box center [896, 538] width 139 height 45
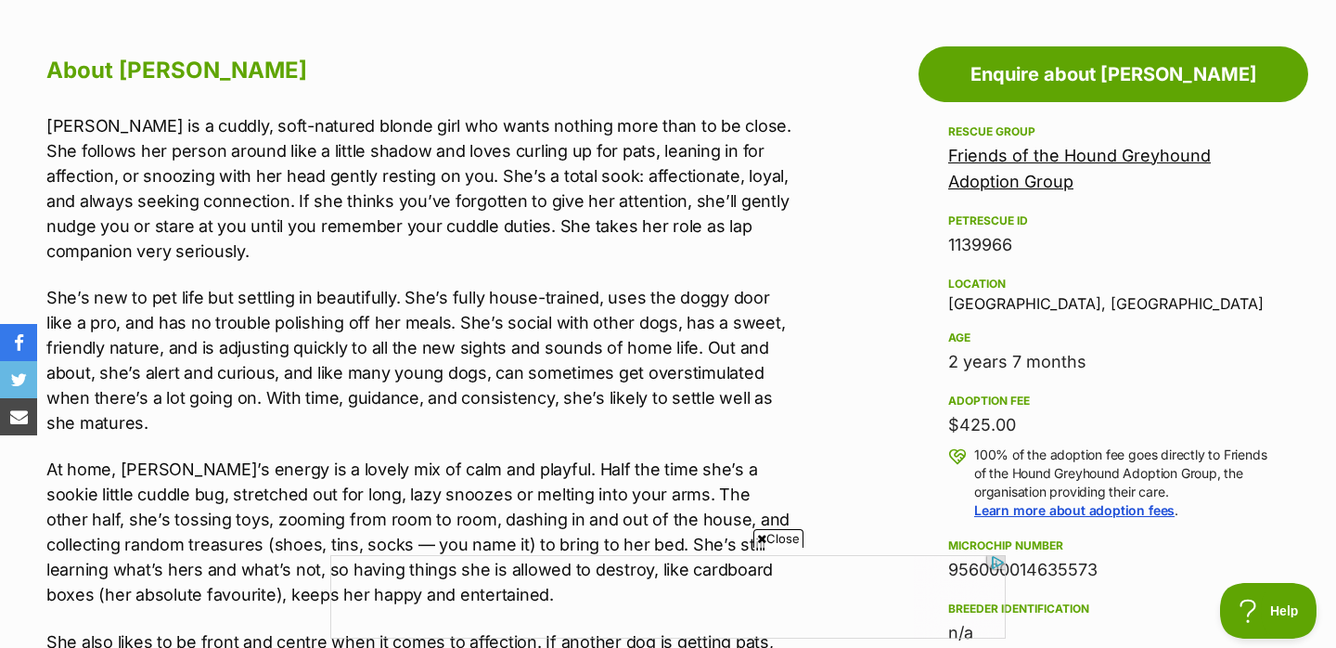
scroll to position [998, 0]
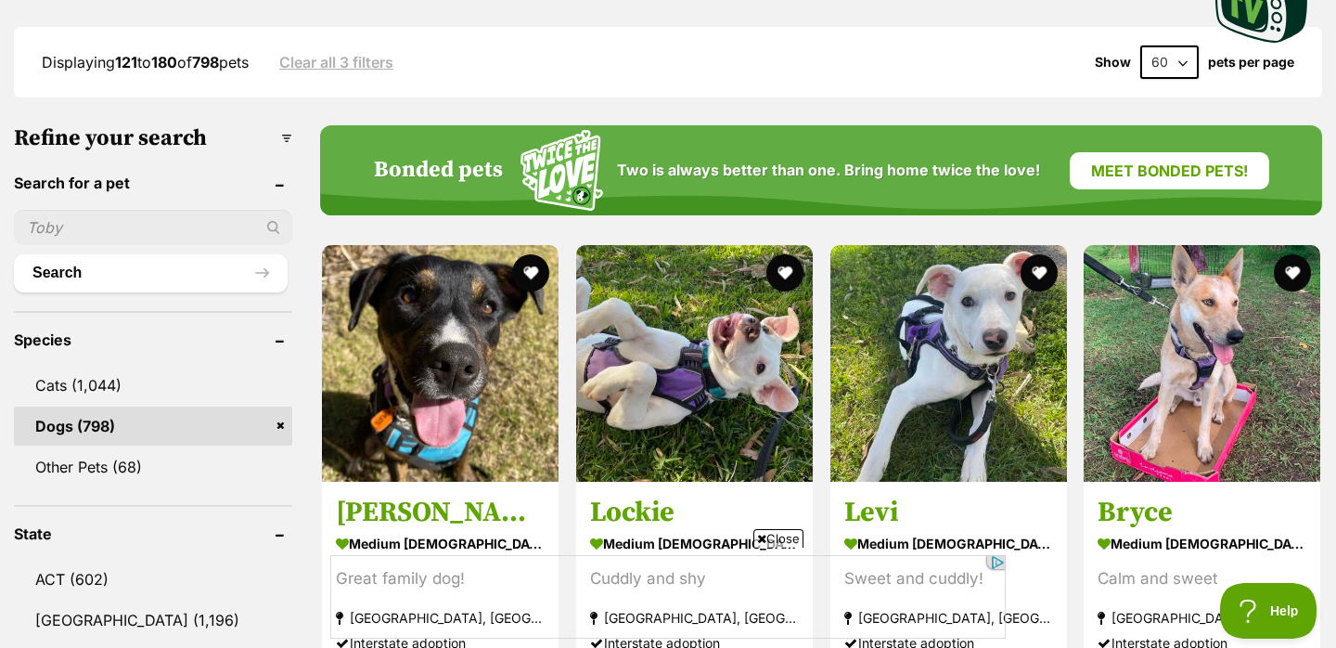
scroll to position [600, 0]
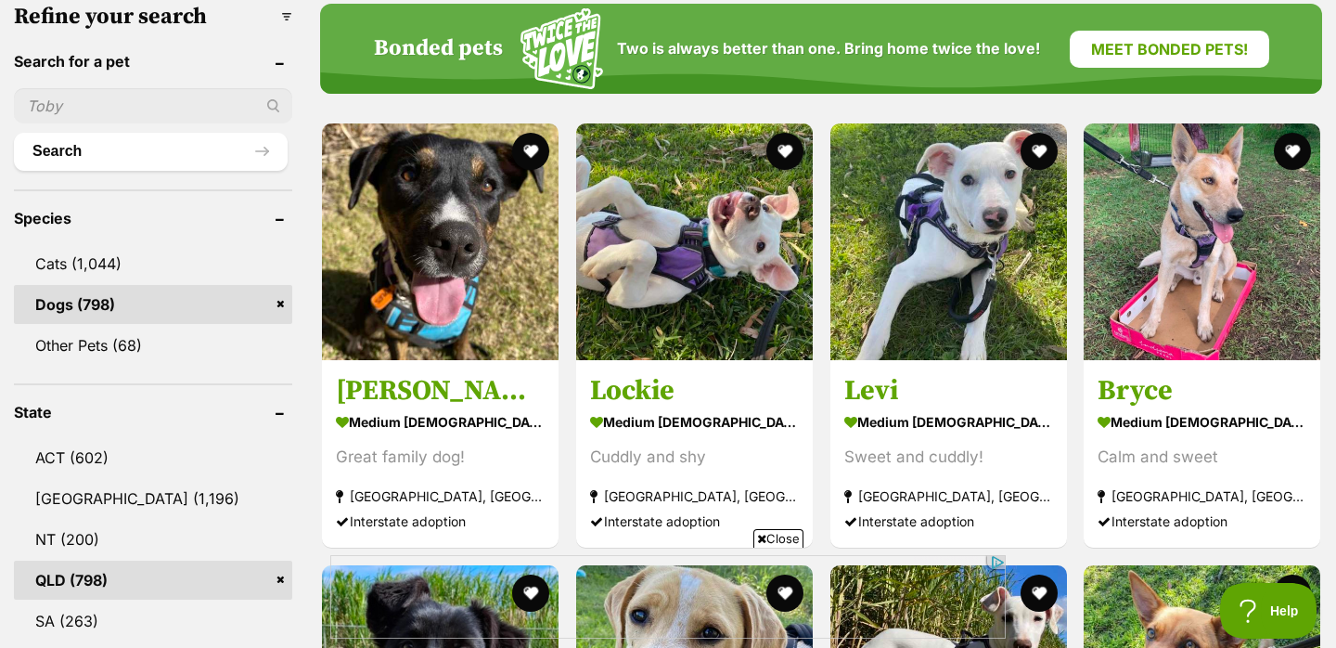
click at [782, 535] on span "Close" at bounding box center [778, 538] width 50 height 19
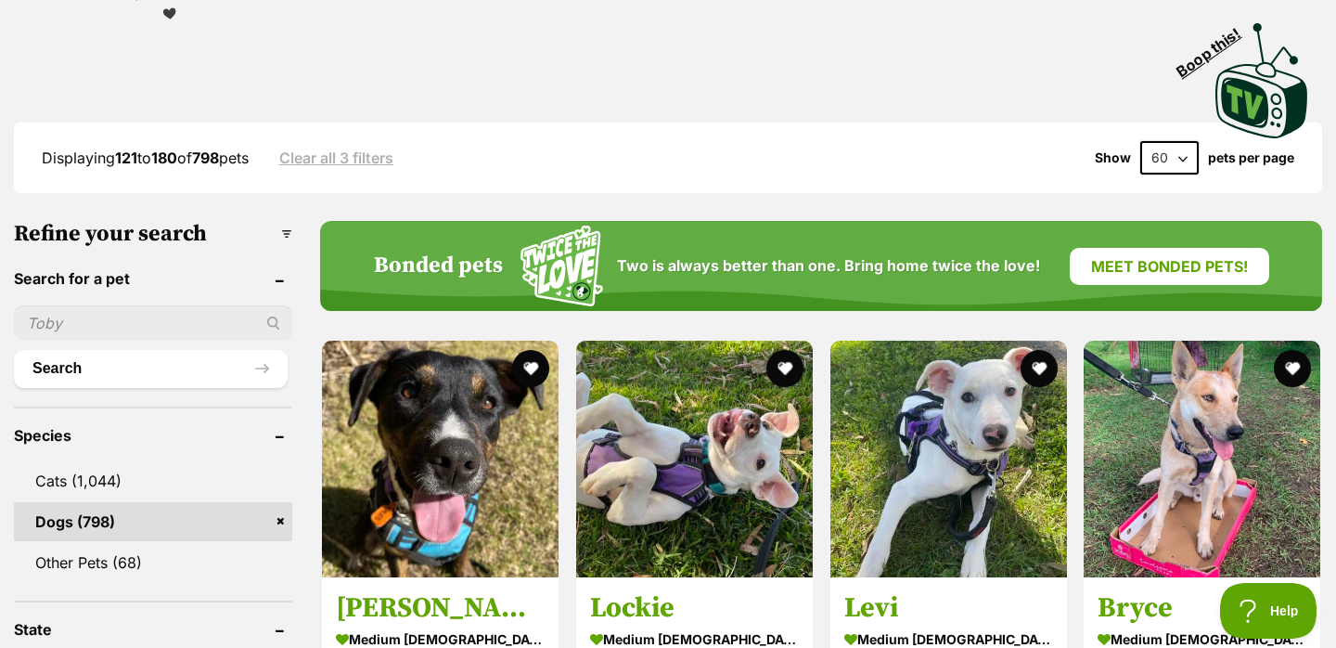
scroll to position [0, 0]
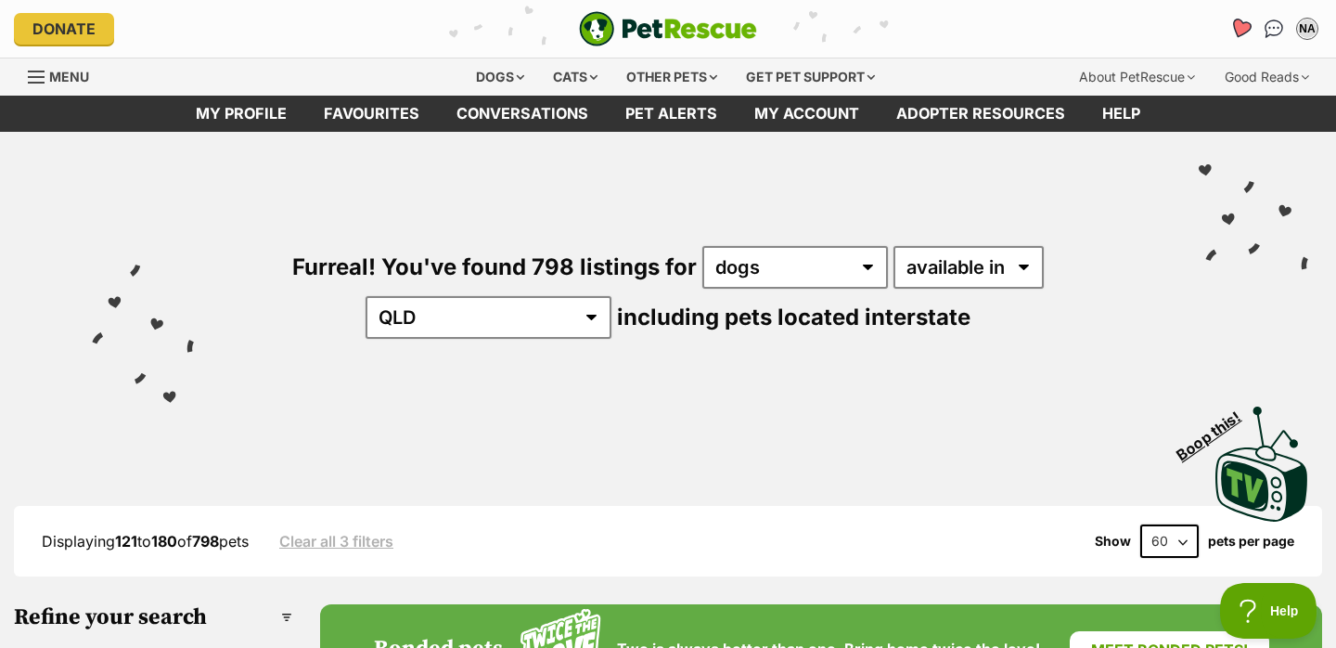
click at [1238, 23] on icon "Favourites" at bounding box center [1241, 28] width 22 height 21
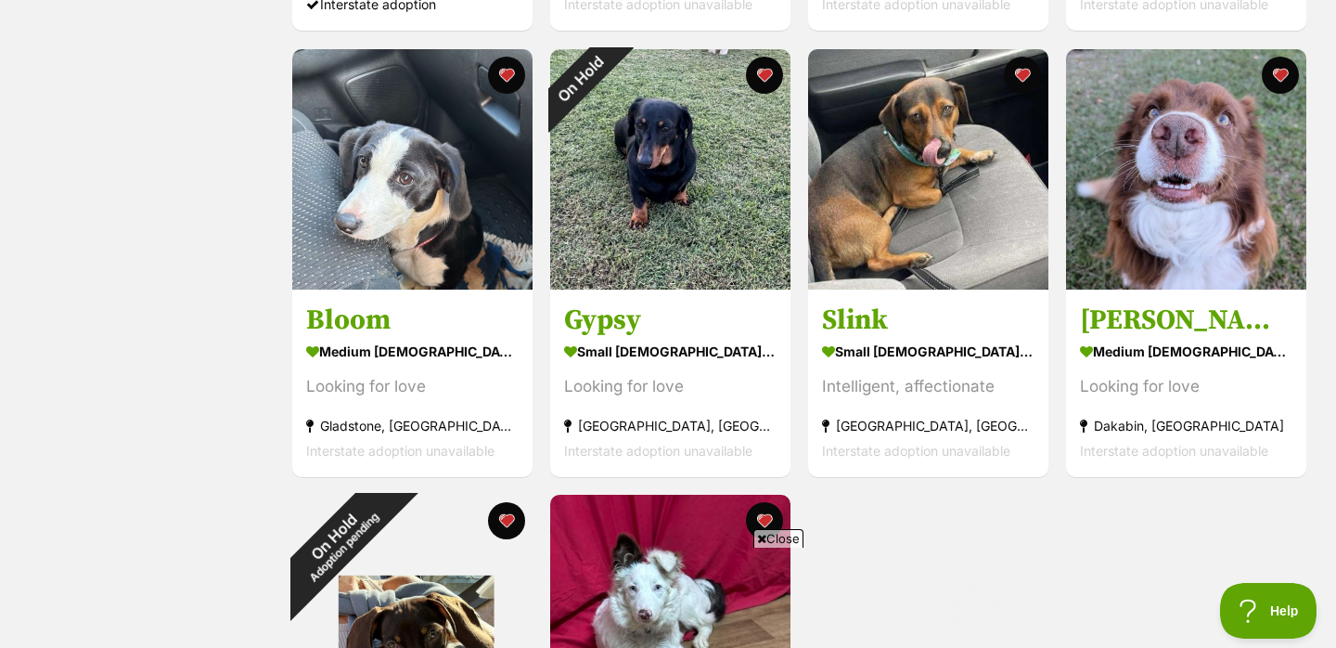
scroll to position [773, 0]
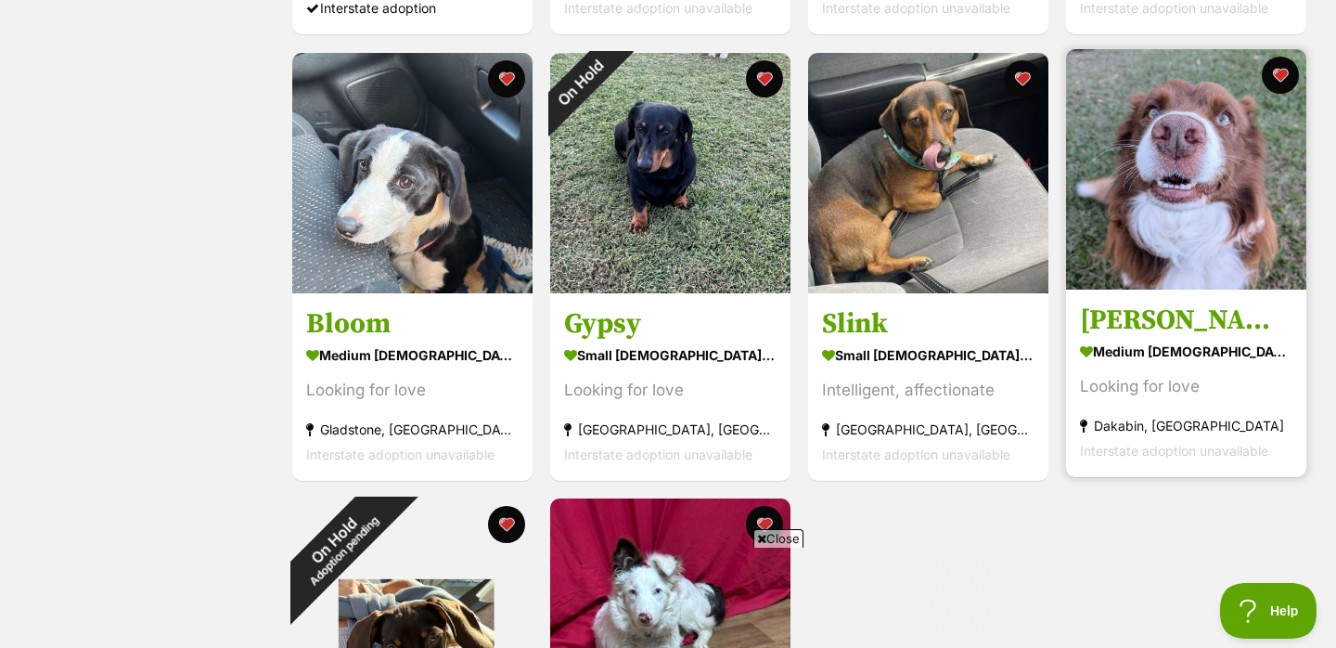
click at [1170, 150] on img at bounding box center [1186, 169] width 240 height 240
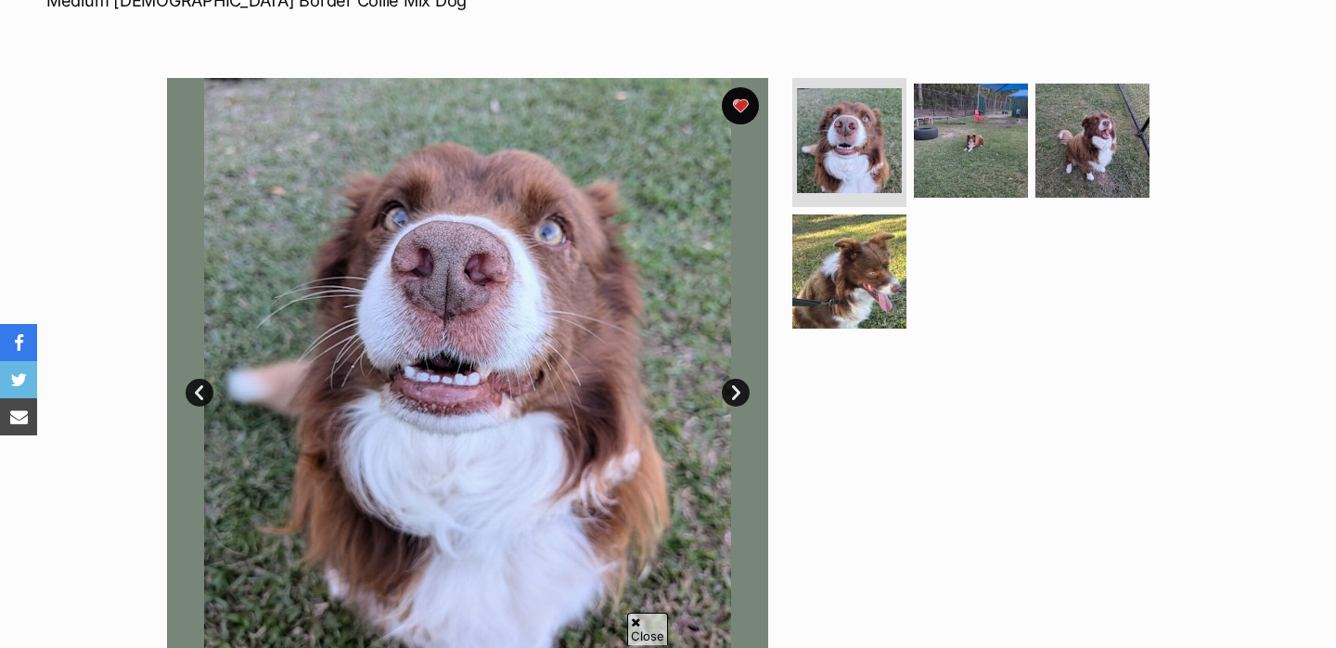
click at [729, 392] on link "Next" at bounding box center [736, 393] width 28 height 28
